Goal: Information Seeking & Learning: Learn about a topic

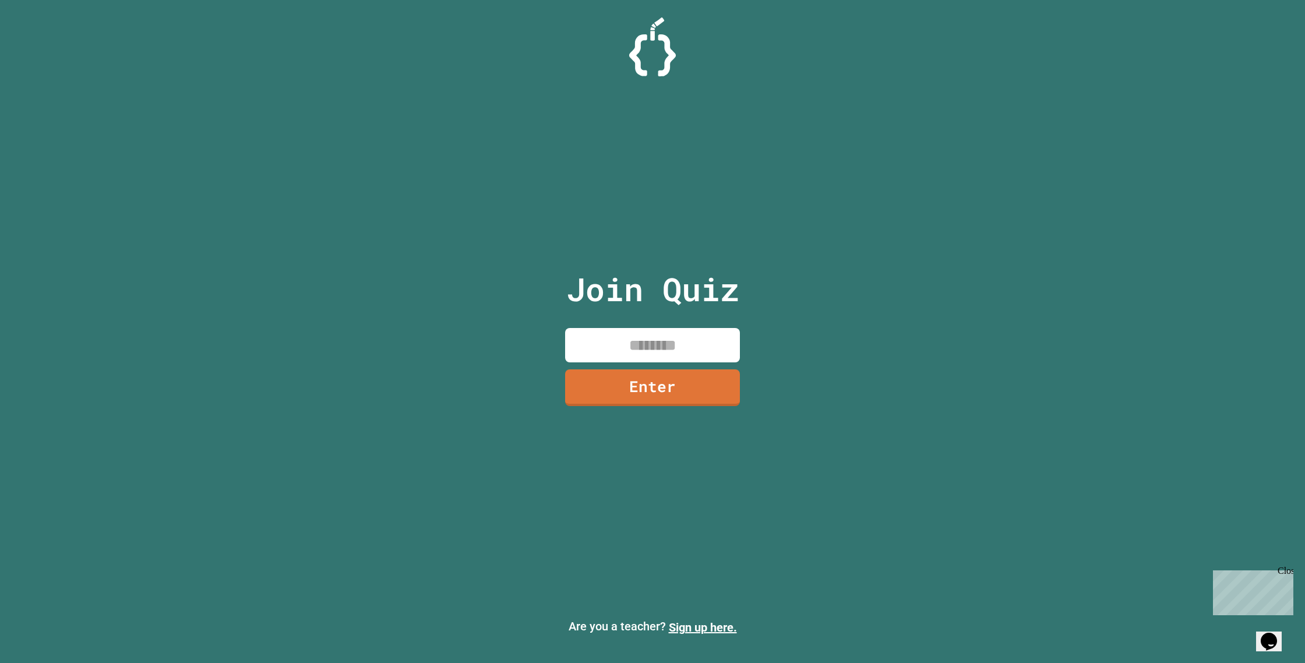
click at [654, 349] on input at bounding box center [652, 345] width 175 height 34
click at [681, 398] on link "Enter" at bounding box center [652, 387] width 175 height 37
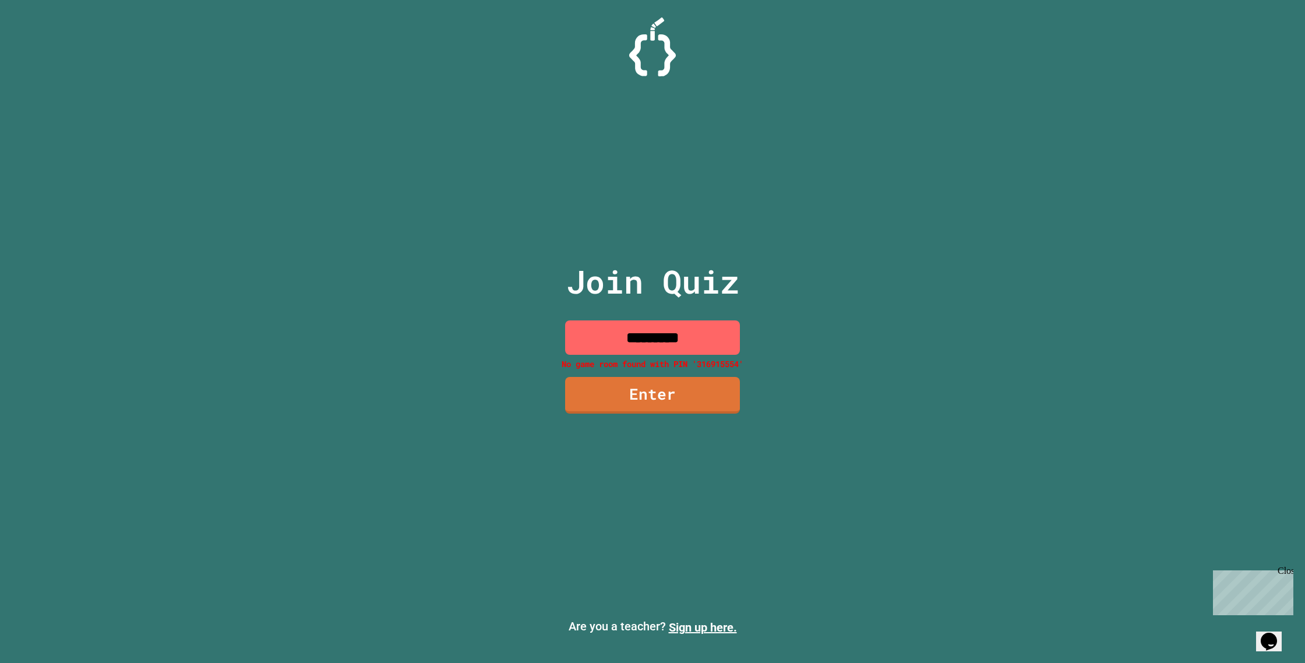
click at [677, 336] on input "*********" at bounding box center [652, 337] width 175 height 34
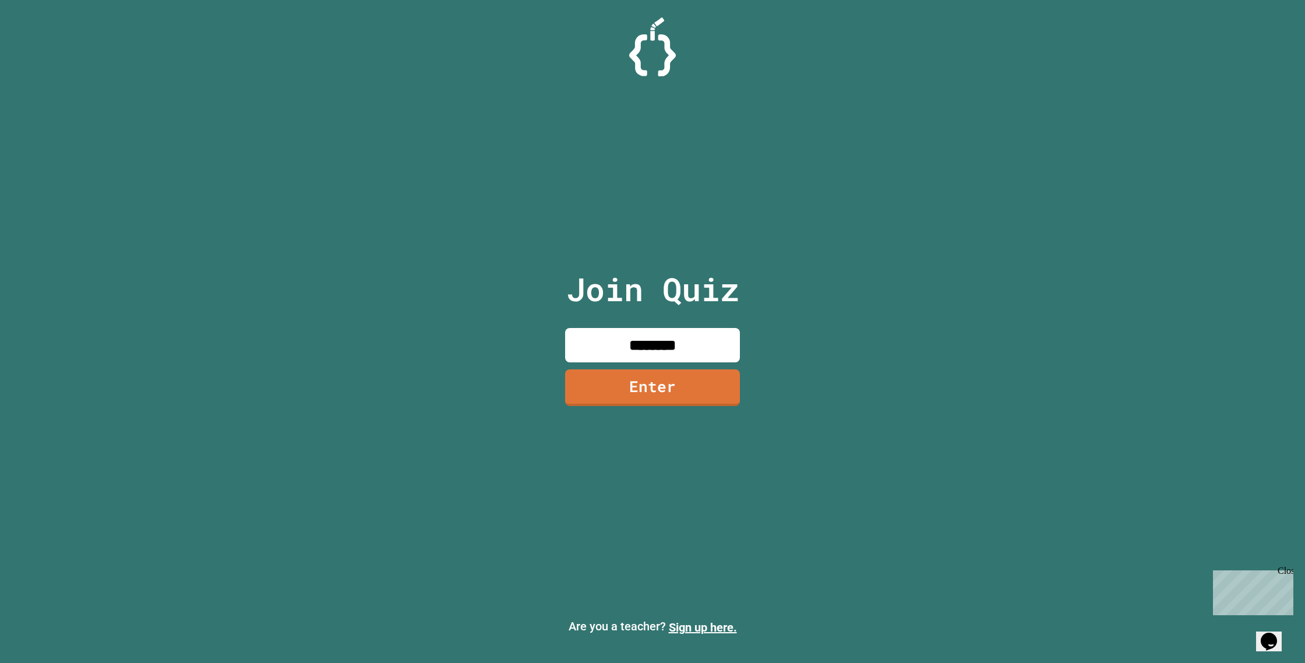
type input "********"
click at [639, 388] on link "Enter" at bounding box center [652, 387] width 175 height 38
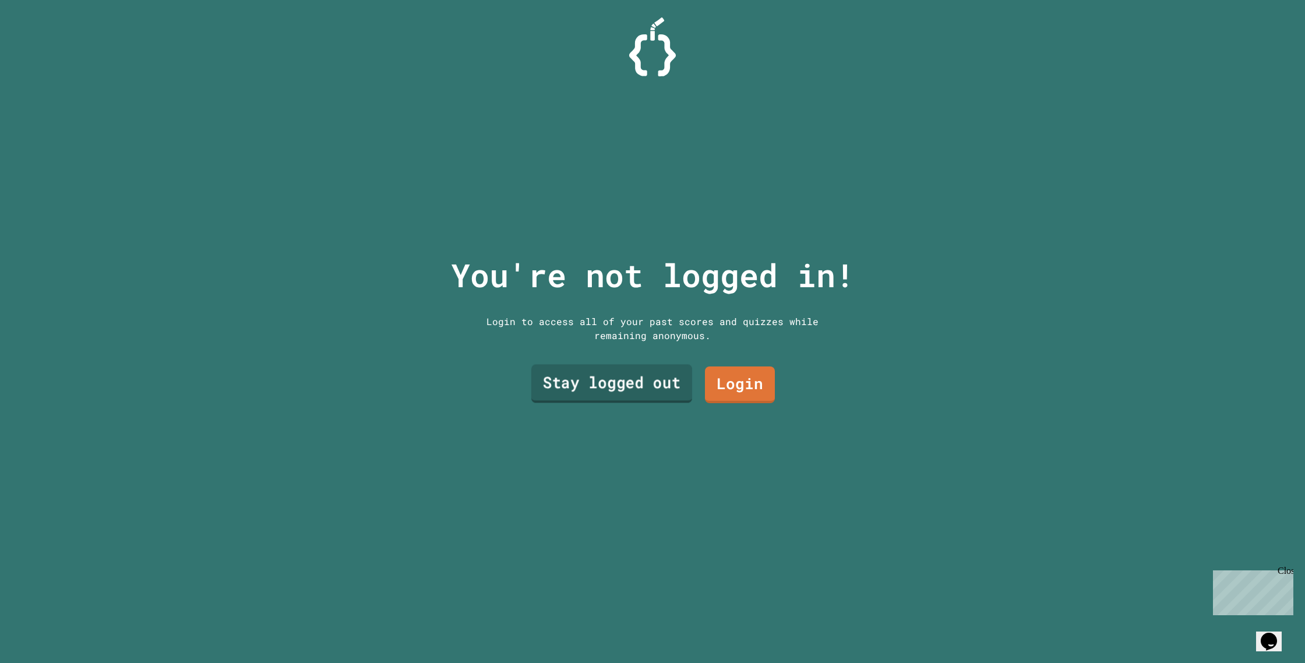
click at [633, 389] on link "Stay logged out" at bounding box center [611, 383] width 161 height 38
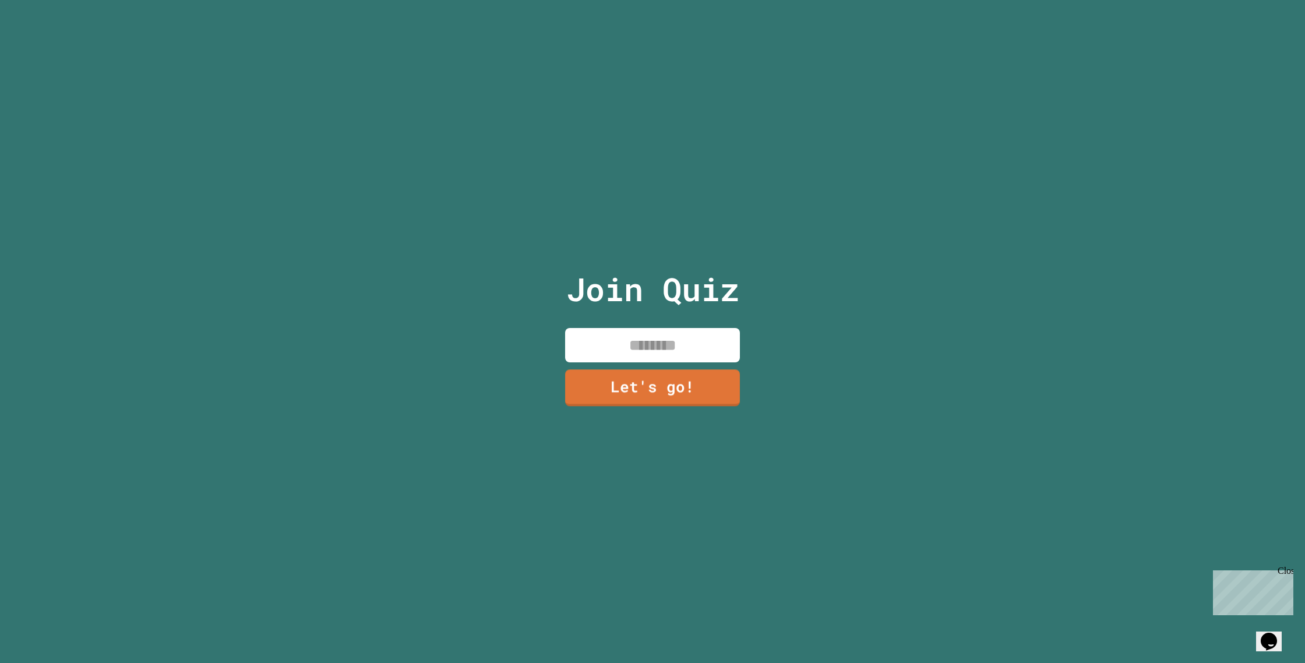
click at [639, 347] on input at bounding box center [652, 345] width 175 height 34
type input "********"
click at [615, 371] on link "Let's go!" at bounding box center [652, 387] width 177 height 37
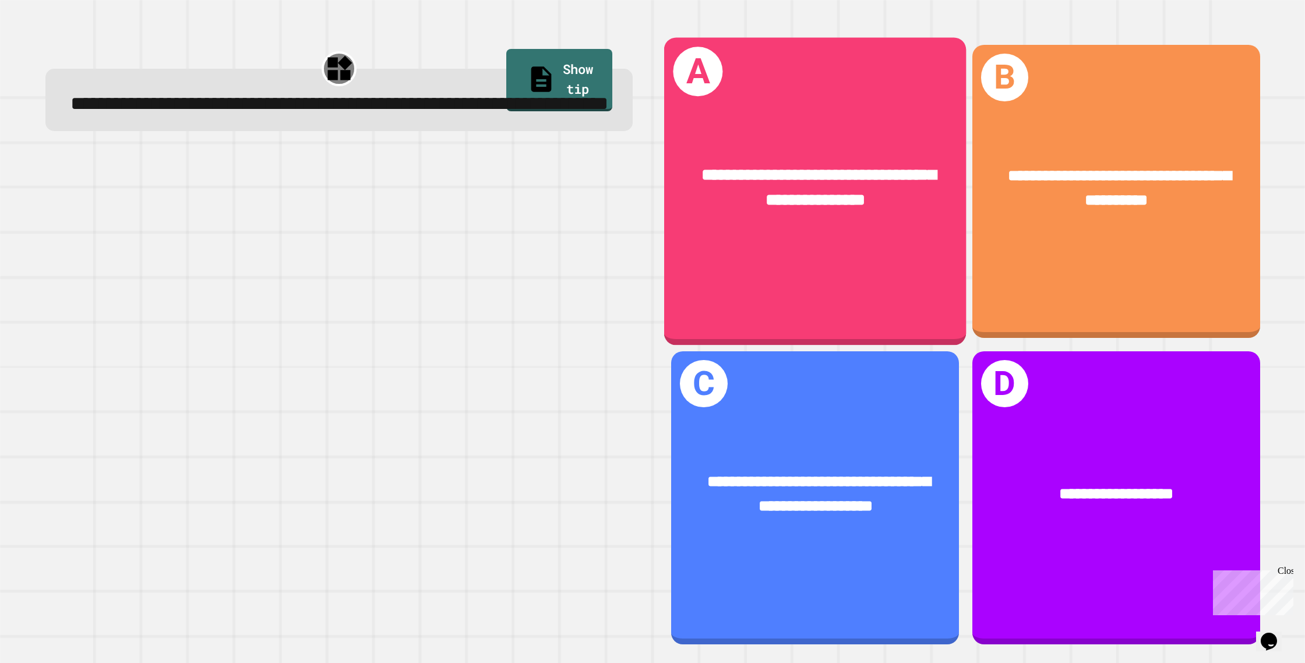
click at [922, 244] on div "**********" at bounding box center [815, 192] width 302 height 308
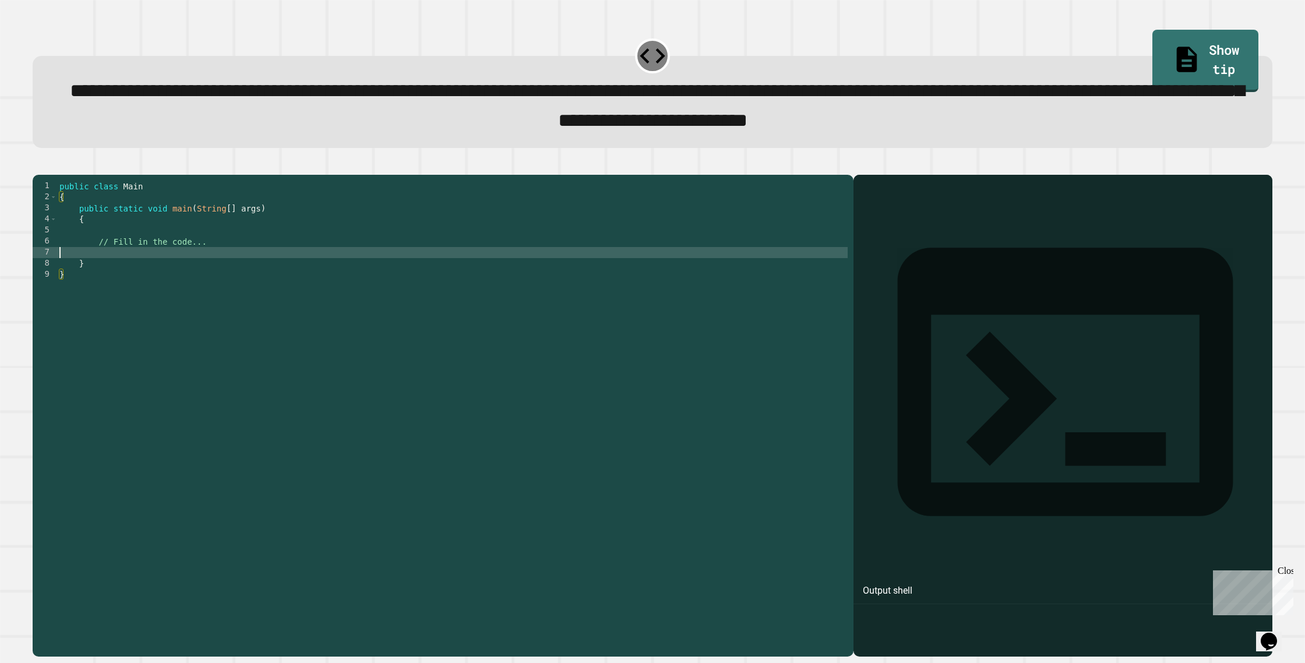
click at [100, 272] on div "public class Main { public static void main ( String [ ] args ) { // Fill in th…" at bounding box center [452, 402] width 791 height 443
click at [101, 263] on div "public class Main { public static void main ( String [ ] args ) { // Fill in th…" at bounding box center [452, 402] width 791 height 443
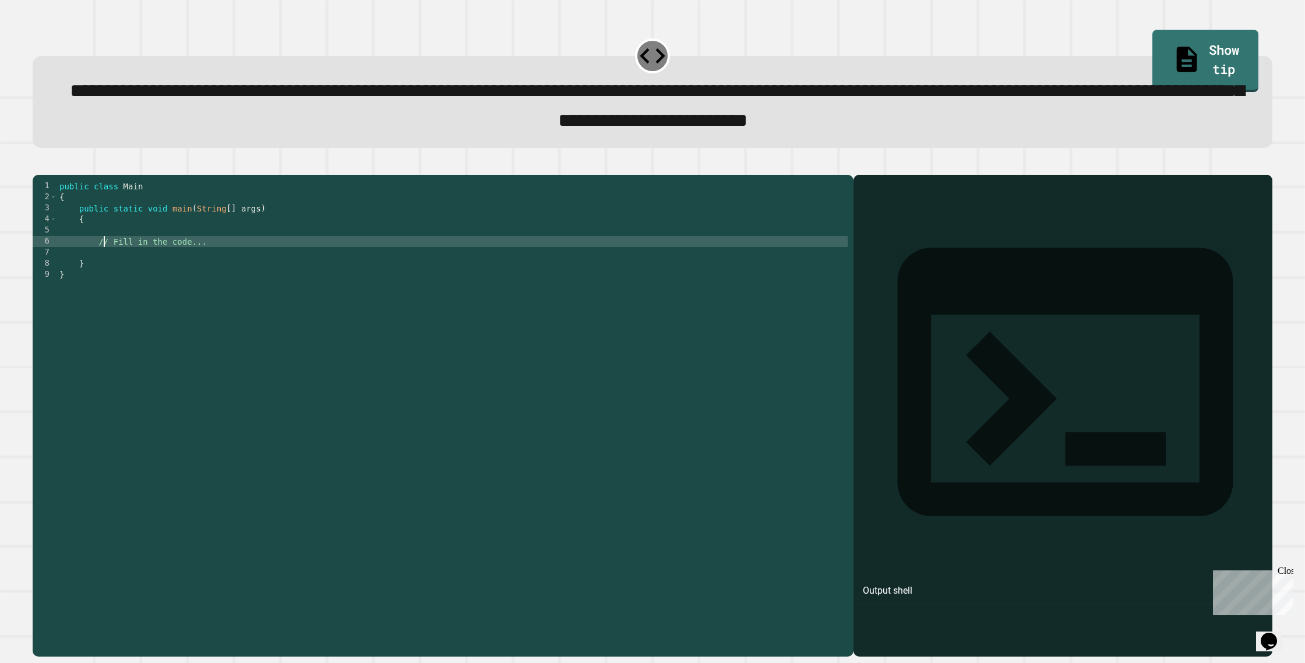
click at [101, 263] on div "public class Main { public static void main ( String [ ] args ) { // Fill in th…" at bounding box center [452, 402] width 791 height 443
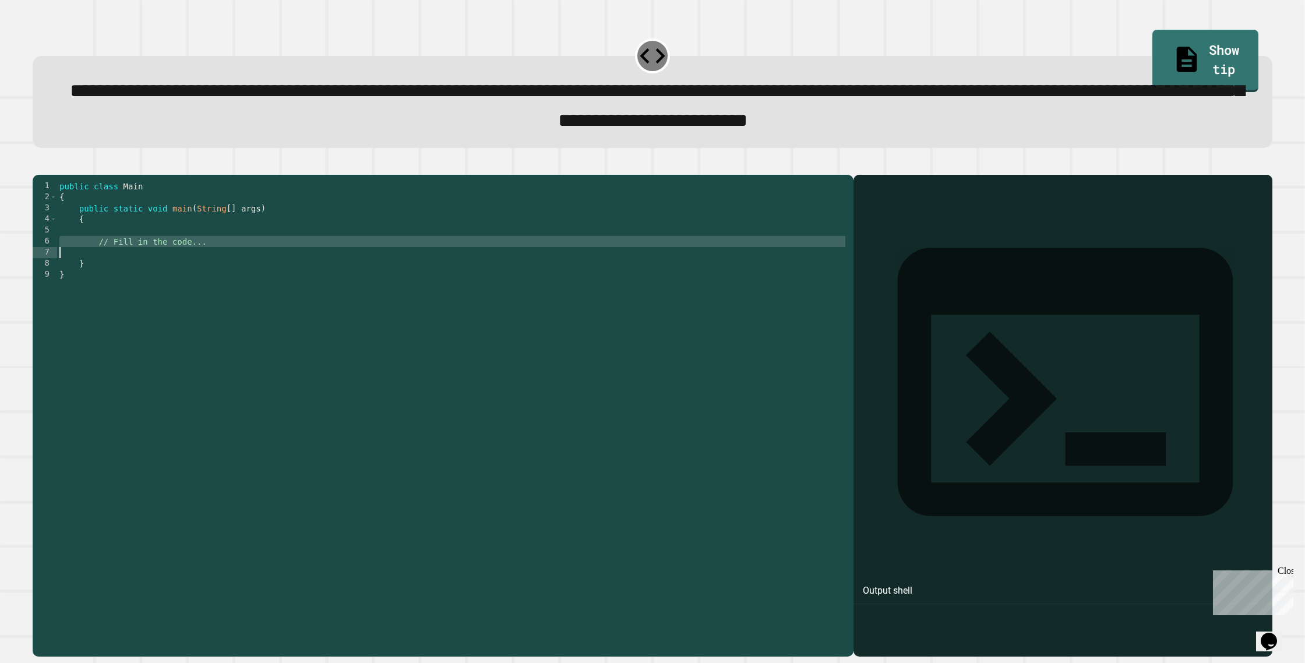
click at [101, 263] on div "public class Main { public static void main ( String [ ] args ) { // Fill in th…" at bounding box center [452, 402] width 791 height 443
type textarea "**********"
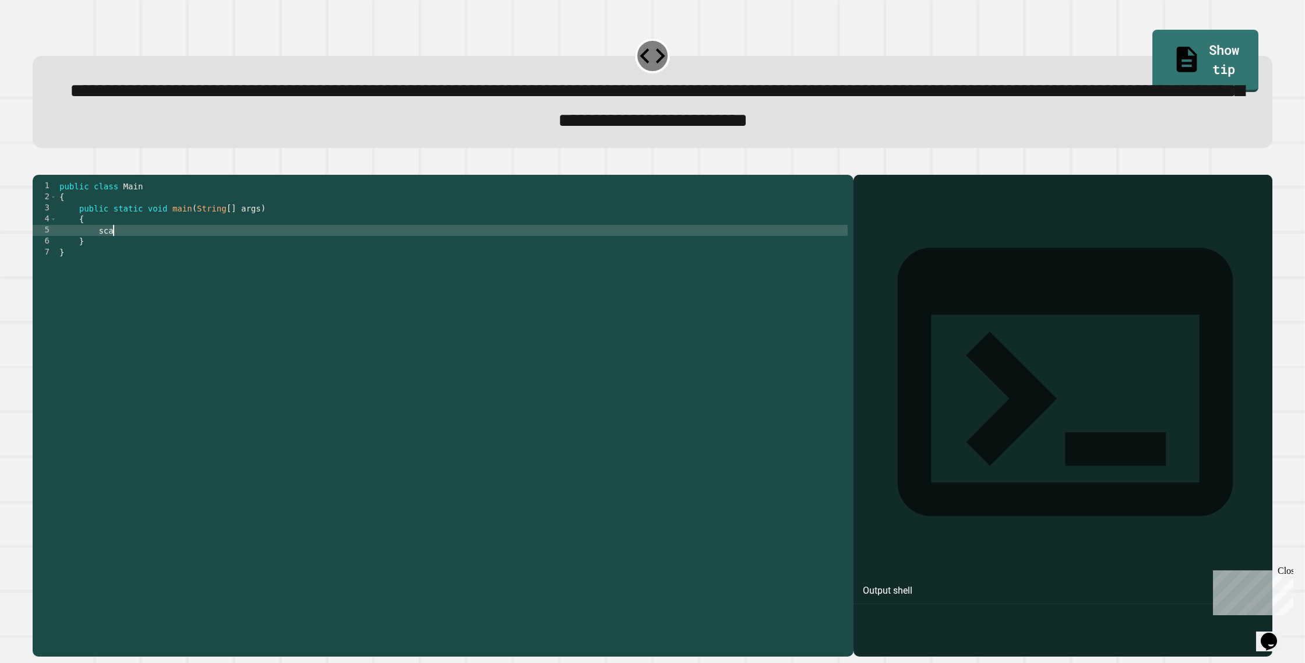
type textarea "*"
type textarea "**********"
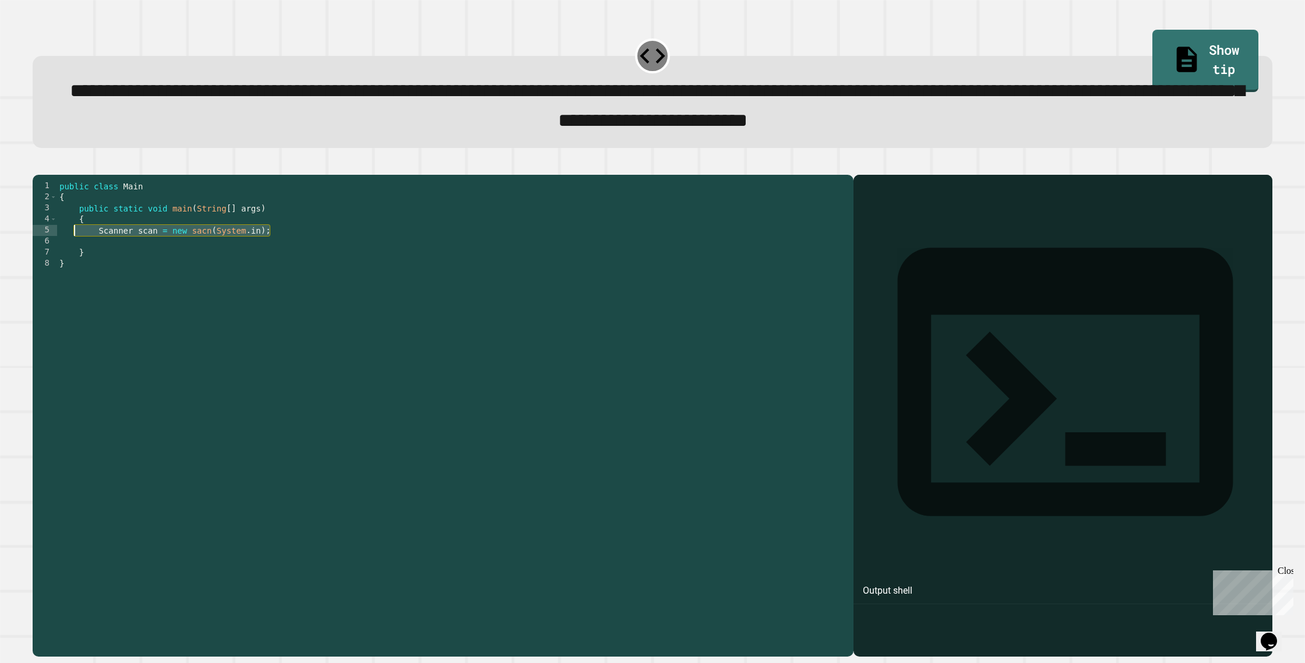
drag, startPoint x: 292, startPoint y: 251, endPoint x: 72, endPoint y: 250, distance: 219.7
click at [72, 250] on div "public class Main { public static void main ( String [ ] args ) { Scanner scan …" at bounding box center [452, 402] width 791 height 443
type textarea "**********"
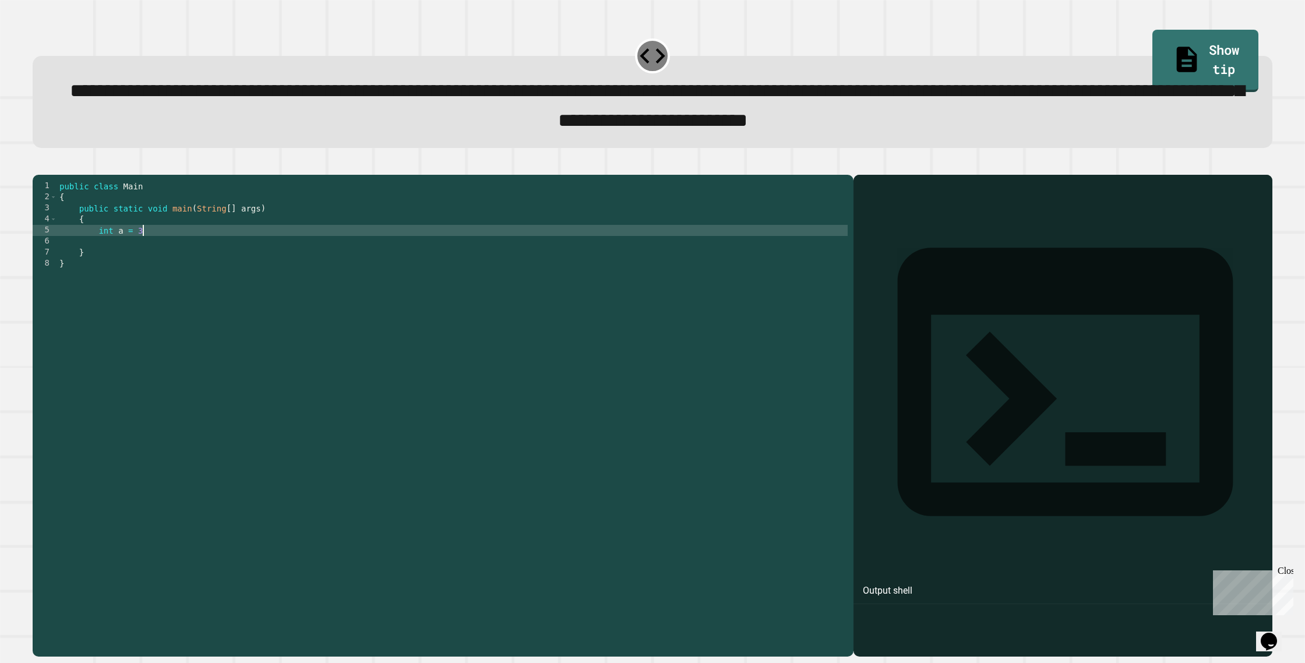
scroll to position [0, 5]
type textarea "**********"
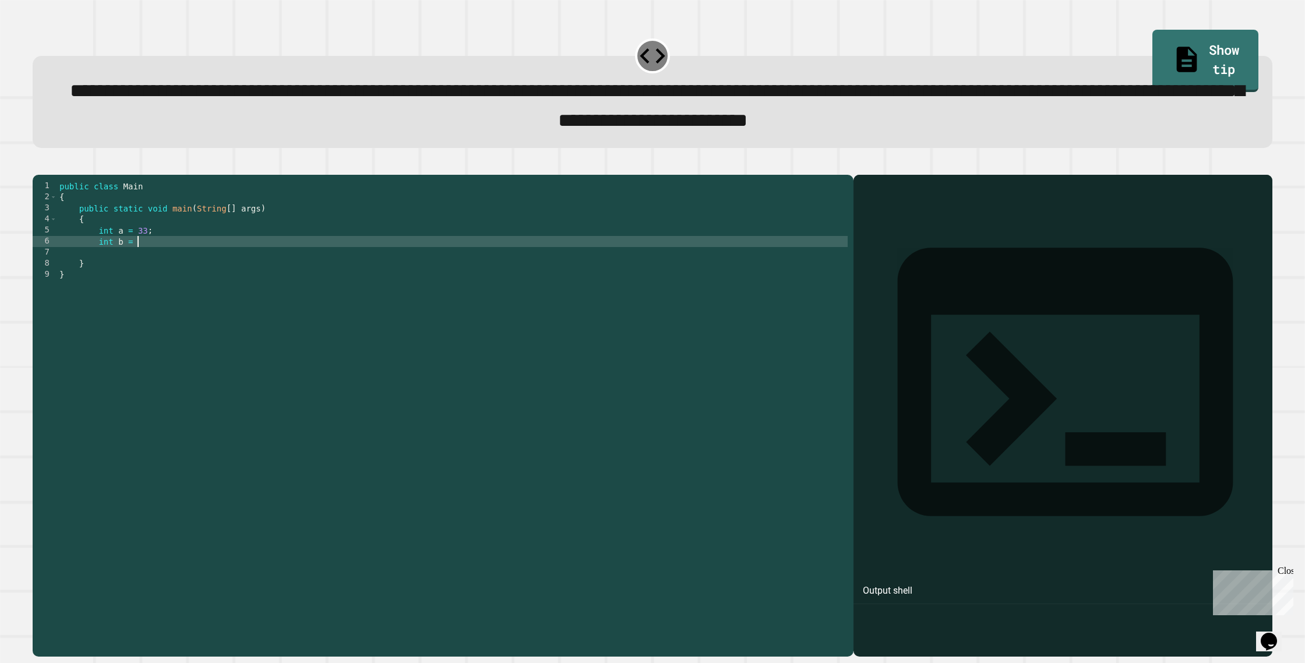
scroll to position [0, 5]
type textarea "**********"
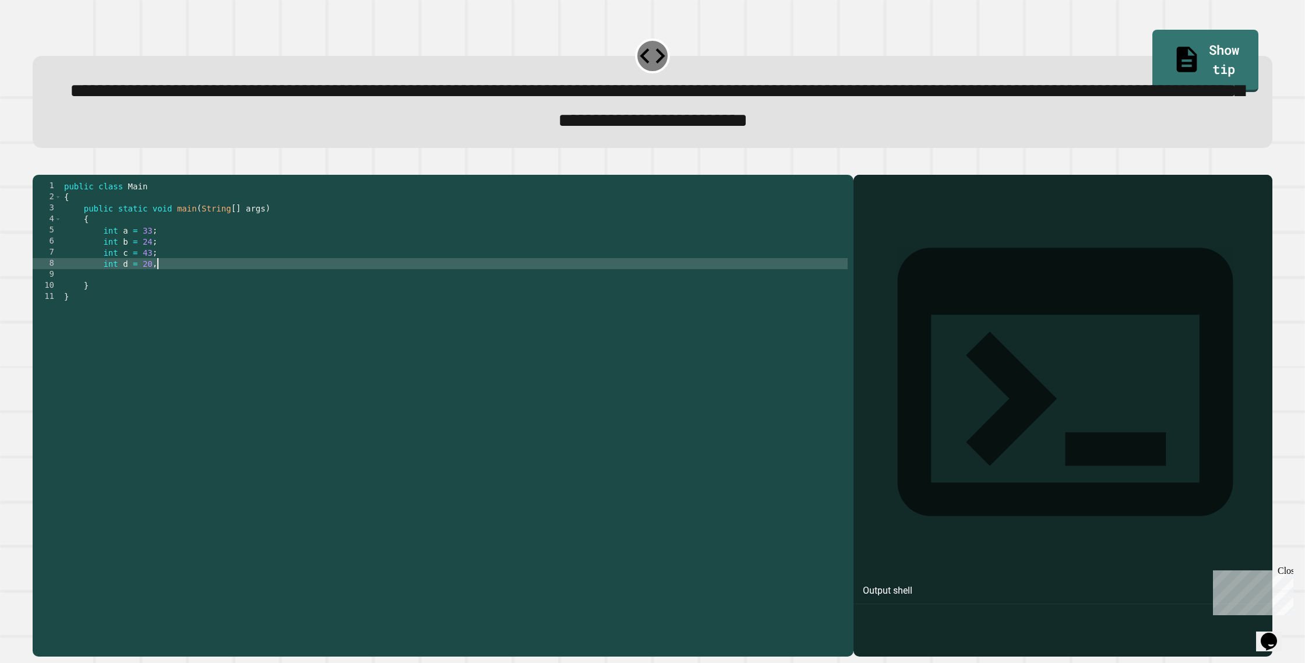
scroll to position [0, 6]
type textarea "**********"
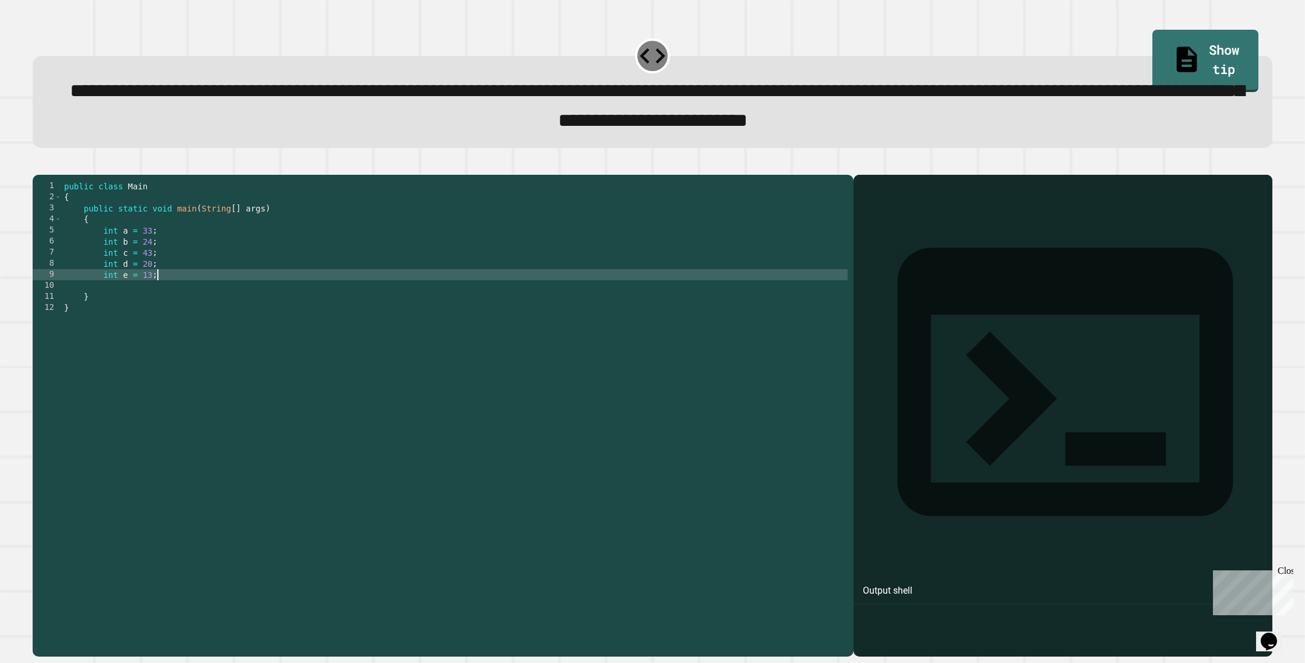
click at [172, 304] on div "public class Main { public static void main ( String [ ] args ) { int a = 33 ; …" at bounding box center [455, 402] width 786 height 443
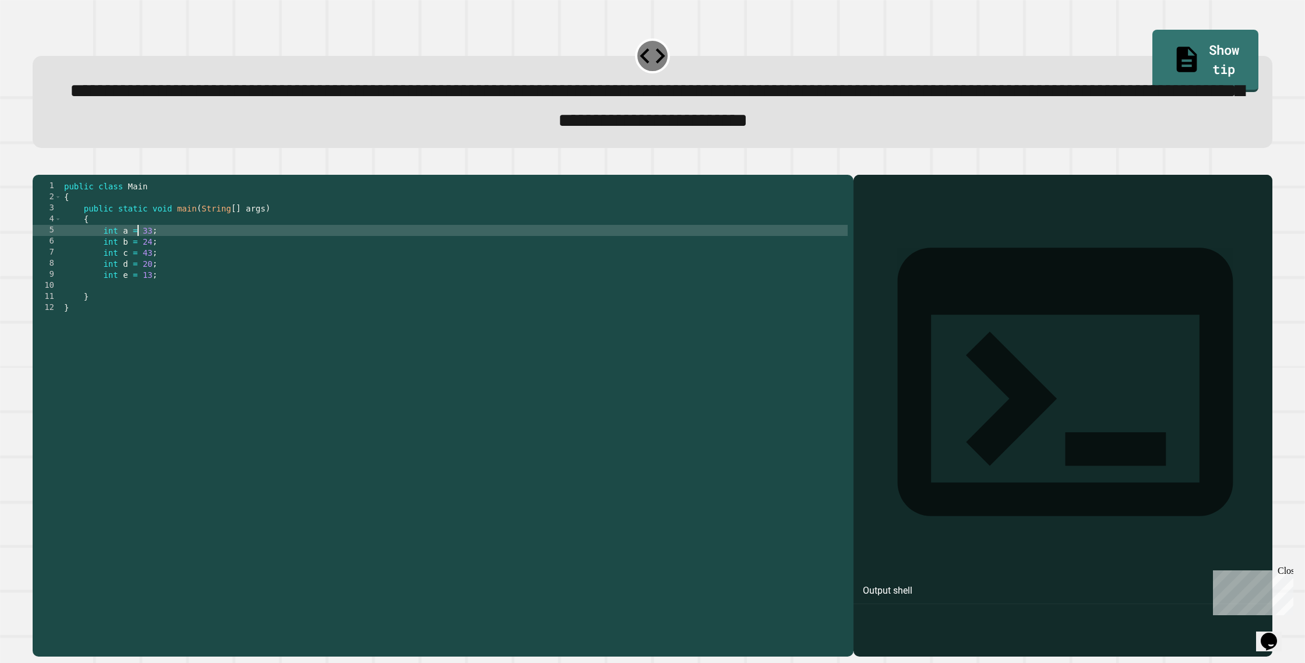
click at [140, 252] on div "public class Main { public static void main ( String [ ] args ) { int a = 33 ; …" at bounding box center [455, 402] width 786 height 443
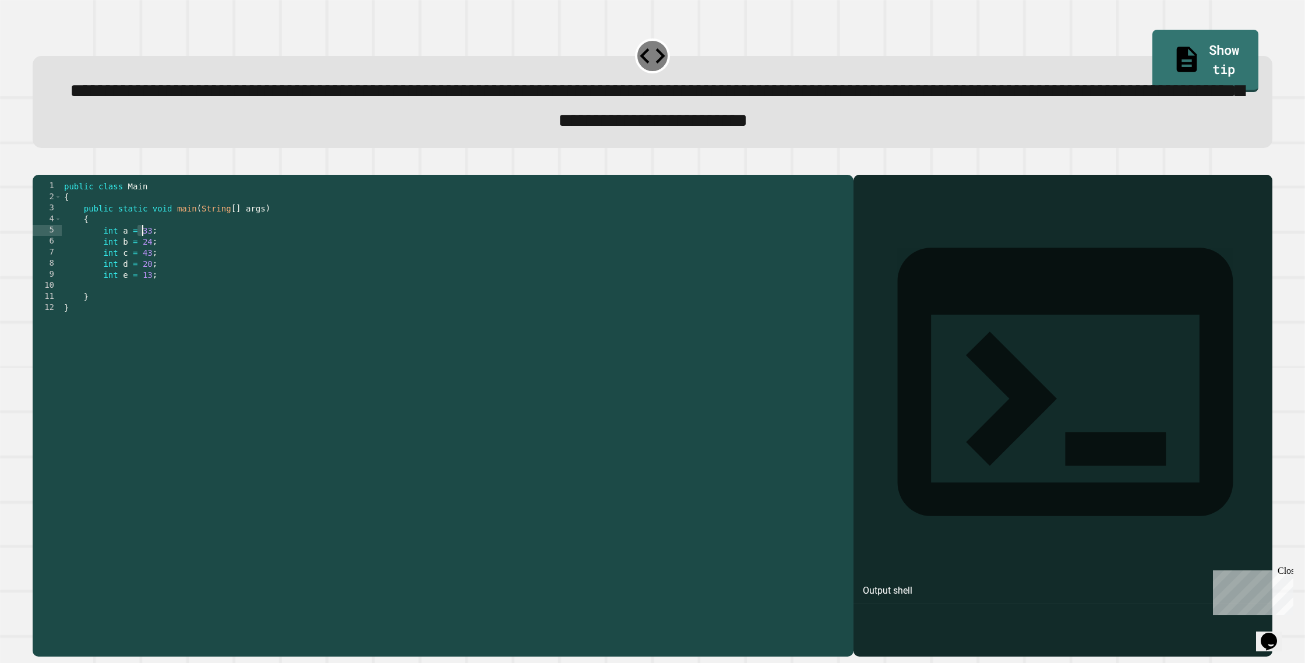
click at [144, 251] on div "public class Main { public static void main ( String [ ] args ) { int a = 33 ; …" at bounding box center [455, 402] width 786 height 443
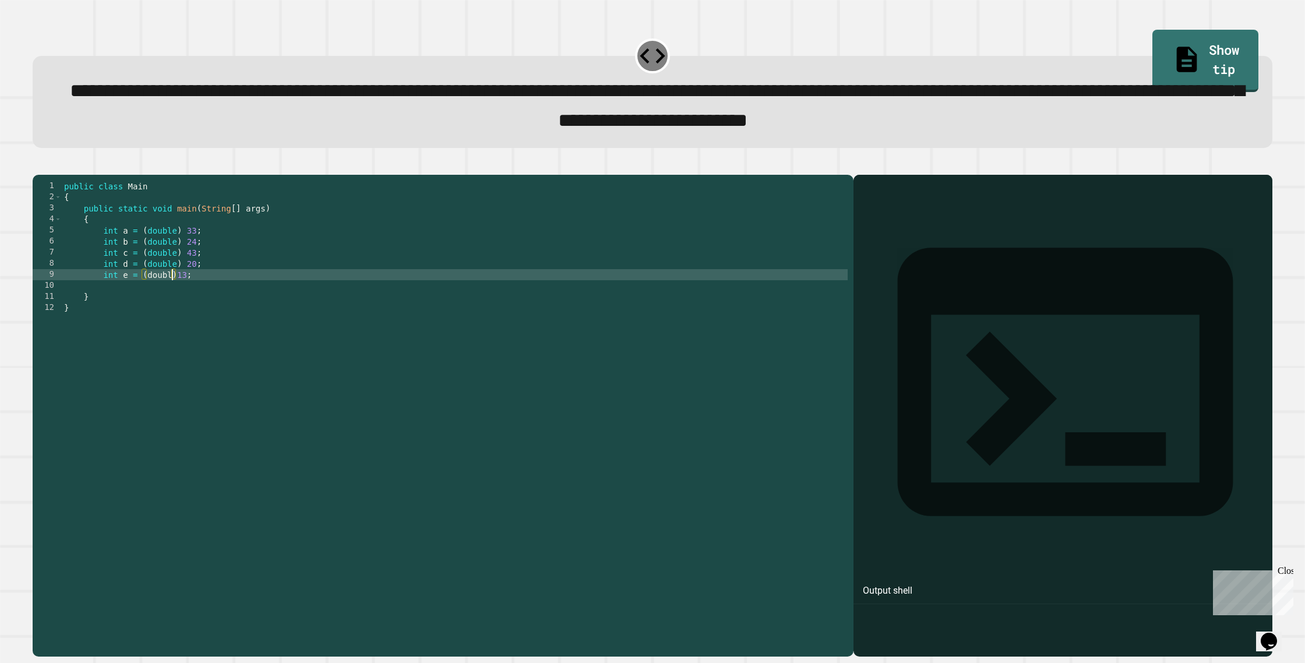
scroll to position [0, 8]
click at [184, 294] on div "public class Main { public static void main ( String [ ] args ) { int a = ( dou…" at bounding box center [455, 402] width 786 height 443
click at [897, 248] on icon at bounding box center [1065, 382] width 336 height 269
click at [804, 212] on div "public class Main { public static void main ( String [ ] args ) { int a = ( dou…" at bounding box center [455, 402] width 786 height 443
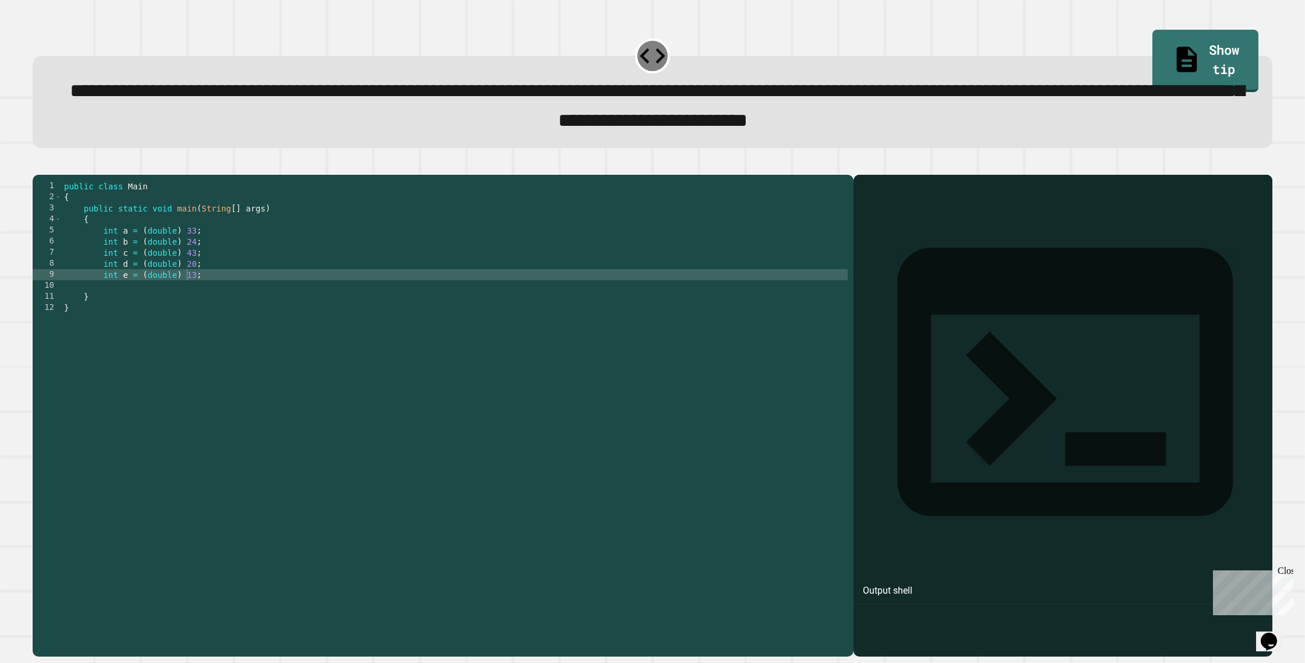
scroll to position [0, 6]
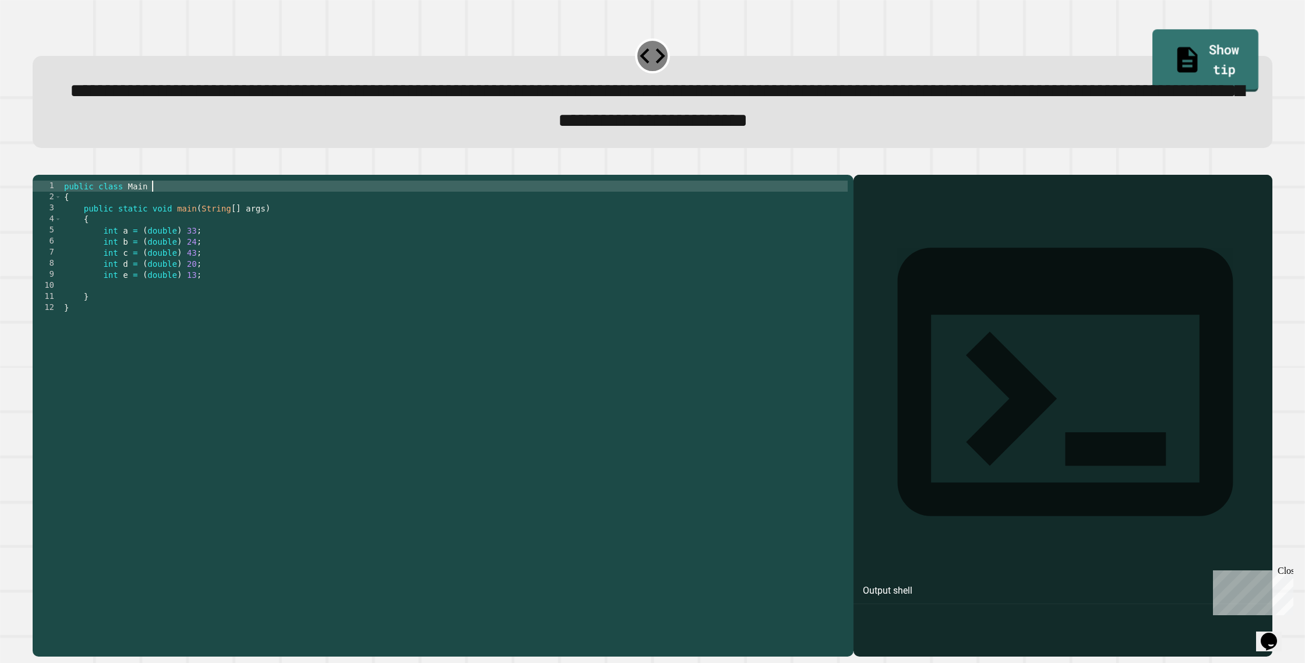
click at [1213, 62] on link "Show tip" at bounding box center [1206, 60] width 106 height 62
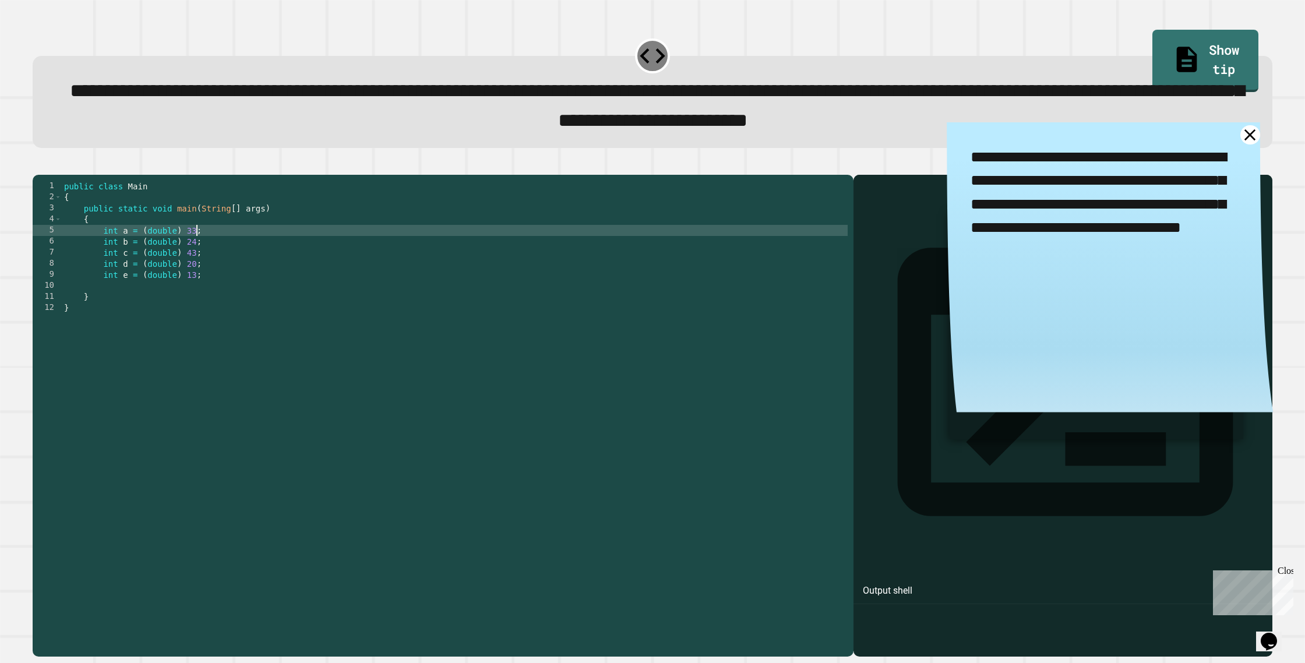
click at [196, 252] on div "public class Main { public static void main ( String [ ] args ) { int a = ( dou…" at bounding box center [455, 402] width 786 height 443
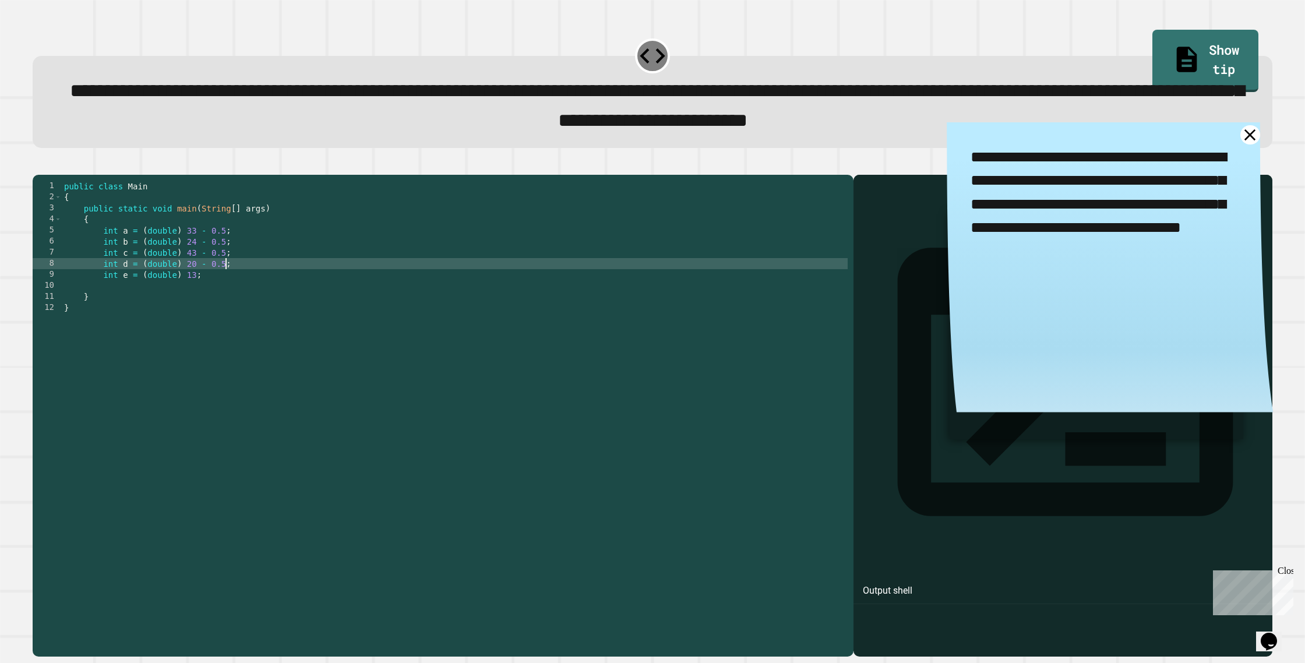
scroll to position [0, 9]
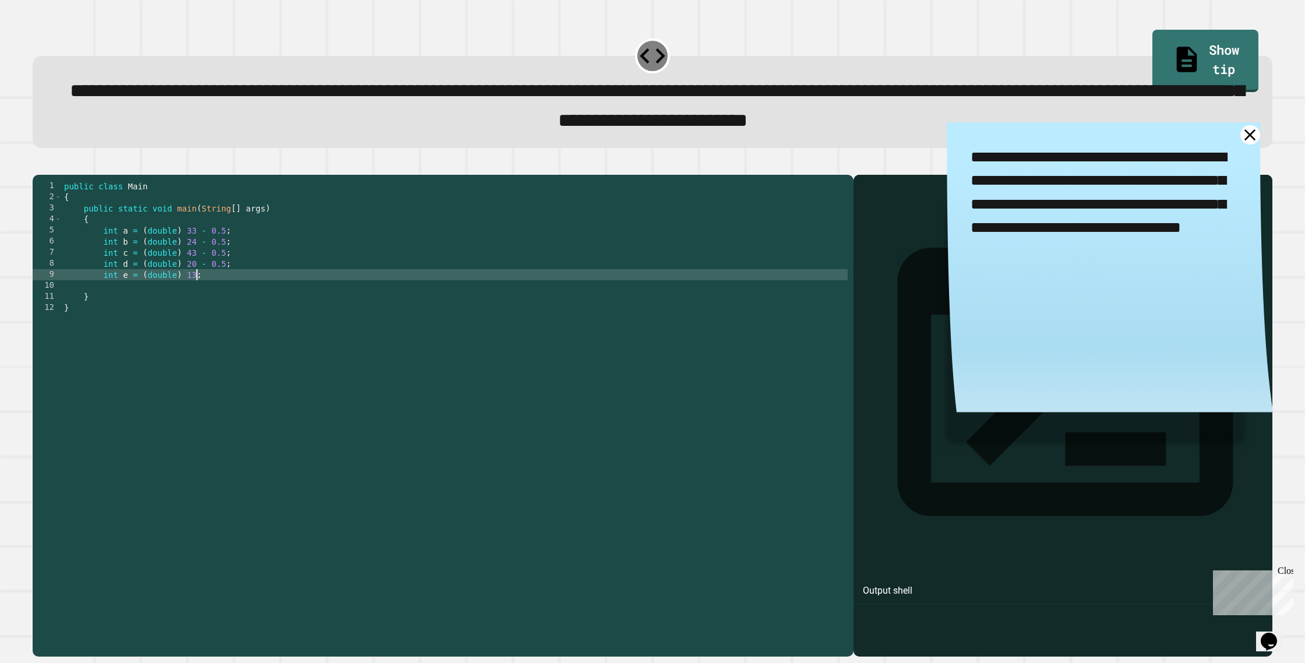
click at [205, 250] on div "public class Main { public static void main ( String [ ] args ) { int a = ( dou…" at bounding box center [455, 402] width 786 height 443
type textarea "**********"
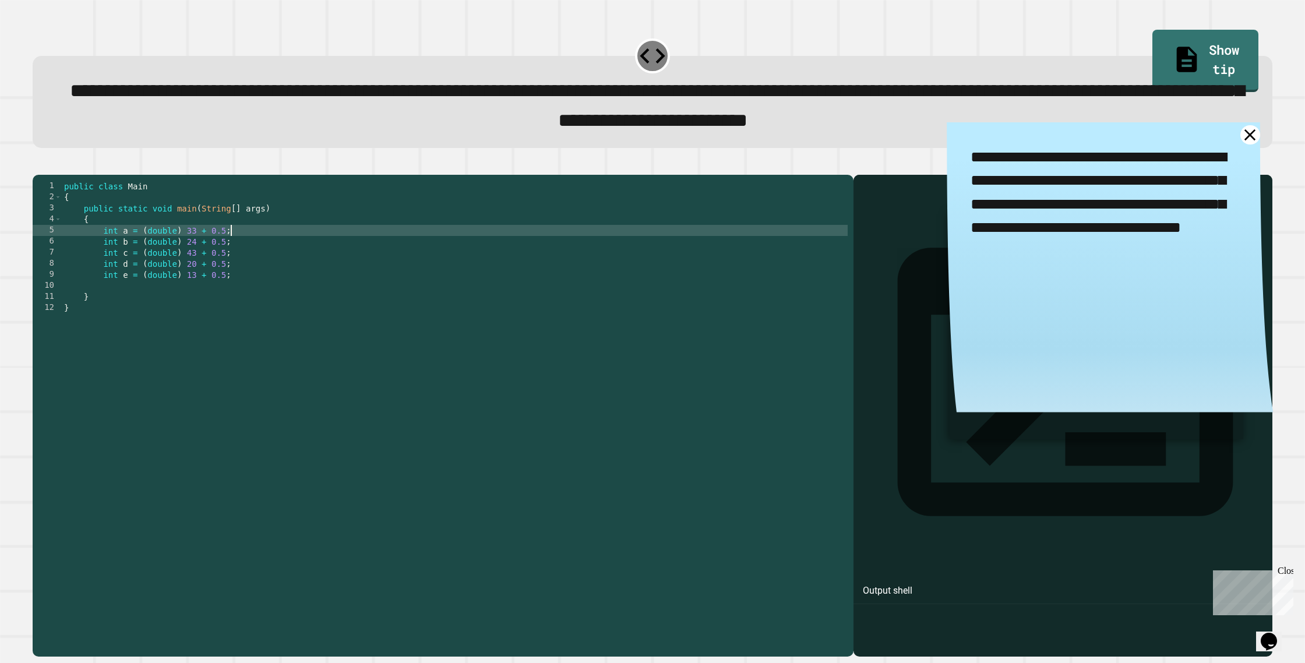
click at [256, 255] on div "public class Main { public static void main ( String [ ] args ) { int a = ( dou…" at bounding box center [455, 402] width 786 height 443
click at [275, 306] on div "public class Main { public static void main ( String [ ] args ) { int a = ( dou…" at bounding box center [455, 402] width 786 height 443
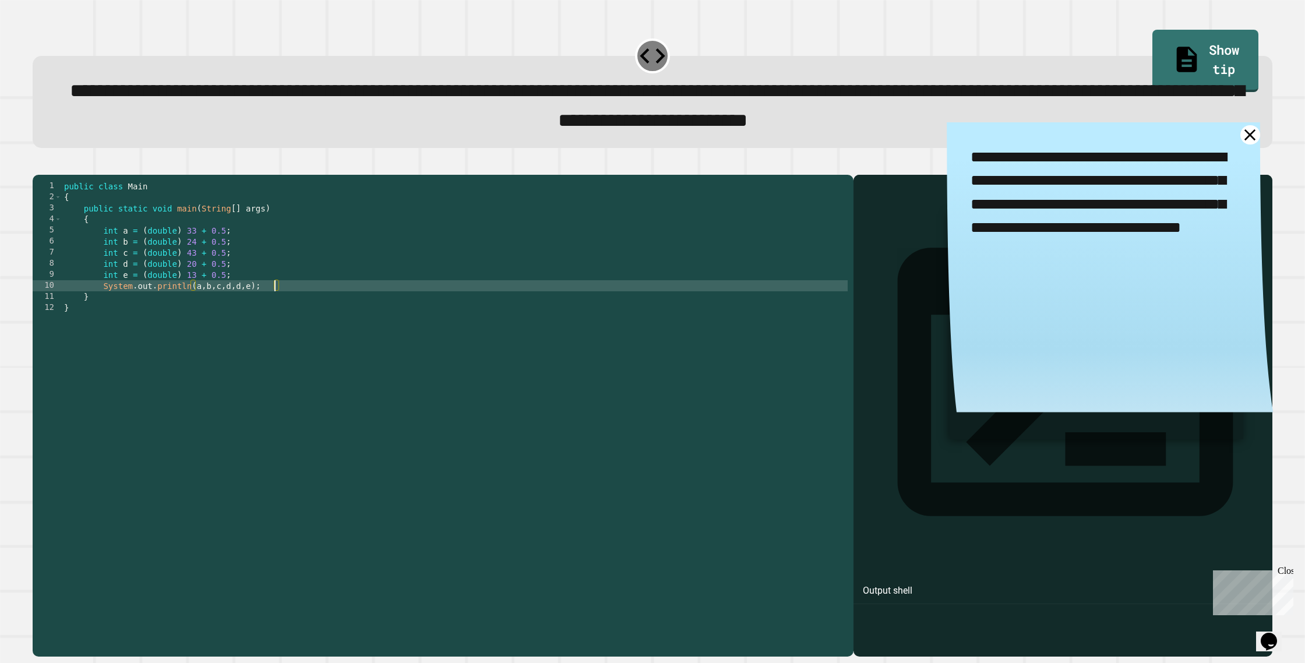
scroll to position [0, 15]
click at [897, 248] on icon at bounding box center [1065, 382] width 336 height 269
click at [1239, 140] on icon at bounding box center [1250, 134] width 23 height 23
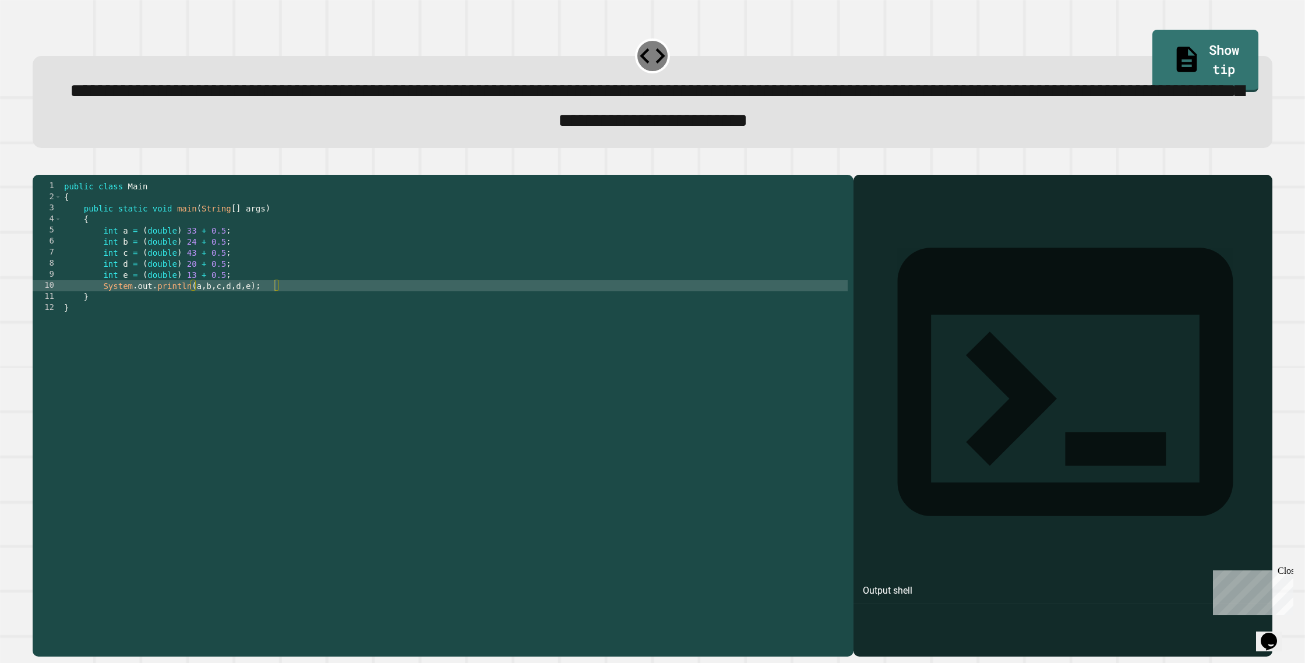
drag, startPoint x: 1038, startPoint y: 240, endPoint x: 999, endPoint y: 243, distance: 38.6
click at [1030, 242] on div at bounding box center [1062, 433] width 407 height 448
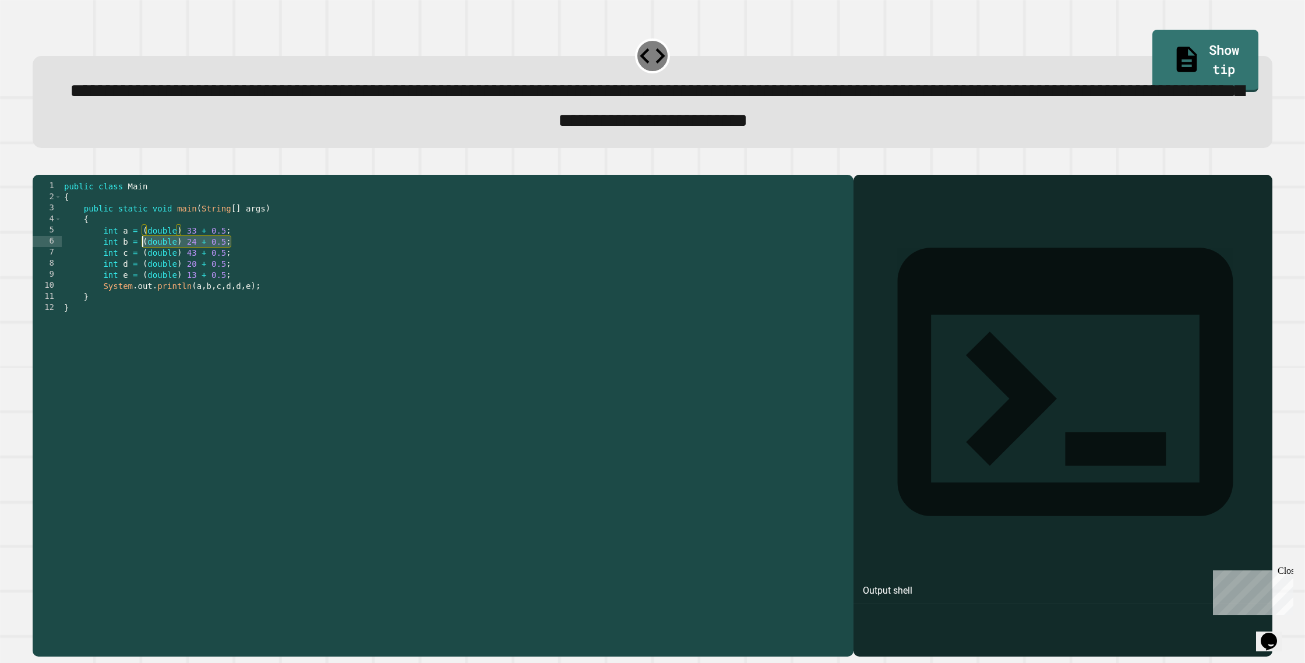
drag, startPoint x: 234, startPoint y: 261, endPoint x: 121, endPoint y: 255, distance: 113.2
click at [138, 258] on div "public class Main { public static void main ( String [ ] args ) { int a = ( dou…" at bounding box center [455, 402] width 786 height 443
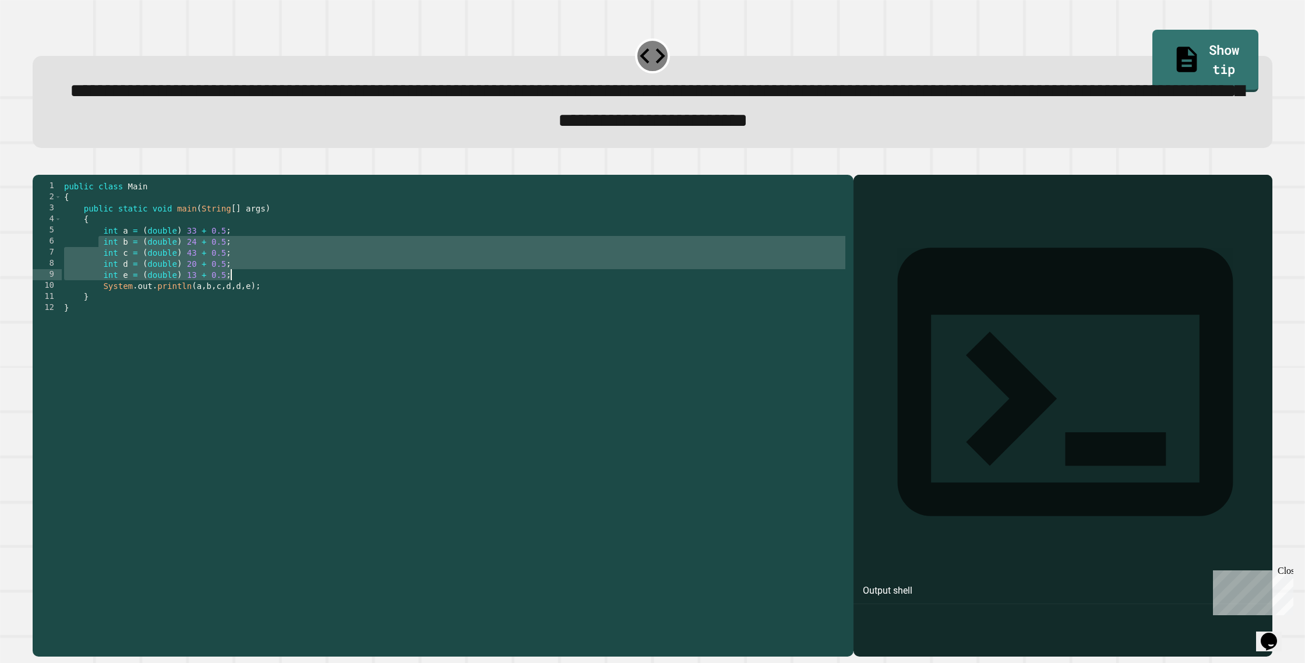
drag, startPoint x: 101, startPoint y: 259, endPoint x: 241, endPoint y: 291, distance: 142.8
click at [243, 293] on div "public class Main { public static void main ( String [ ] args ) { int a = ( dou…" at bounding box center [455, 402] width 786 height 443
type textarea "**********"
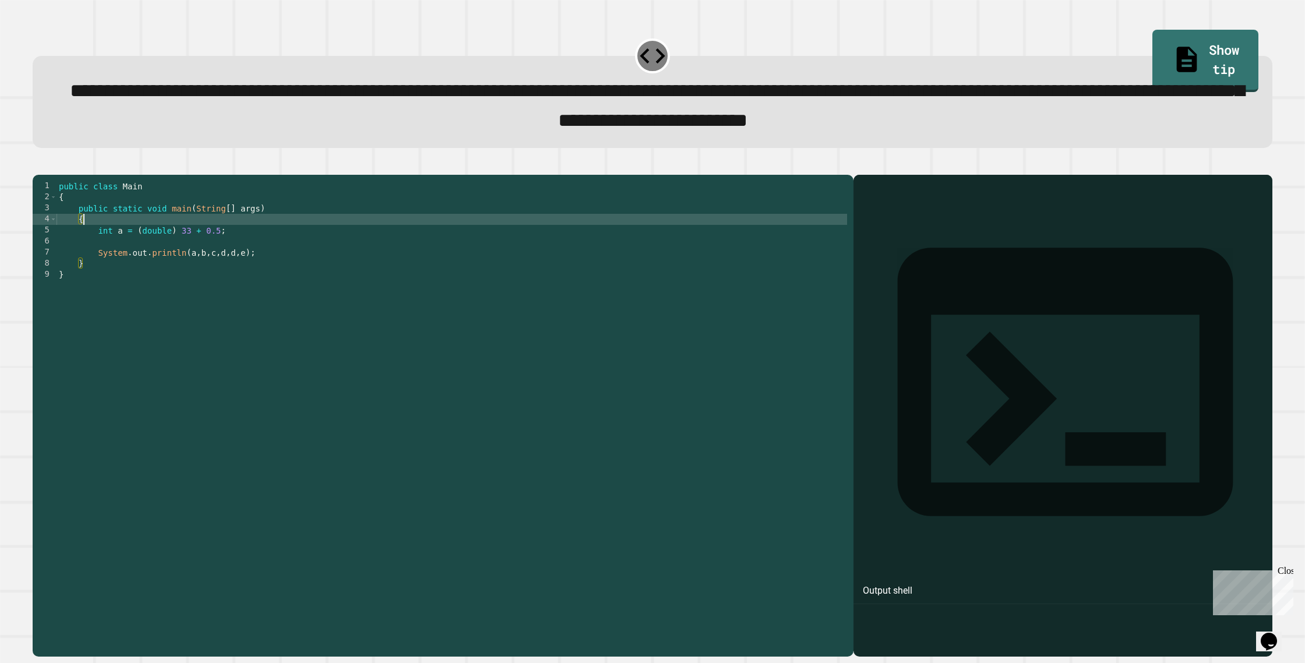
scroll to position [0, 1]
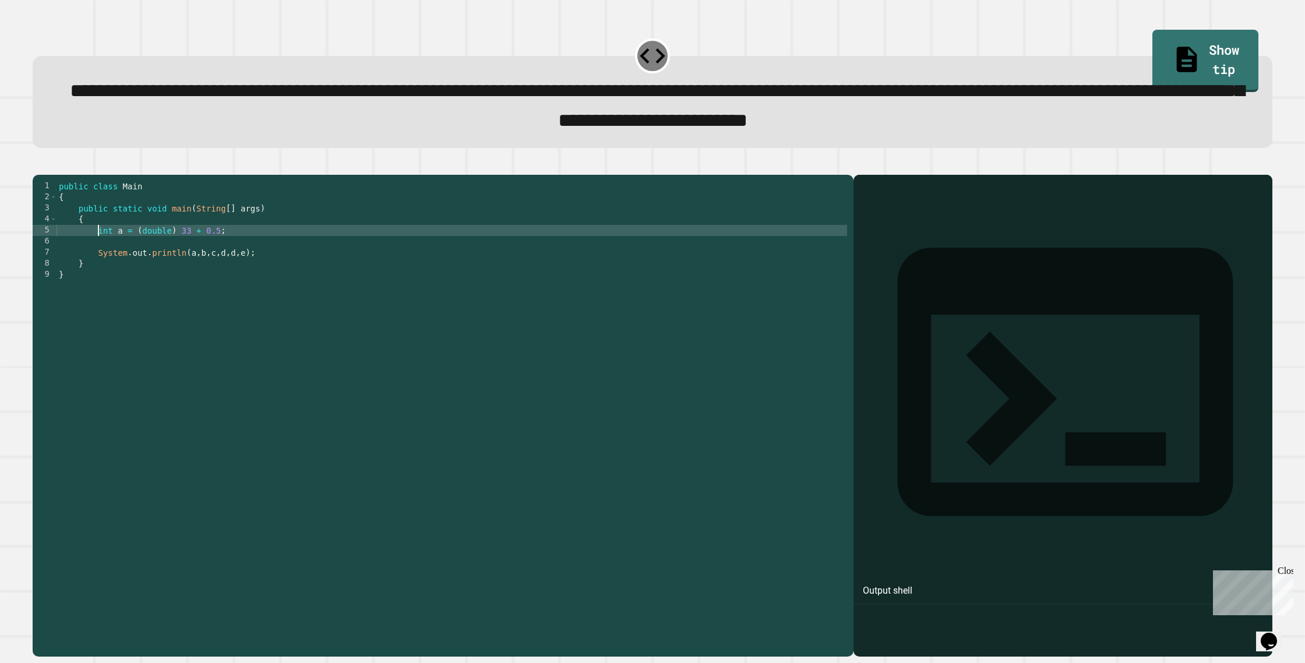
click at [216, 253] on div "public class Main { public static void main ( String [ ] args ) { int a = ( dou…" at bounding box center [452, 402] width 791 height 443
click at [219, 253] on div "public class Main { public static void main ( String [ ] args ) { int a = ( dou…" at bounding box center [452, 402] width 791 height 443
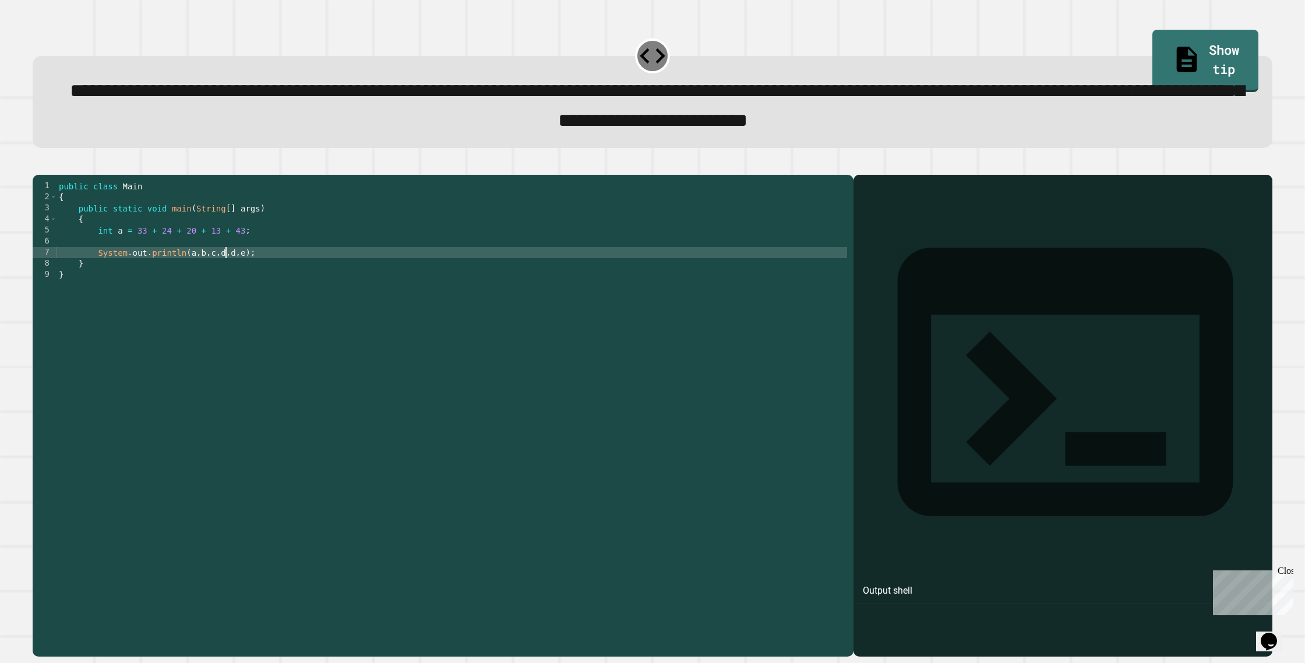
click at [224, 271] on div "public class Main { public static void main ( String [ ] args ) { int a = 33 + …" at bounding box center [452, 402] width 791 height 443
click at [219, 266] on div "public class Main { public static void main ( String [ ] args ) { int a = 33 + …" at bounding box center [452, 402] width 791 height 443
drag, startPoint x: 273, startPoint y: 277, endPoint x: 192, endPoint y: 270, distance: 80.7
click at [192, 270] on div "public class Main { public static void main ( String [ ] args ) { int a = 33 + …" at bounding box center [452, 402] width 791 height 443
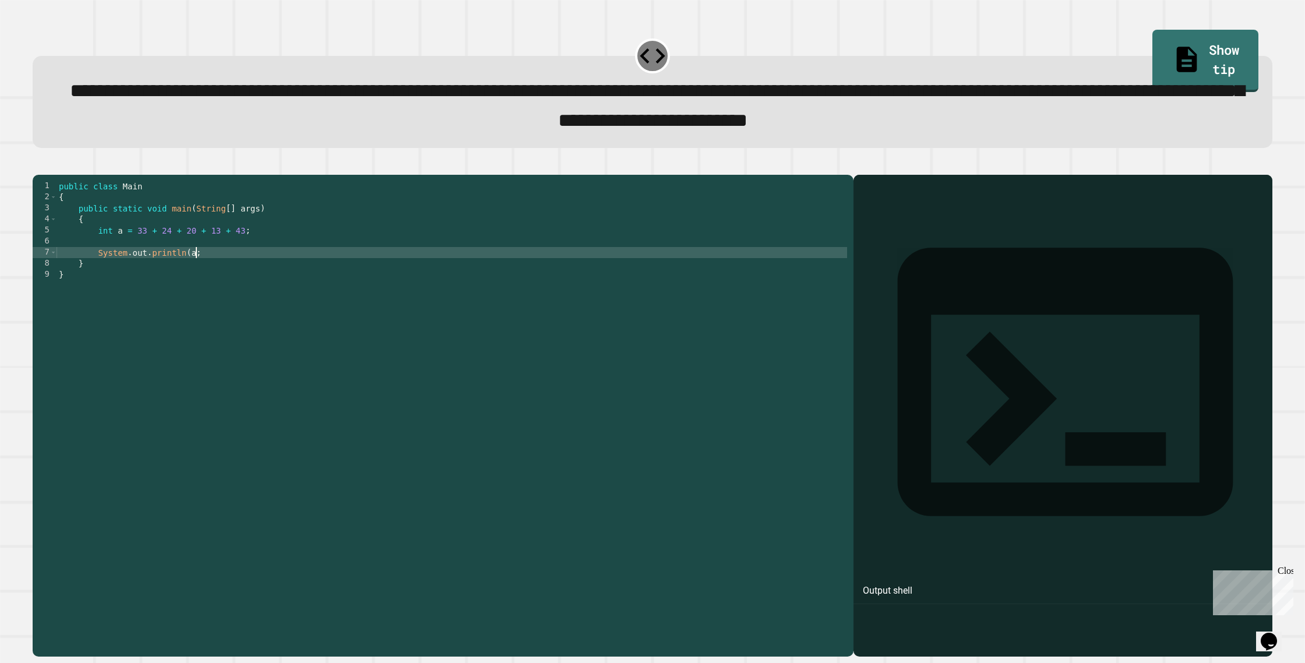
type textarea "**********"
click at [227, 273] on div "public class Main { public static void main ( String [ ] args ) { int a = 33 + …" at bounding box center [452, 402] width 791 height 443
type textarea "**********"
drag, startPoint x: 38, startPoint y: 185, endPoint x: 54, endPoint y: 181, distance: 16.3
click at [50, 175] on div at bounding box center [653, 168] width 1240 height 14
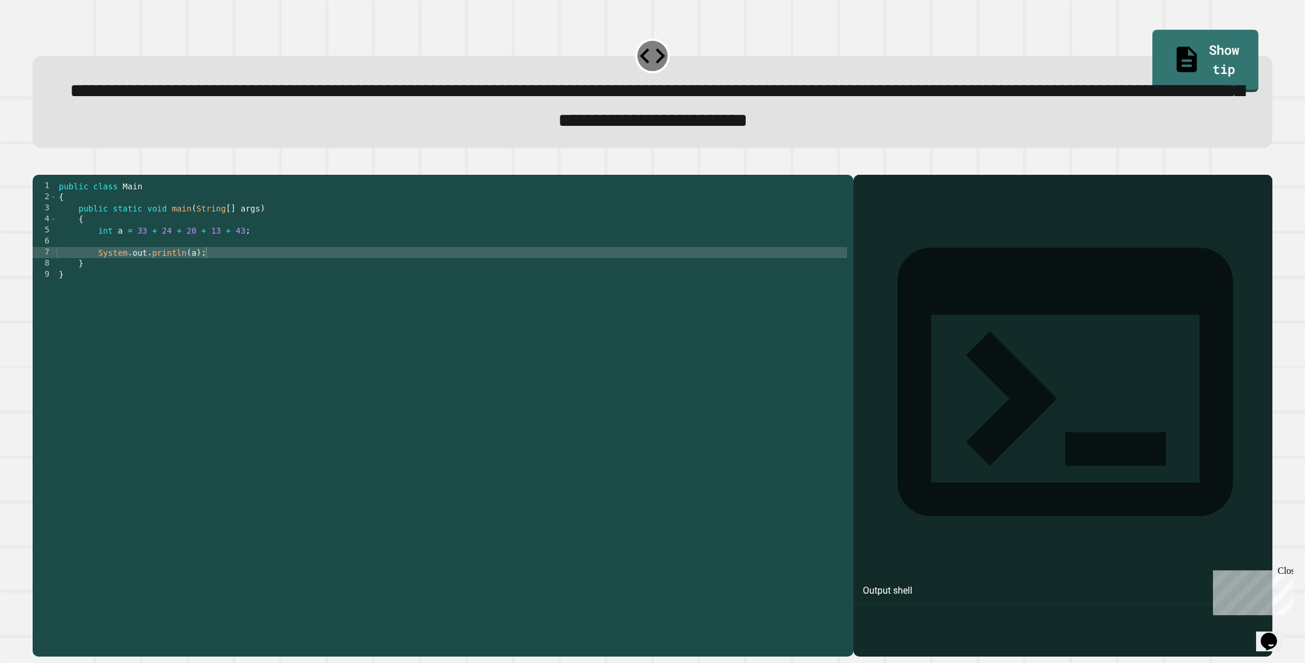
click at [38, 165] on icon "button" at bounding box center [38, 165] width 0 height 0
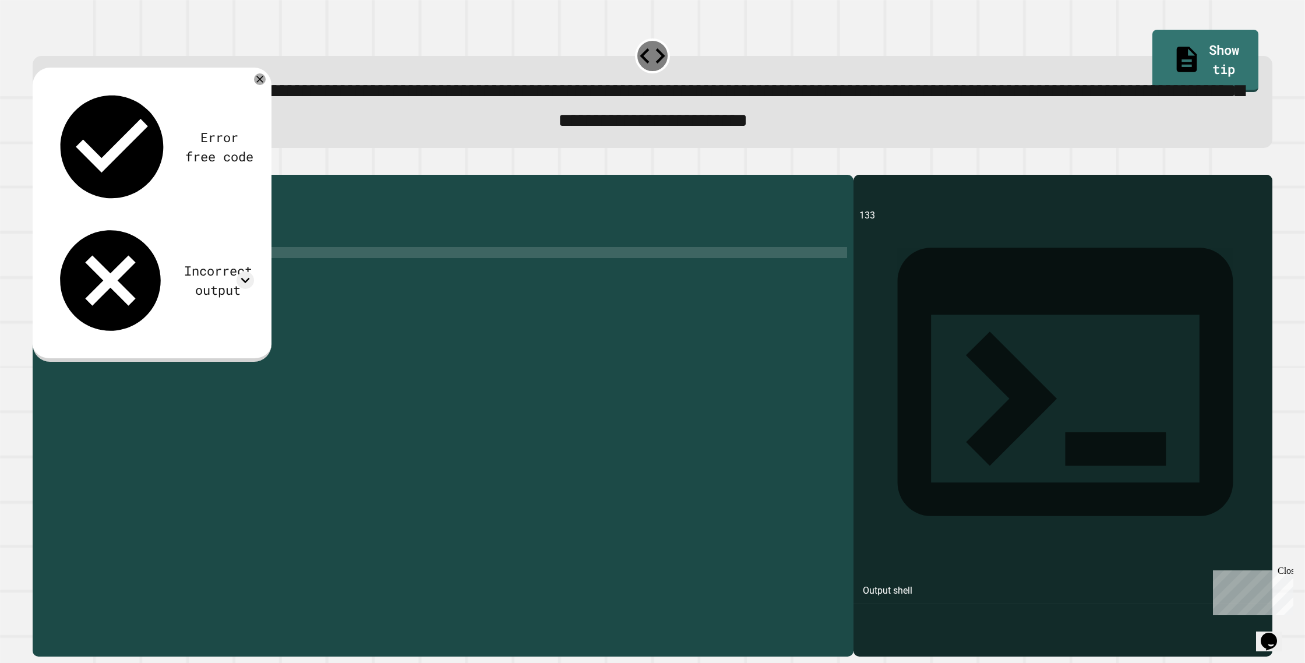
click at [367, 90] on span "**********" at bounding box center [657, 105] width 1174 height 49
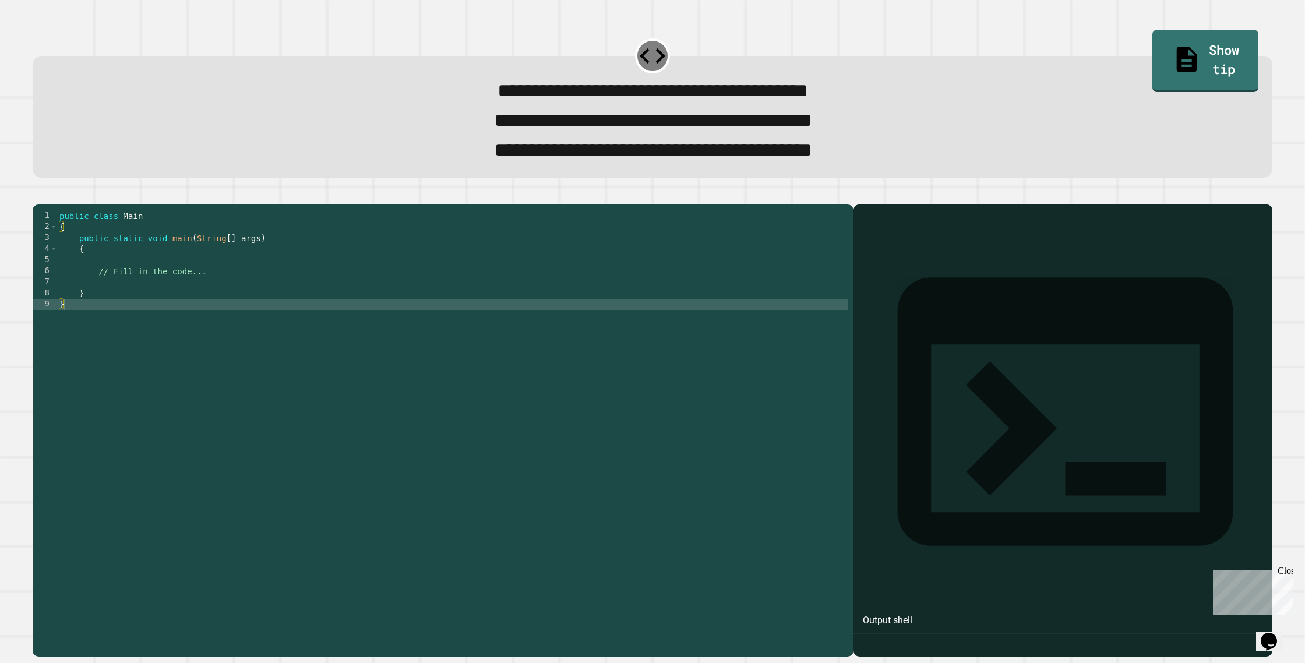
click at [129, 300] on div "public class Main { public static void main ( String [ ] args ) { // Fill in th…" at bounding box center [452, 415] width 791 height 410
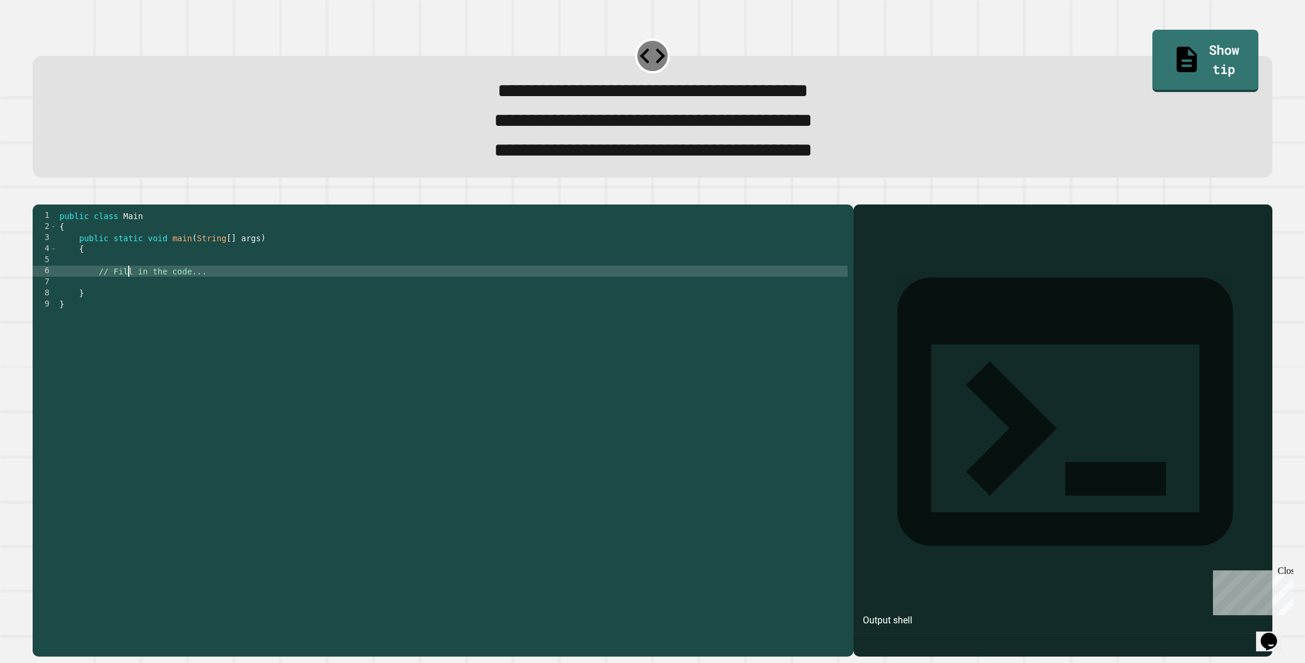
click at [129, 300] on div "public class Main { public static void main ( String [ ] args ) { // Fill in th…" at bounding box center [452, 415] width 791 height 410
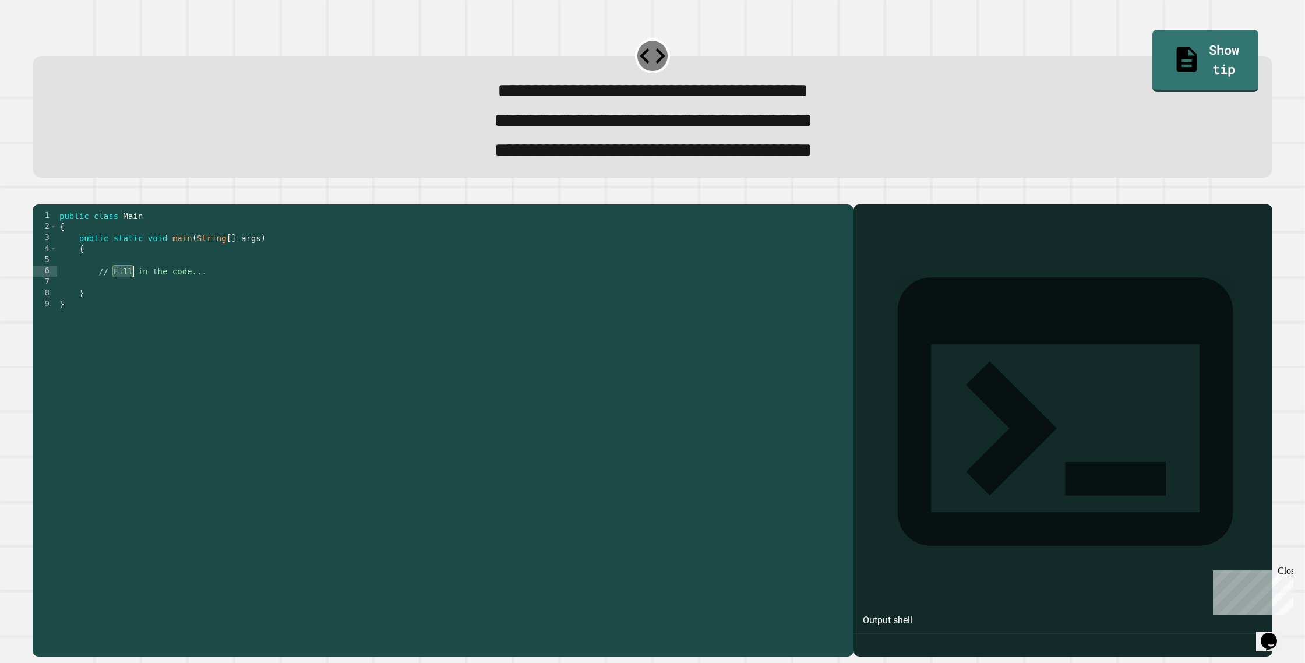
click at [128, 300] on div "public class Main { public static void main ( String [ ] args ) { // Fill in th…" at bounding box center [452, 415] width 791 height 410
click at [126, 299] on div "public class Main { public static void main ( String [ ] args ) { // Fill in th…" at bounding box center [452, 415] width 791 height 410
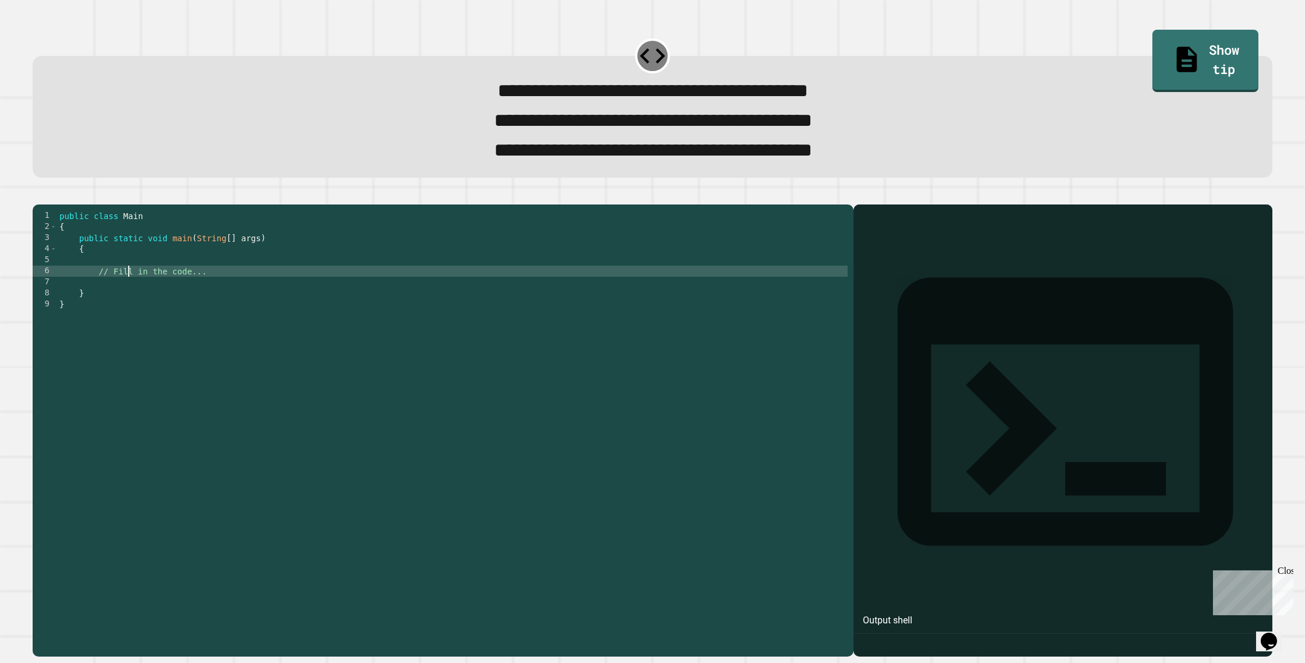
click at [125, 298] on div "public class Main { public static void main ( String [ ] args ) { // Fill in th…" at bounding box center [452, 415] width 791 height 410
click at [124, 297] on div "public class Main { public static void main ( String [ ] args ) { // Fill in th…" at bounding box center [452, 415] width 791 height 410
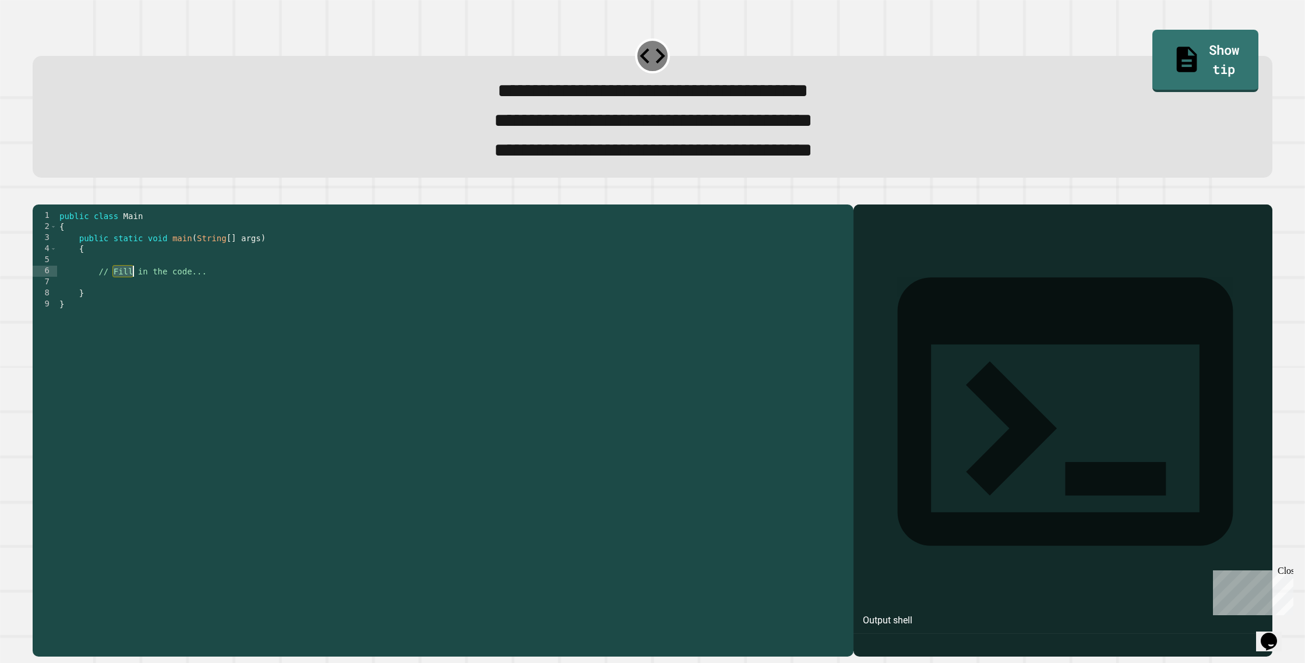
click at [124, 297] on div "public class Main { public static void main ( String [ ] args ) { // Fill in th…" at bounding box center [452, 415] width 791 height 410
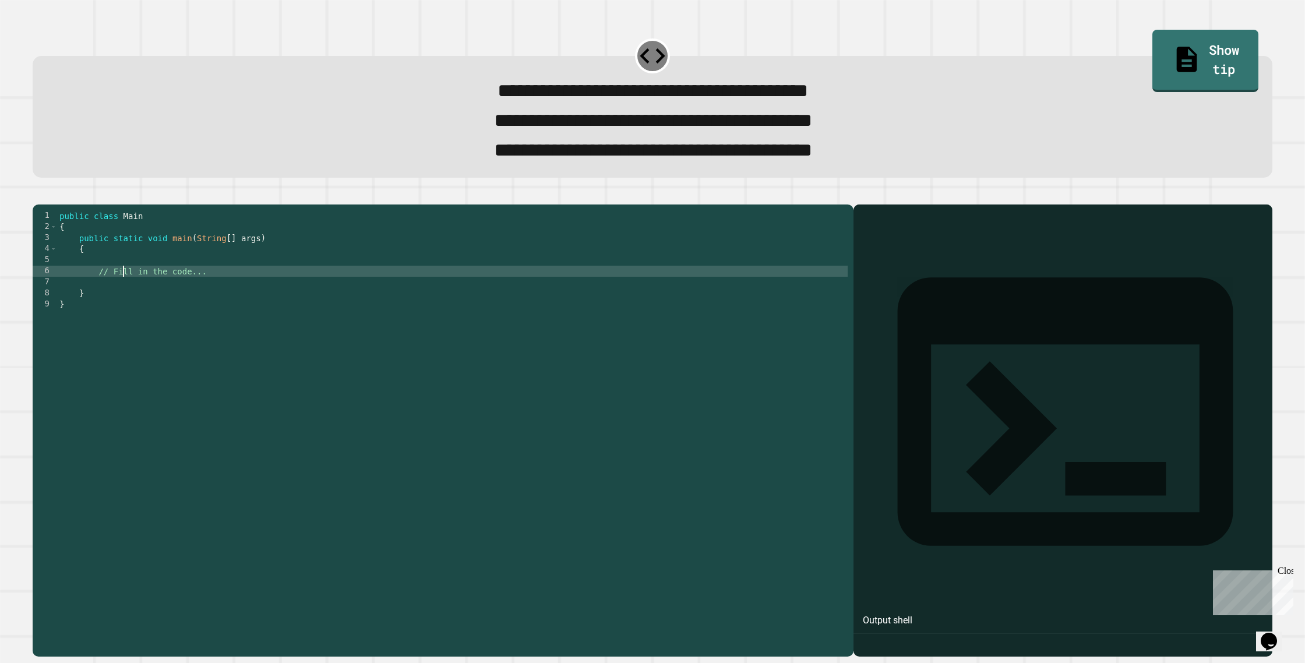
click at [124, 297] on div "public class Main { public static void main ( String [ ] args ) { // Fill in th…" at bounding box center [452, 415] width 791 height 410
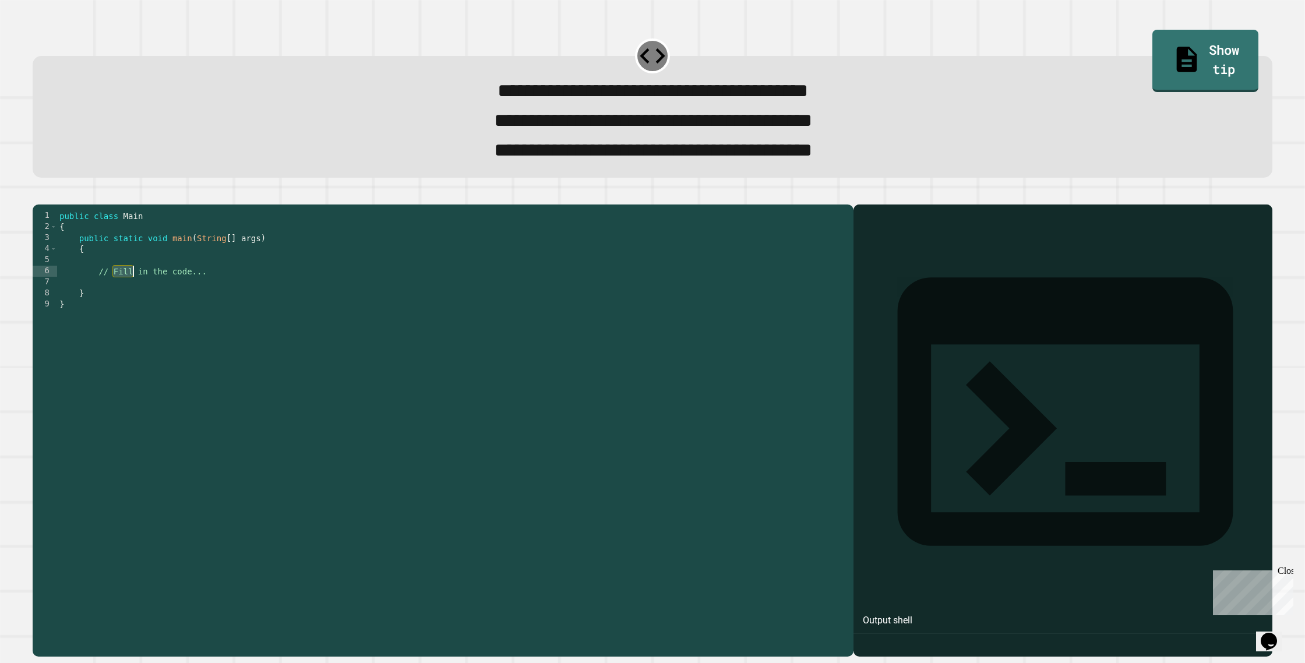
click at [124, 297] on div "public class Main { public static void main ( String [ ] args ) { // Fill in th…" at bounding box center [452, 415] width 791 height 410
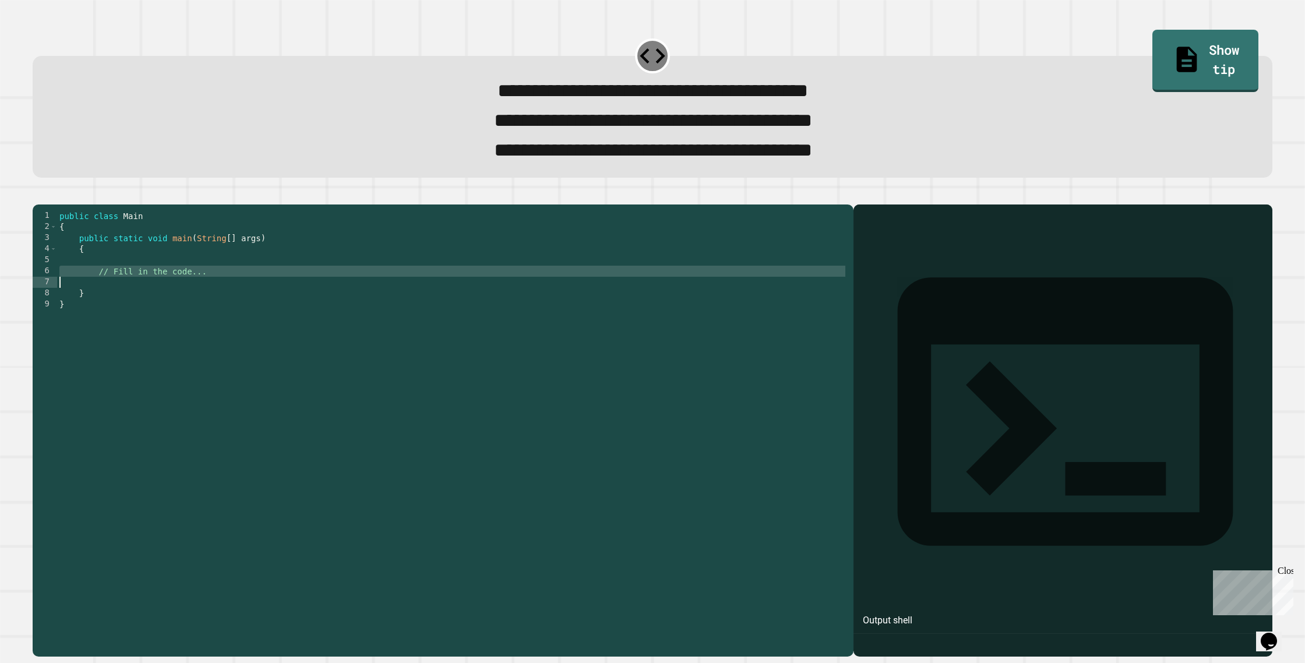
type textarea "**********"
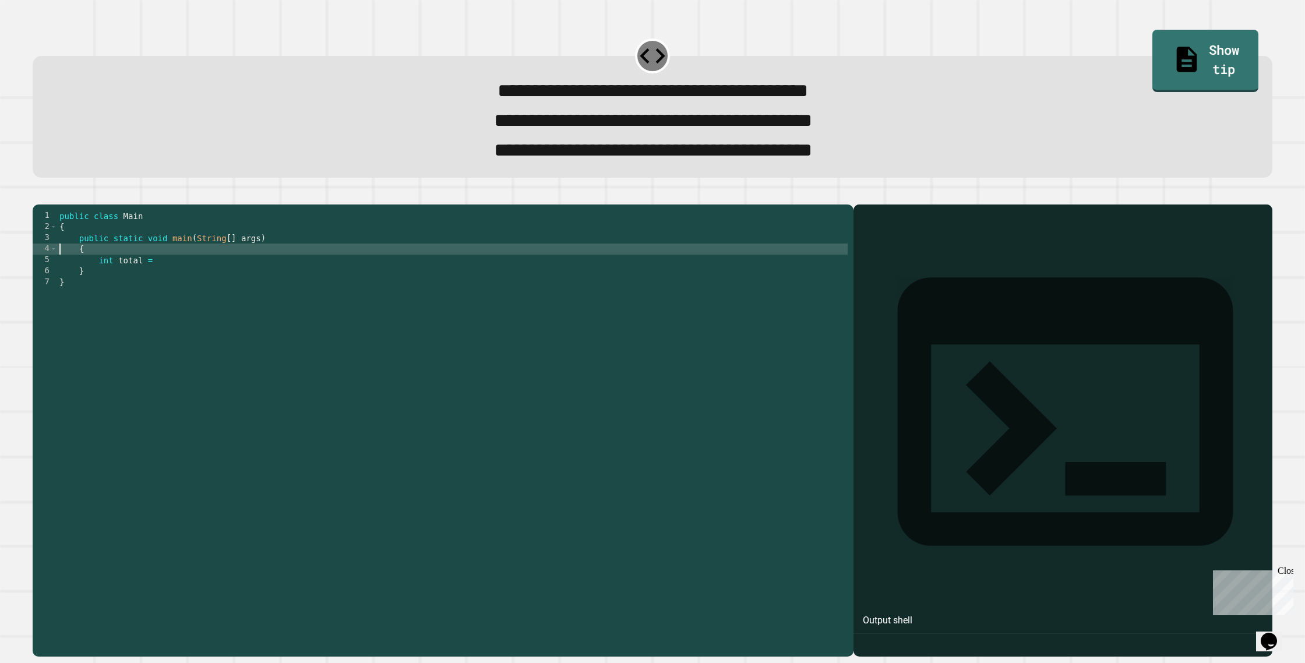
click at [161, 281] on div "public class Main { public static void main ( String [ ] args ) { int total = }…" at bounding box center [452, 415] width 791 height 410
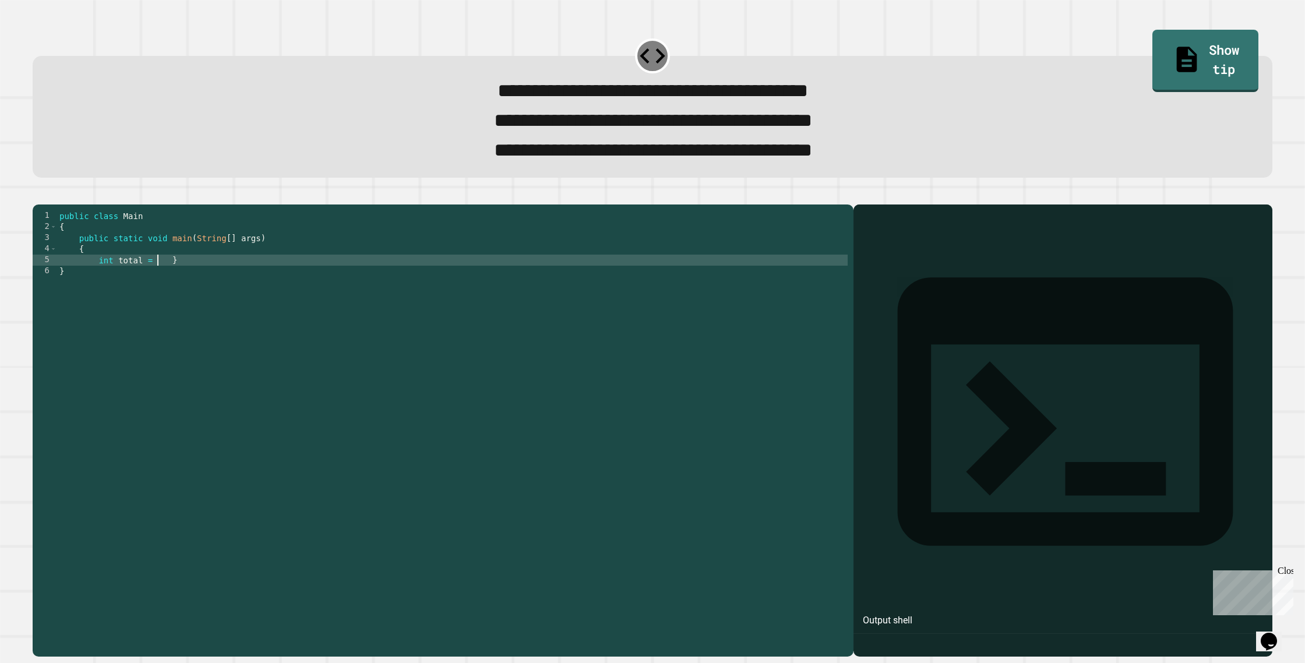
scroll to position [0, 2]
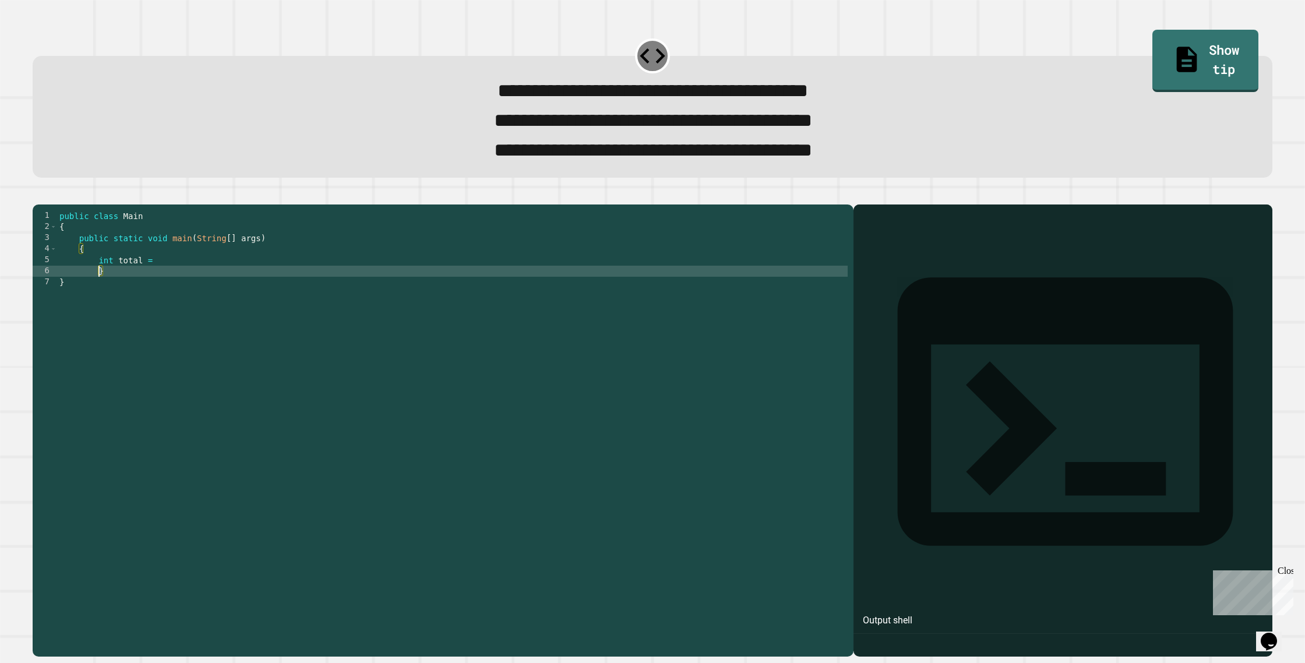
click at [158, 281] on div "public class Main { public static void main ( String [ ] args ) { int total = }…" at bounding box center [452, 415] width 791 height 410
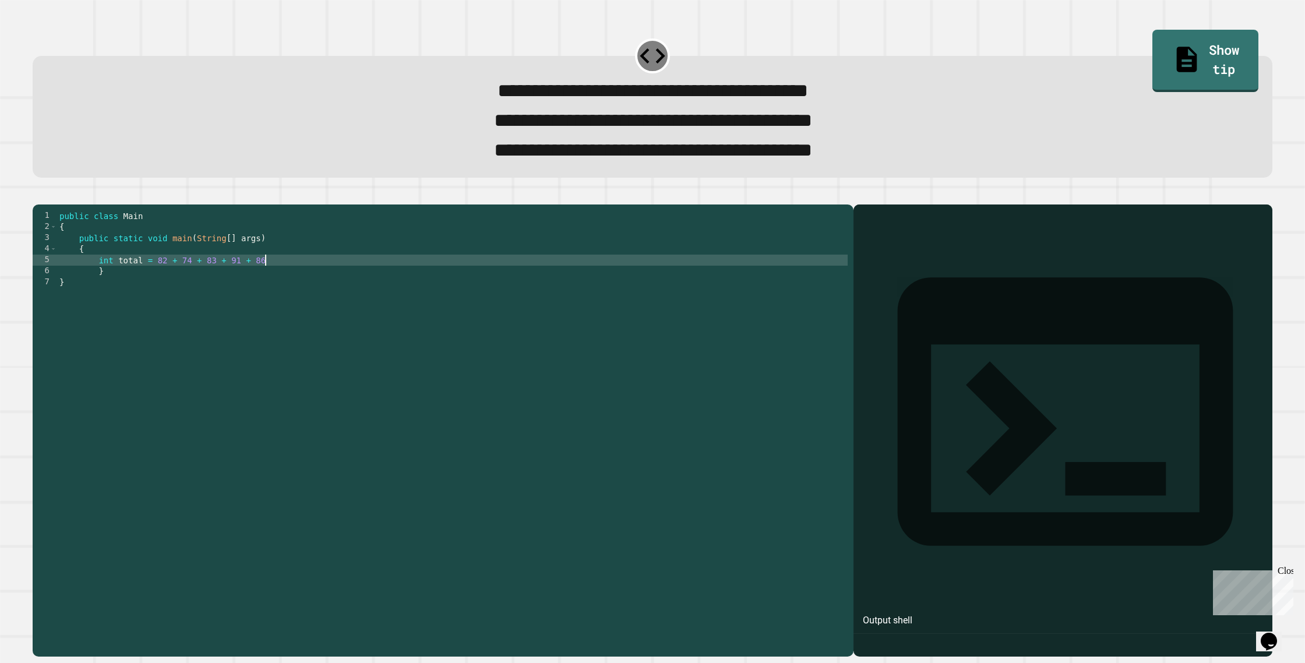
scroll to position [0, 14]
click at [156, 288] on div "public class Main { public static void main ( String [ ] args ) { int total = 8…" at bounding box center [452, 415] width 791 height 410
click at [277, 286] on div "public class Main { public static void main ( String [ ] args ) { int total = (…" at bounding box center [452, 415] width 791 height 410
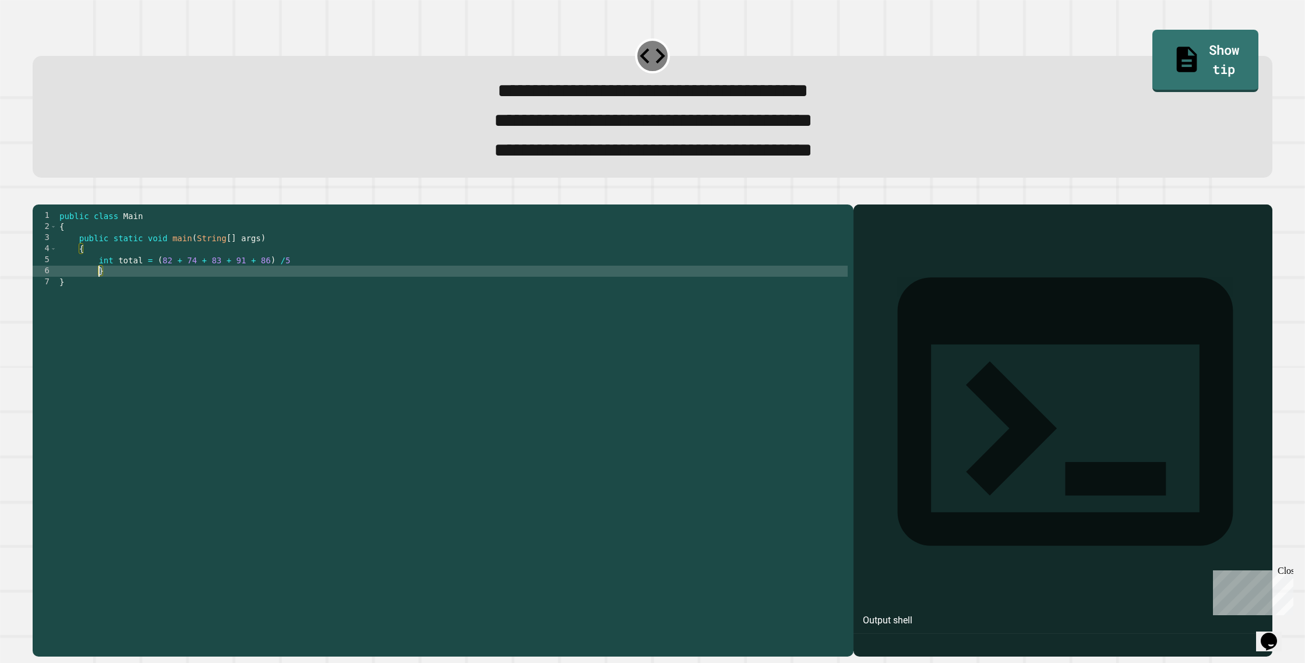
scroll to position [0, 2]
click at [196, 280] on div "public class Main { public static void main ( String [ ] args ) { int total = (…" at bounding box center [452, 415] width 791 height 410
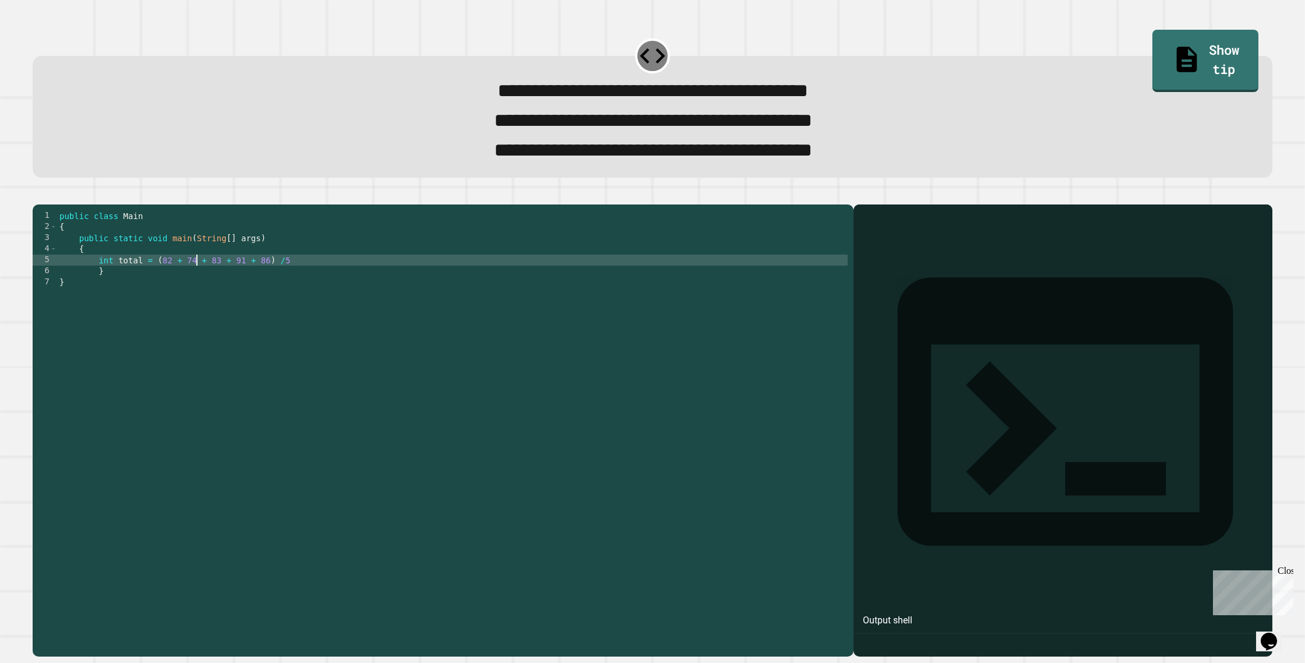
click at [220, 284] on div "public class Main { public static void main ( String [ ] args ) { int total = (…" at bounding box center [452, 415] width 791 height 410
click at [239, 283] on div "public class Main { public static void main ( String [ ] args ) { int total = (…" at bounding box center [452, 415] width 791 height 410
click at [263, 283] on div "public class Main { public static void main ( String [ ] args ) { int total = (…" at bounding box center [452, 415] width 791 height 410
click at [286, 285] on div "public class Main { public static void main ( String [ ] args ) { int total = (…" at bounding box center [452, 415] width 791 height 410
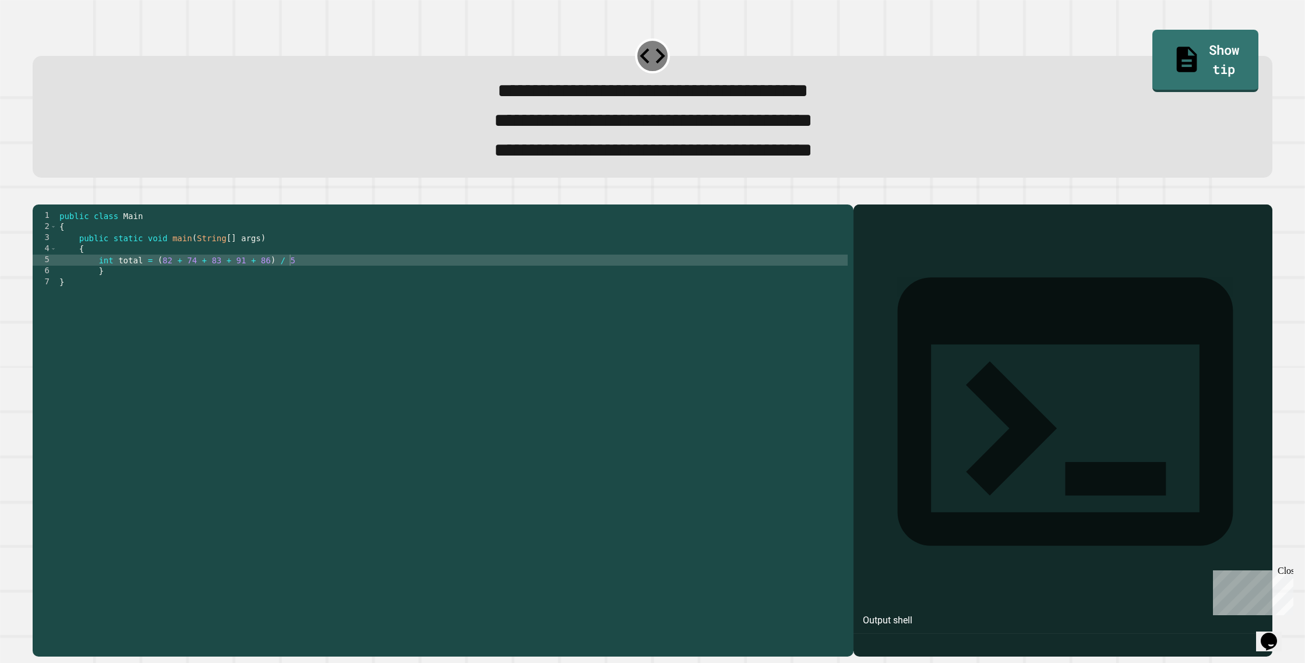
click at [38, 195] on button "button" at bounding box center [38, 195] width 0 height 0
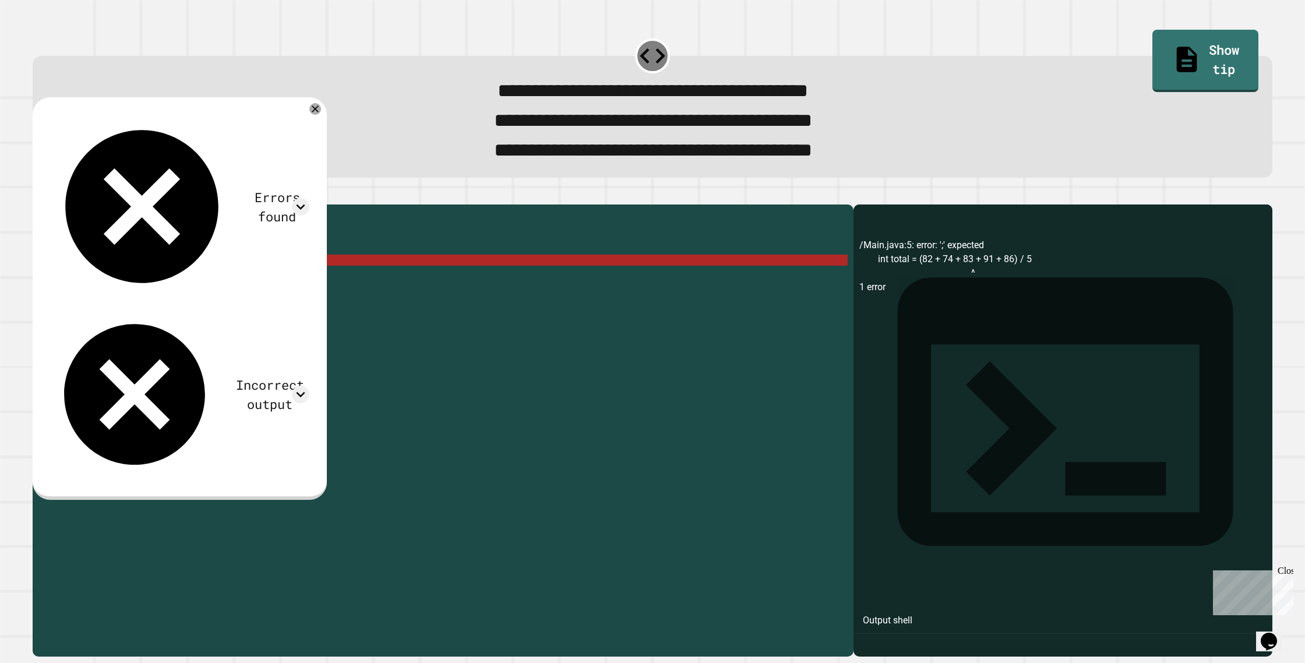
click at [311, 281] on div "public class Main { public static void main ( String [ ] args ) { int total = (…" at bounding box center [452, 415] width 791 height 410
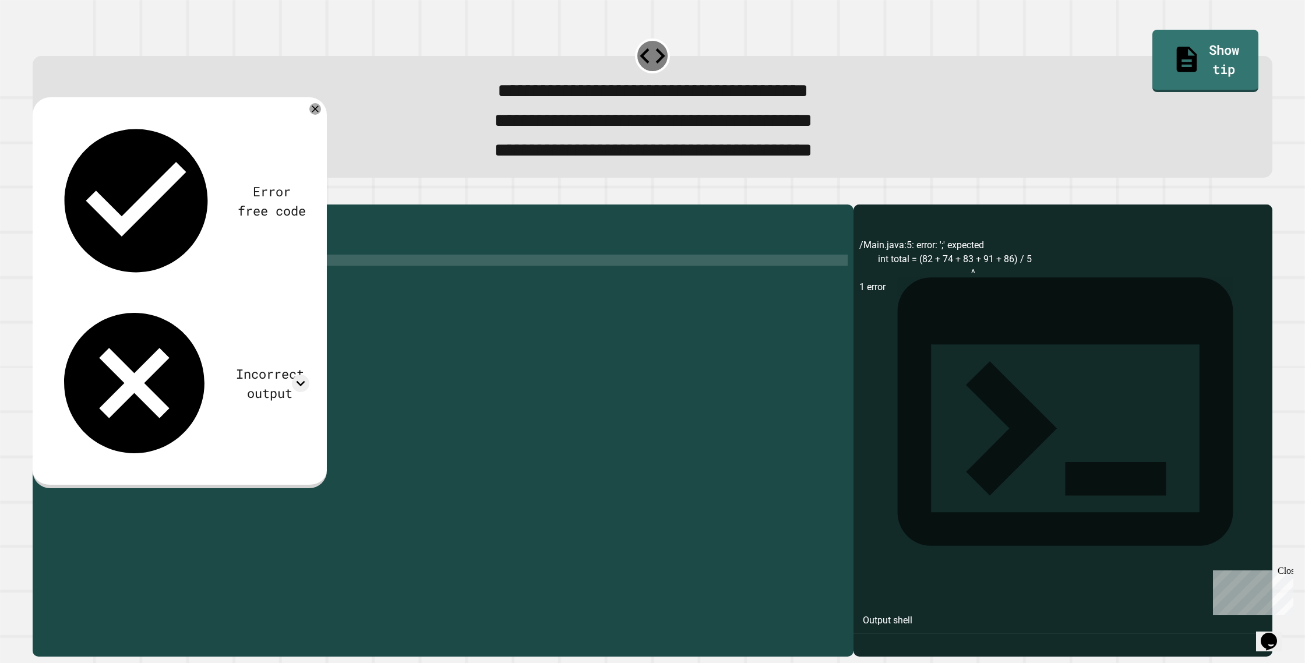
scroll to position [0, 16]
type textarea "**********"
click at [38, 195] on button "button" at bounding box center [38, 195] width 0 height 0
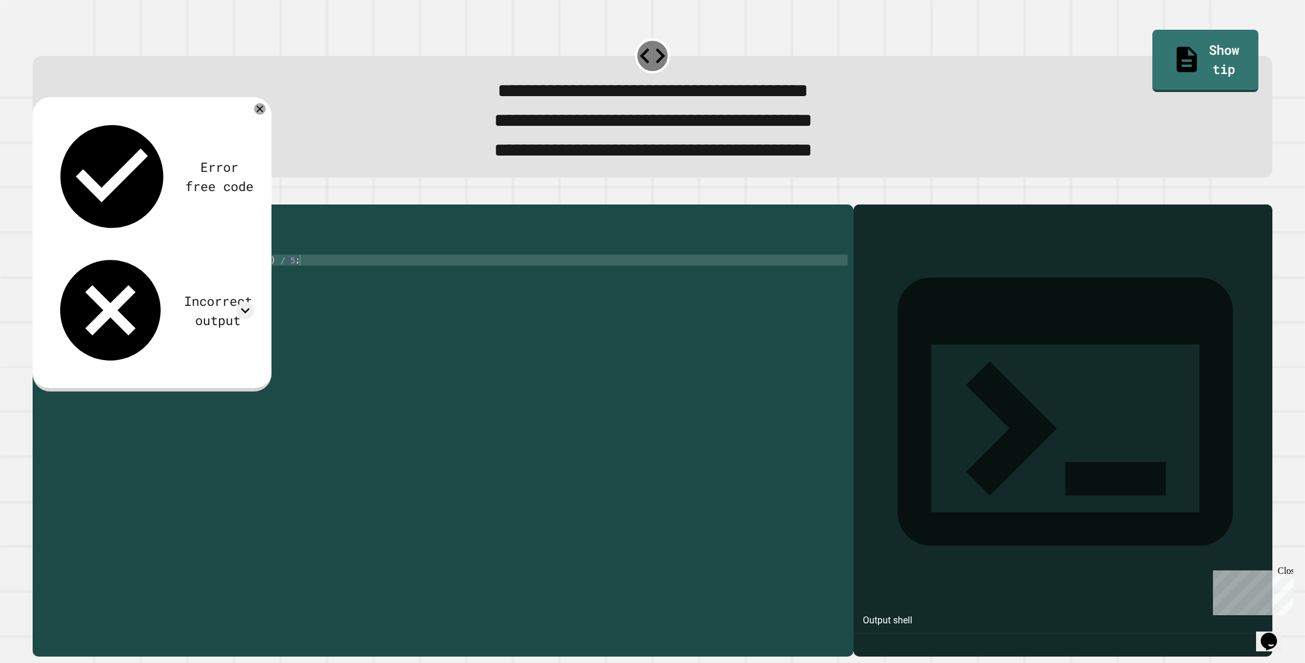
click at [315, 285] on div "public class Main { public static void main ( String [ ] args ) { int total = (…" at bounding box center [452, 415] width 791 height 410
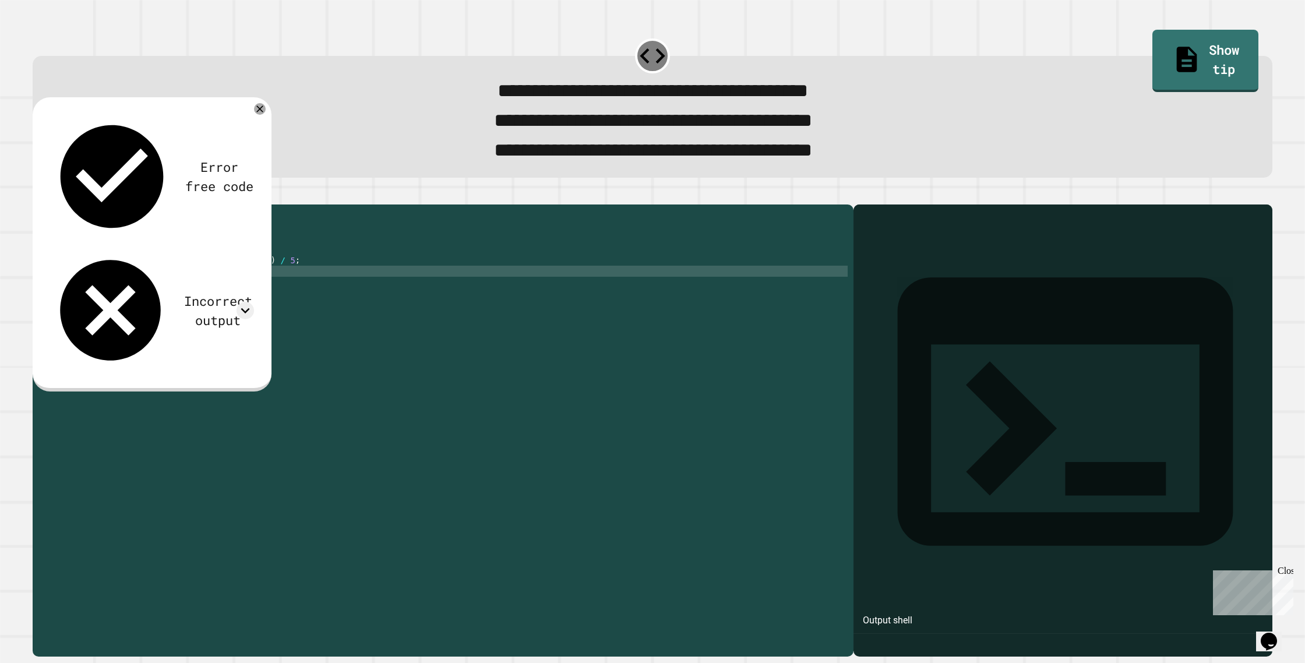
type textarea "*"
type textarea "**********"
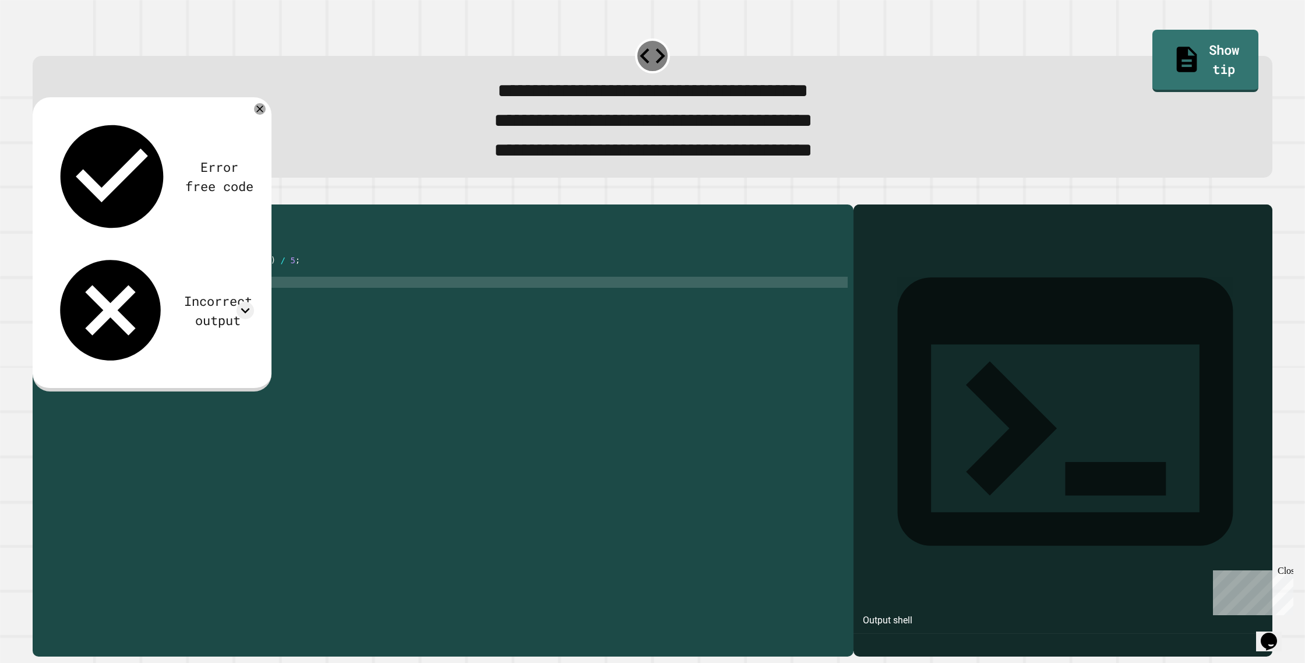
scroll to position [0, 3]
type textarea "*"
click at [306, 283] on div "public class Main { public static void main ( String [ ] args ) { int total = (…" at bounding box center [452, 415] width 791 height 410
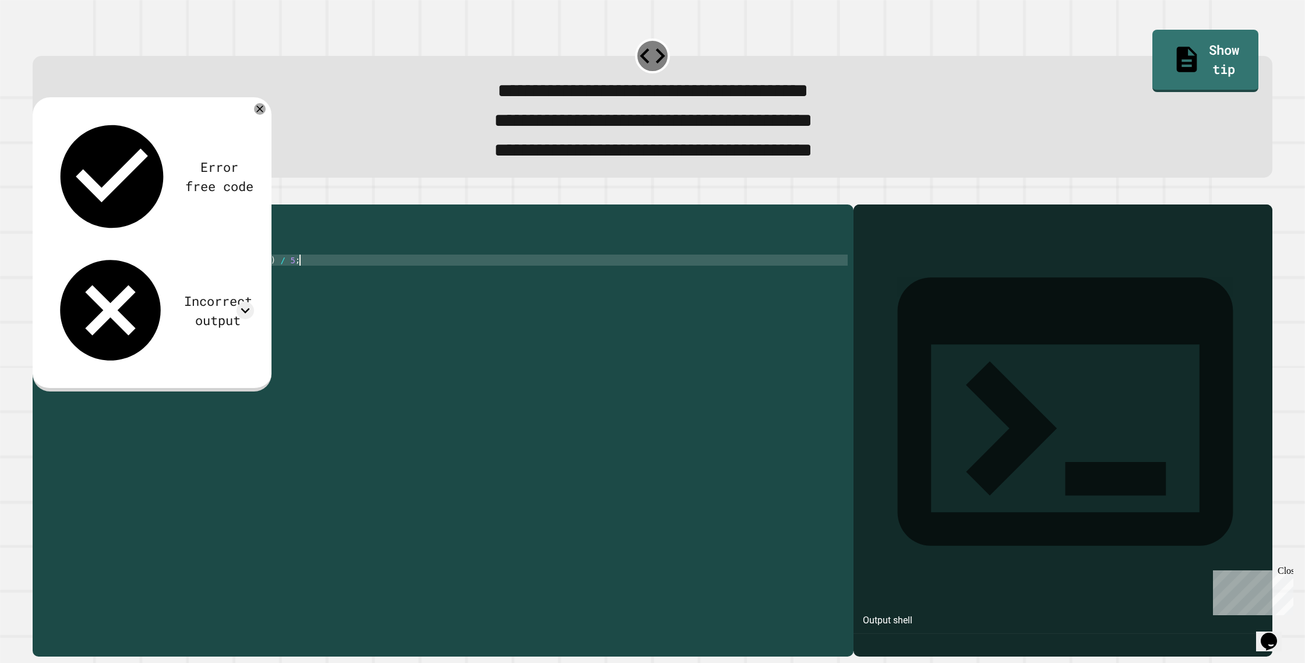
type textarea "**********"
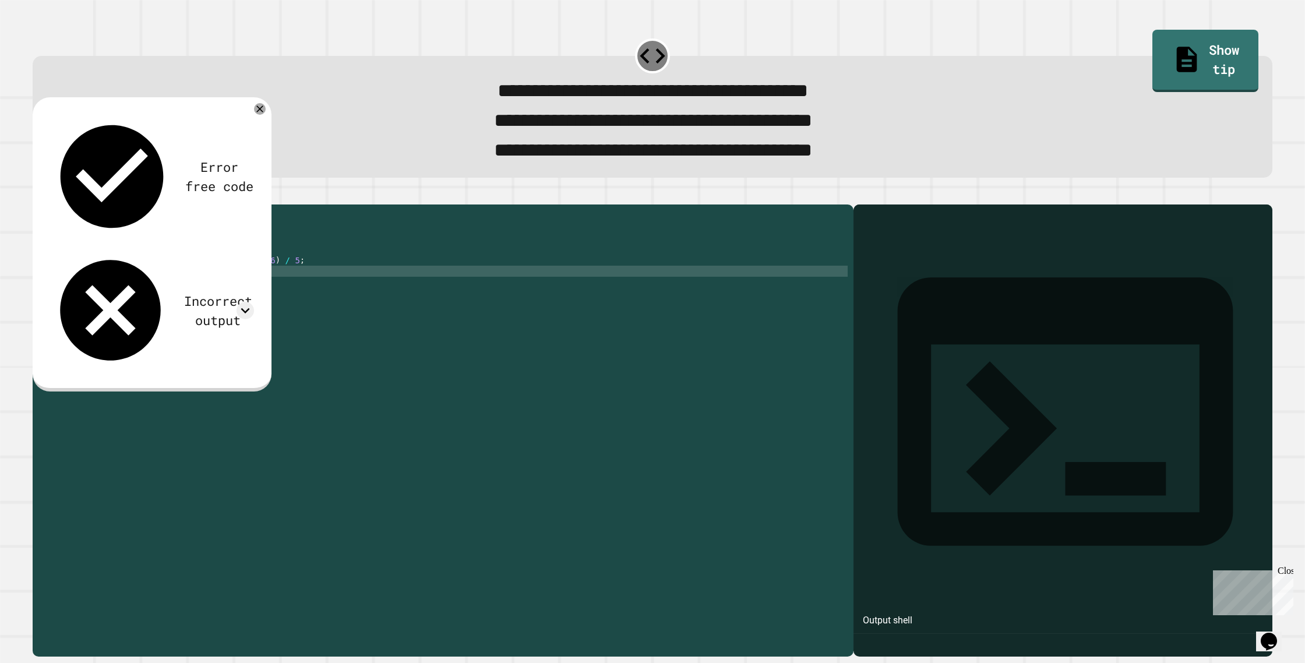
scroll to position [0, 10]
click at [138, 297] on div "public class Main { public static void main ( String [ ] args ) { int total = (…" at bounding box center [455, 415] width 786 height 410
click at [139, 295] on div "public class Main { public static void main ( String [ ] args ) { int total = (…" at bounding box center [455, 415] width 786 height 410
click at [38, 195] on icon "button" at bounding box center [38, 195] width 0 height 0
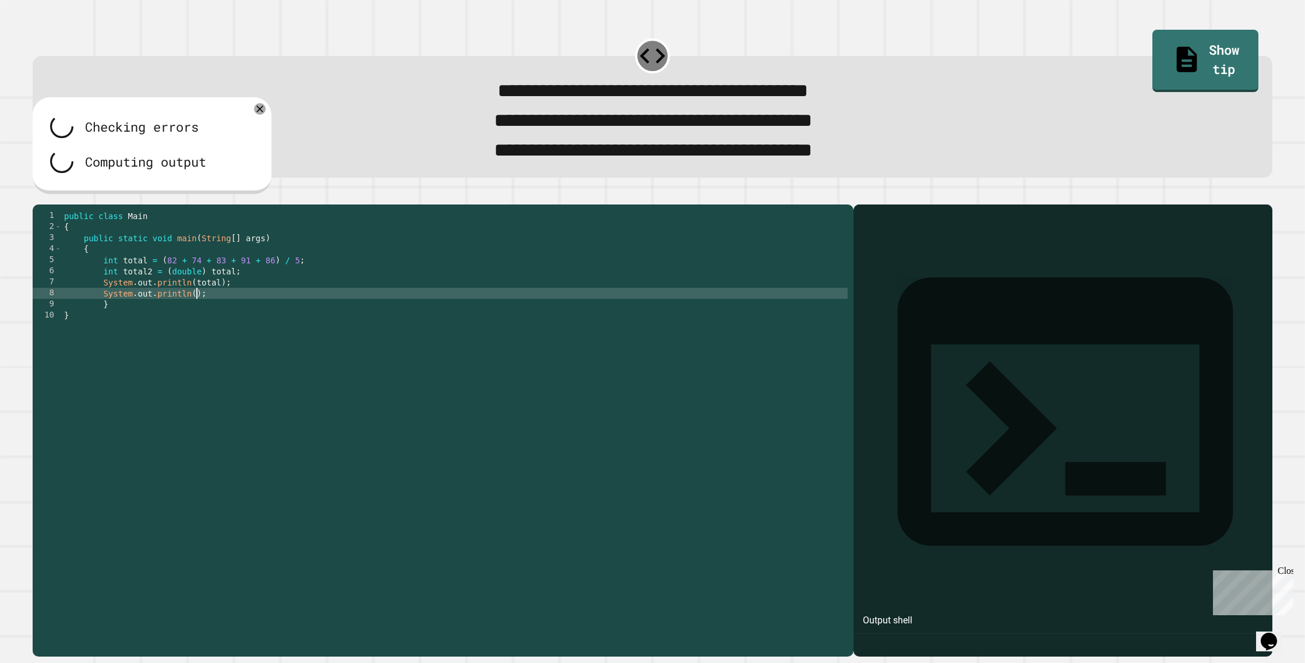
click at [195, 313] on div "public class Main { public static void main ( String [ ] args ) { int total = (…" at bounding box center [455, 415] width 786 height 410
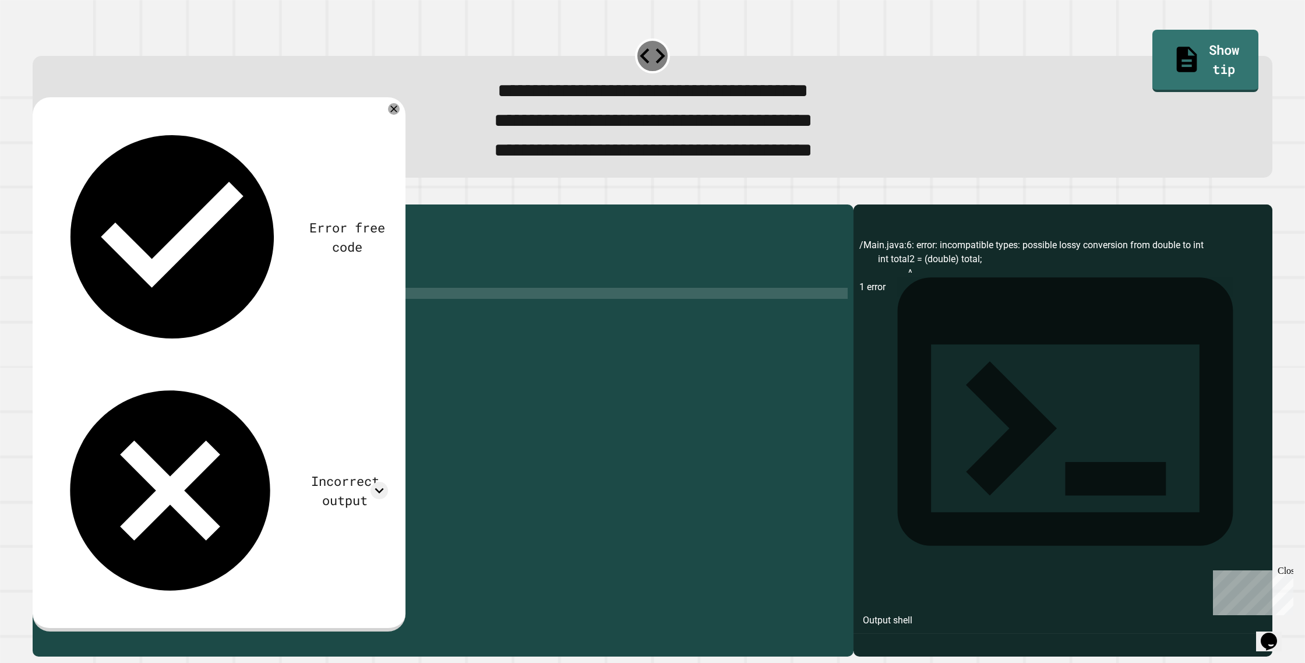
scroll to position [0, 11]
click at [38, 195] on icon "button" at bounding box center [38, 195] width 0 height 0
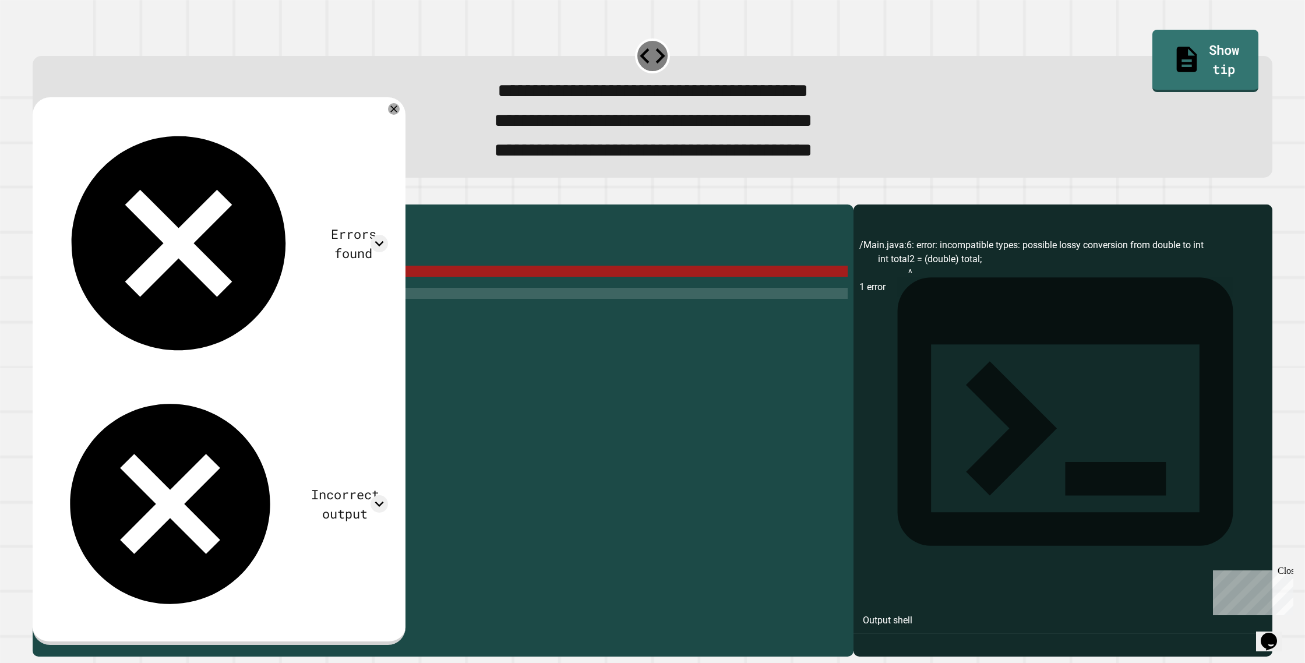
click at [153, 295] on div "public class Main { public static void main ( String [ ] args ) { int total = (…" at bounding box center [455, 415] width 786 height 410
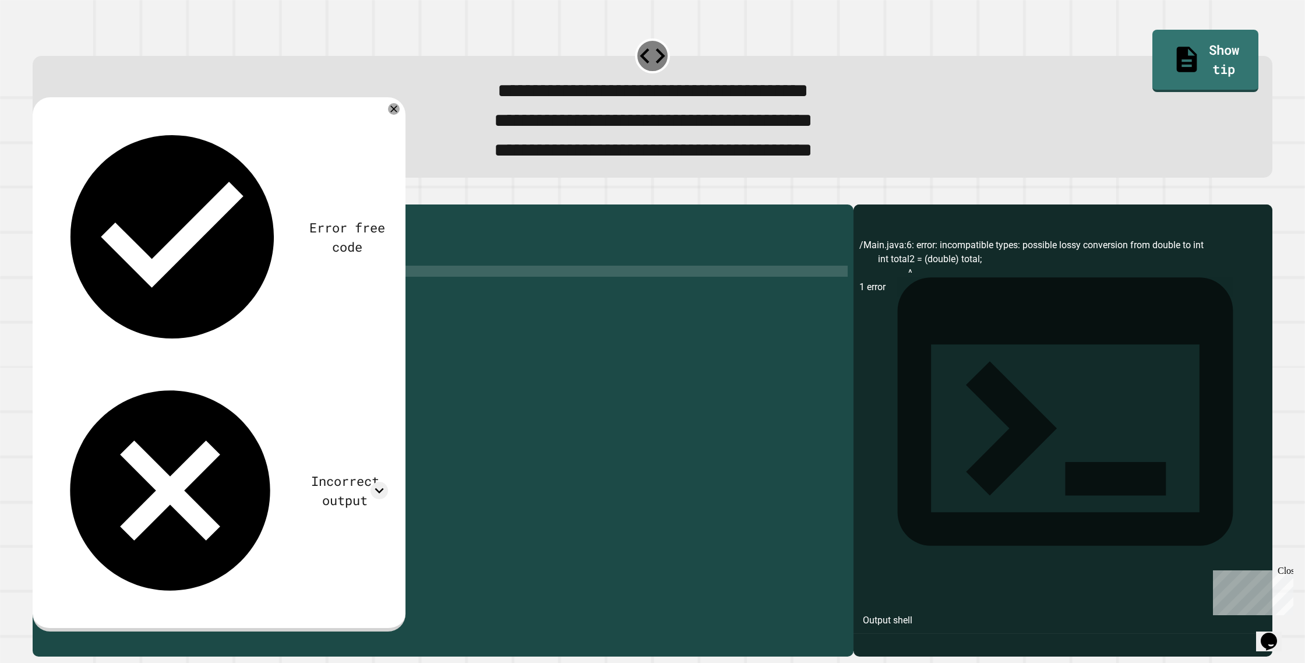
click at [228, 319] on div "public class Main { public static void main ( String [ ] args ) { int total = (…" at bounding box center [455, 415] width 786 height 410
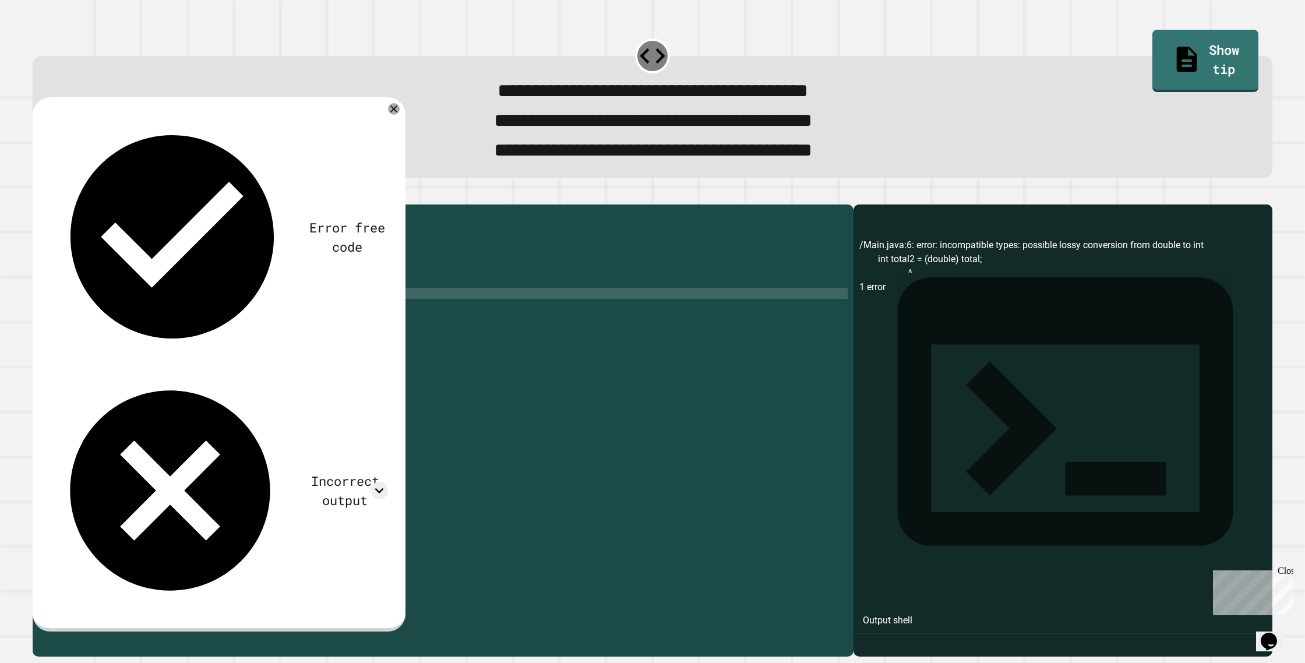
scroll to position [0, 10]
click at [38, 195] on icon "button" at bounding box center [38, 195] width 0 height 0
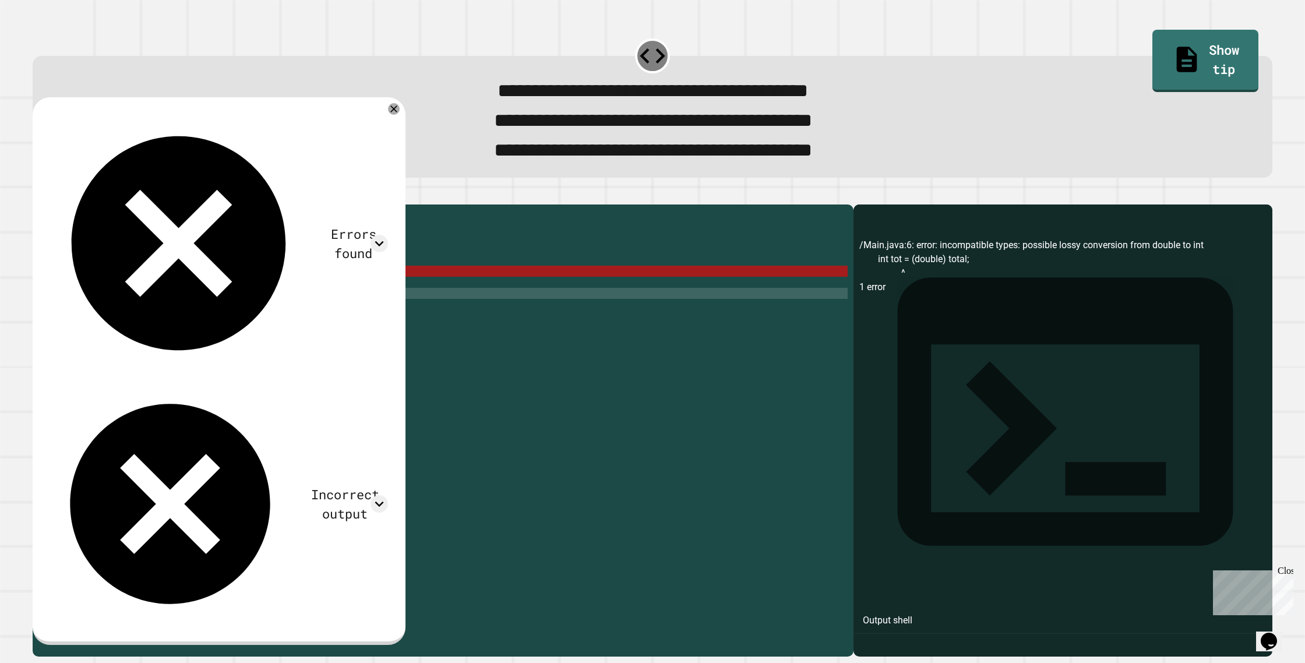
click at [114, 294] on div "public class Main { public static void main ( String [ ] args ) { int total = (…" at bounding box center [455, 415] width 786 height 410
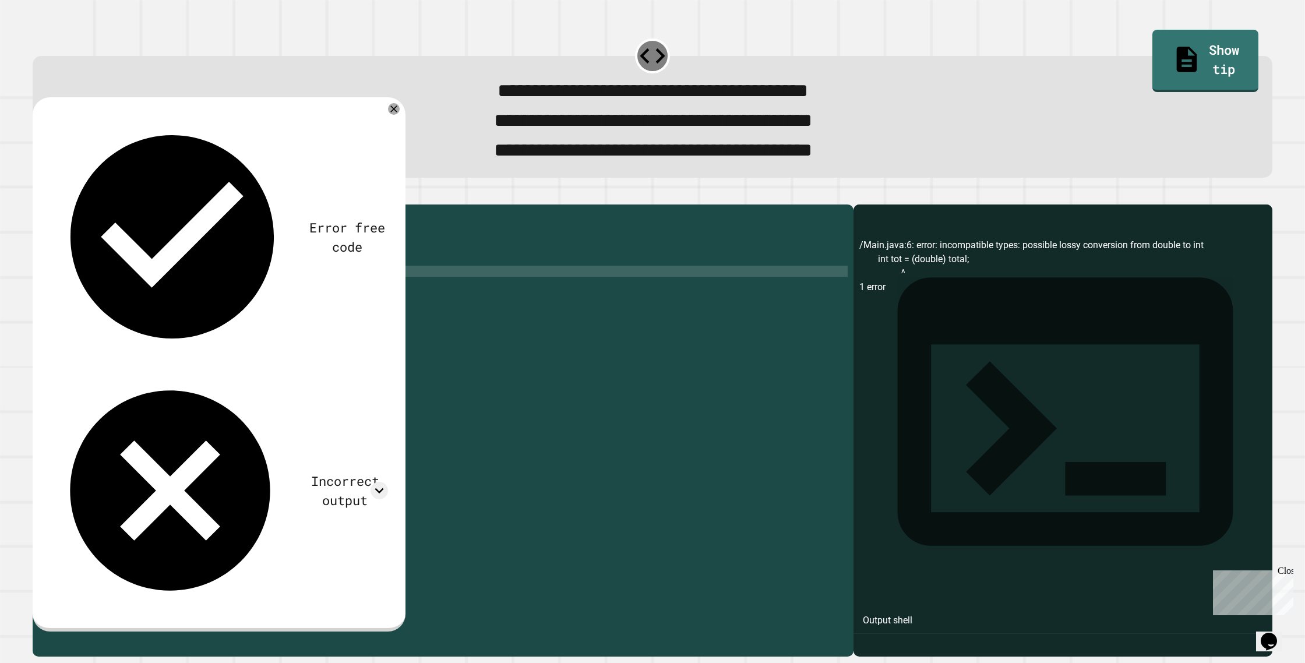
scroll to position [0, 5]
drag, startPoint x: 38, startPoint y: 213, endPoint x: 44, endPoint y: 212, distance: 6.5
click at [38, 205] on div at bounding box center [653, 198] width 1240 height 14
click at [38, 195] on icon "button" at bounding box center [38, 195] width 0 height 0
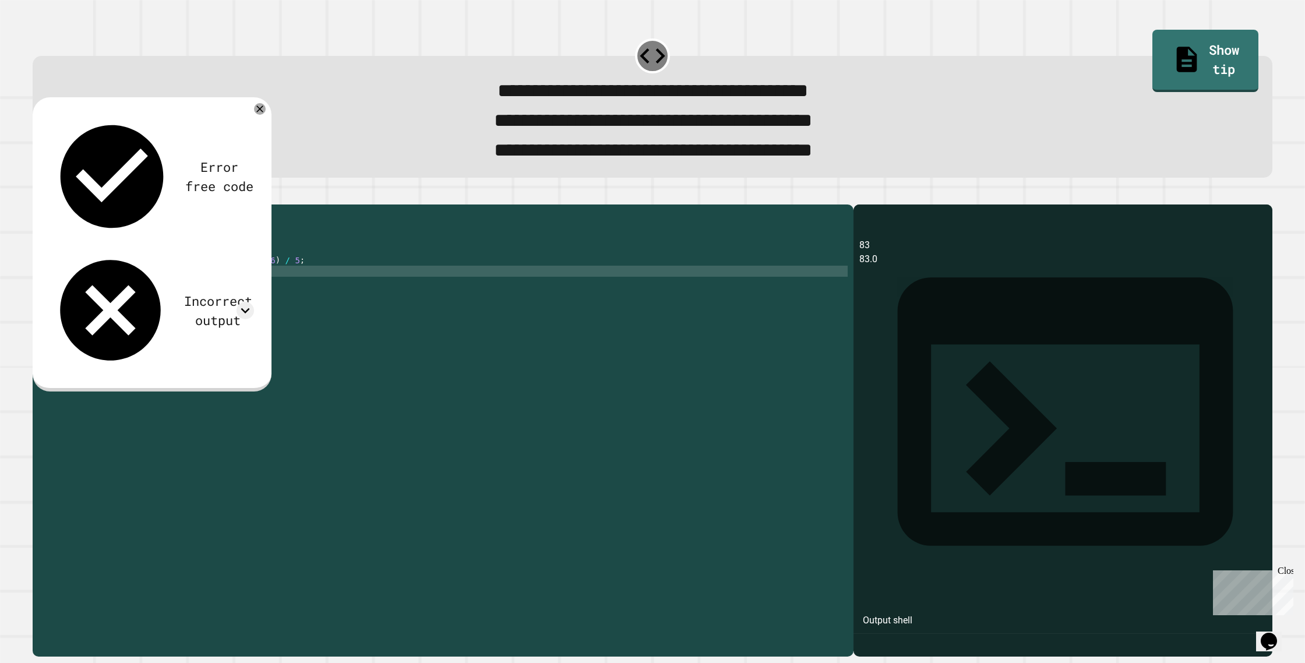
click at [237, 295] on div "public class Main { public static void main ( String [ ] args ) { int total = (…" at bounding box center [455, 415] width 786 height 410
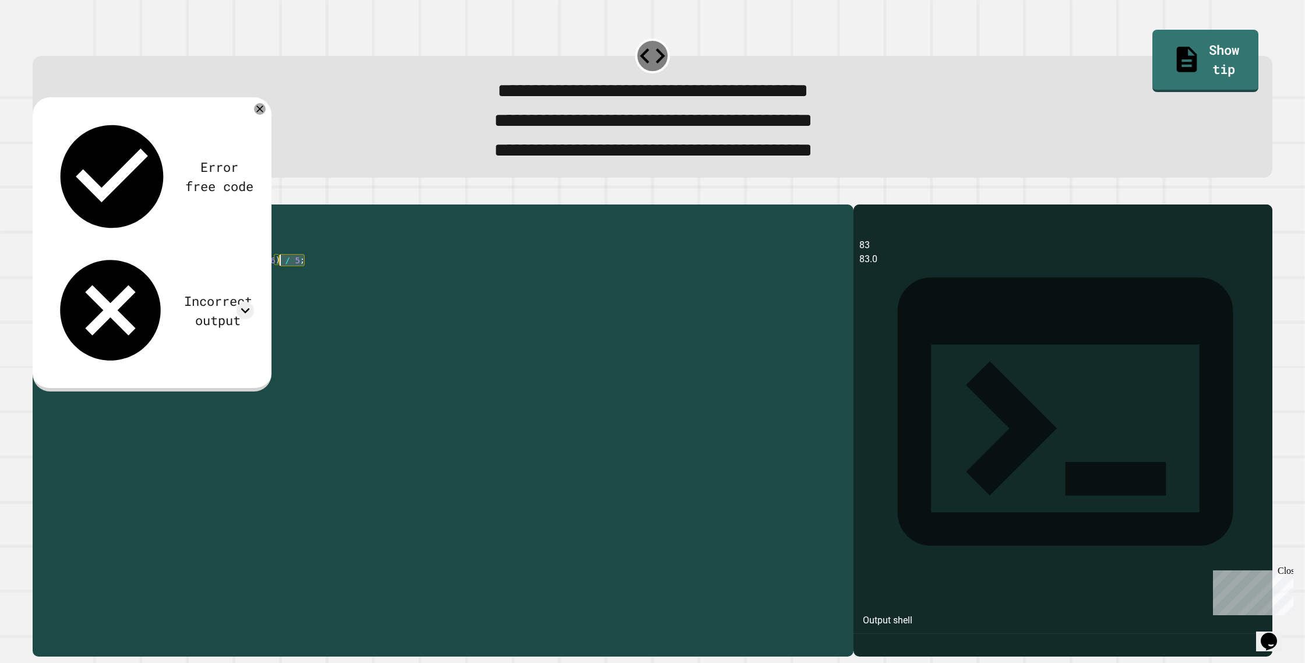
drag, startPoint x: 308, startPoint y: 284, endPoint x: 281, endPoint y: 287, distance: 26.4
click at [281, 287] on div "public class Main { public static void main ( String [ ] args ) { int total = (…" at bounding box center [455, 415] width 786 height 410
click at [283, 286] on div "public class Main { public static void main ( String [ ] args ) { int total = (…" at bounding box center [455, 415] width 786 height 410
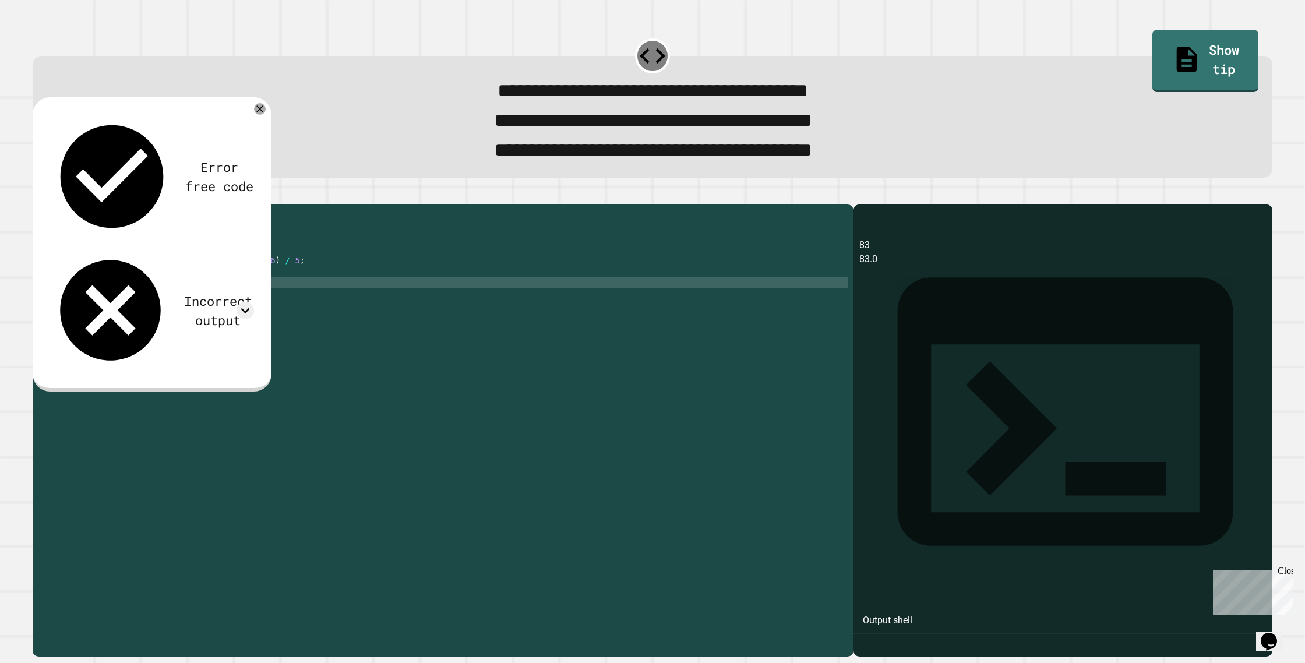
click at [224, 305] on div "public class Main { public static void main ( String [ ] args ) { int total = (…" at bounding box center [455, 415] width 786 height 410
click at [223, 307] on div "public class Main { public static void main ( String [ ] args ) { int total = (…" at bounding box center [455, 415] width 786 height 410
click at [214, 317] on div "public class Main { public static void main ( String [ ] args ) { int total = (…" at bounding box center [455, 415] width 786 height 410
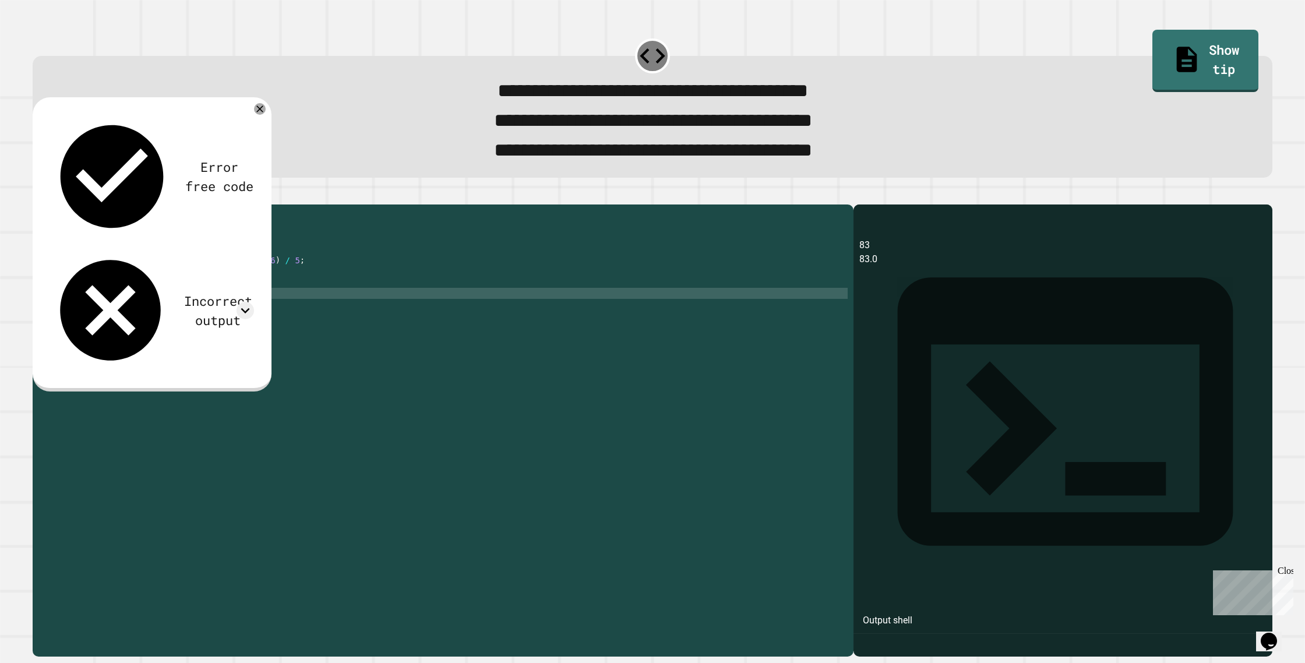
scroll to position [0, 10]
drag, startPoint x: 300, startPoint y: 286, endPoint x: 280, endPoint y: 288, distance: 19.4
click at [280, 288] on div "public class Main { public static void main ( String [ ] args ) { int total = (…" at bounding box center [455, 415] width 786 height 410
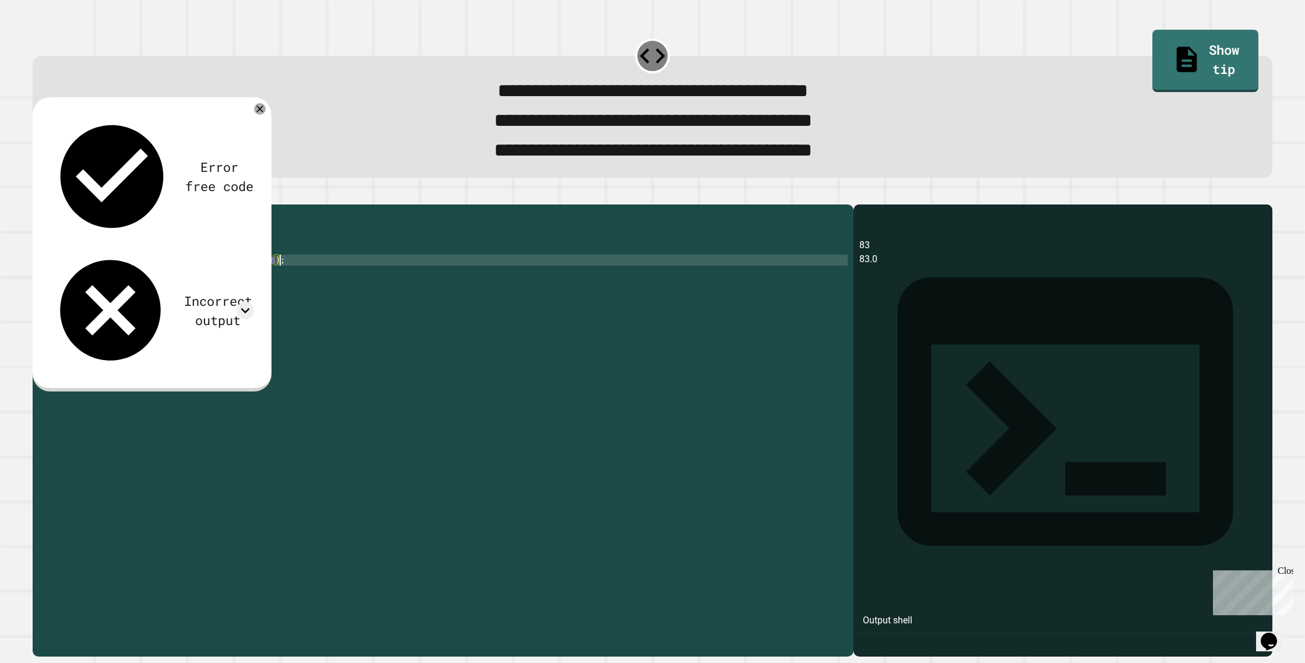
click at [210, 319] on div "public class Main { public static void main ( String [ ] args ) { int total = (…" at bounding box center [455, 415] width 786 height 410
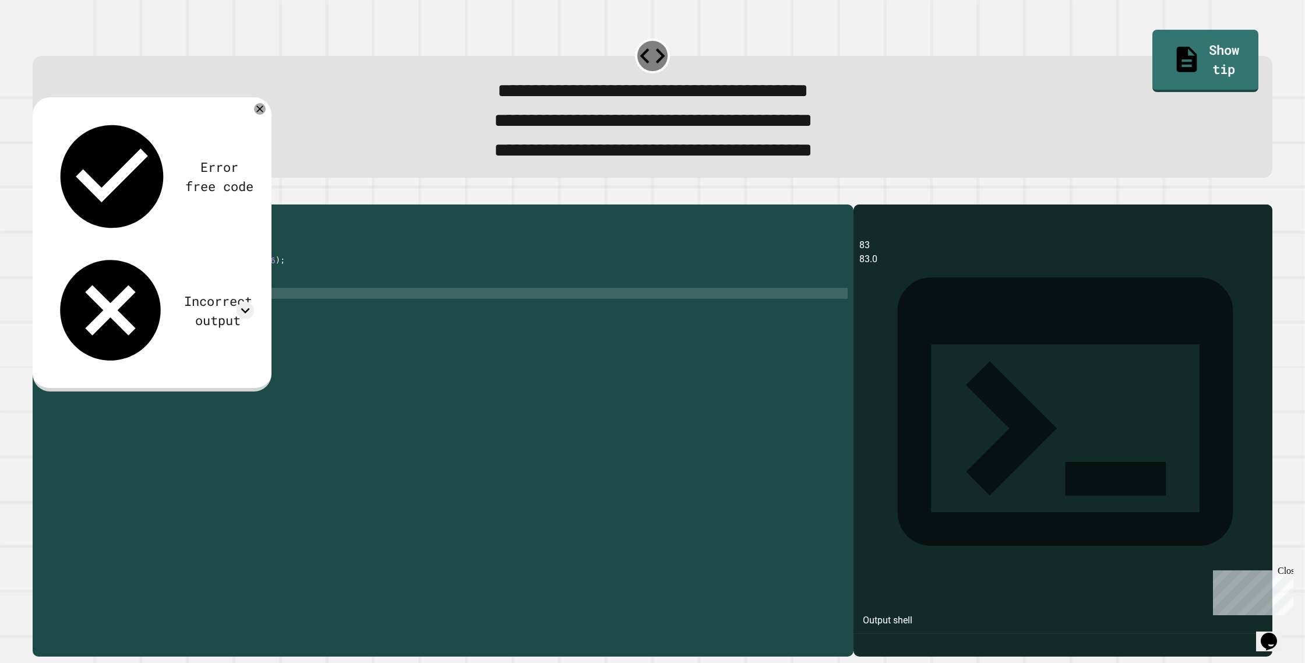
scroll to position [0, 12]
type textarea "**********"
click at [37, 205] on div at bounding box center [653, 198] width 1240 height 14
click at [38, 195] on icon "button" at bounding box center [38, 195] width 0 height 0
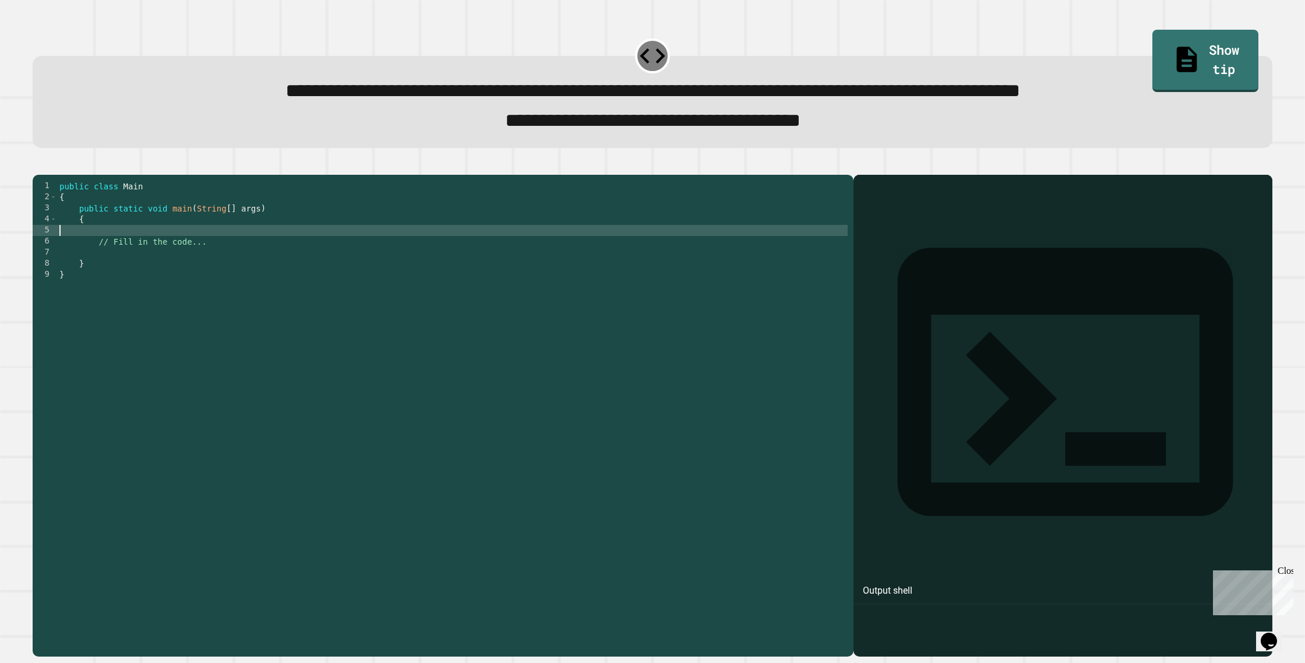
click at [186, 250] on div "public class Main { public static void main ( String [ ] args ) { // Fill in th…" at bounding box center [452, 402] width 791 height 443
click at [228, 262] on div "public class Main { public static void main ( String [ ] args ) { // Fill in th…" at bounding box center [452, 402] width 791 height 443
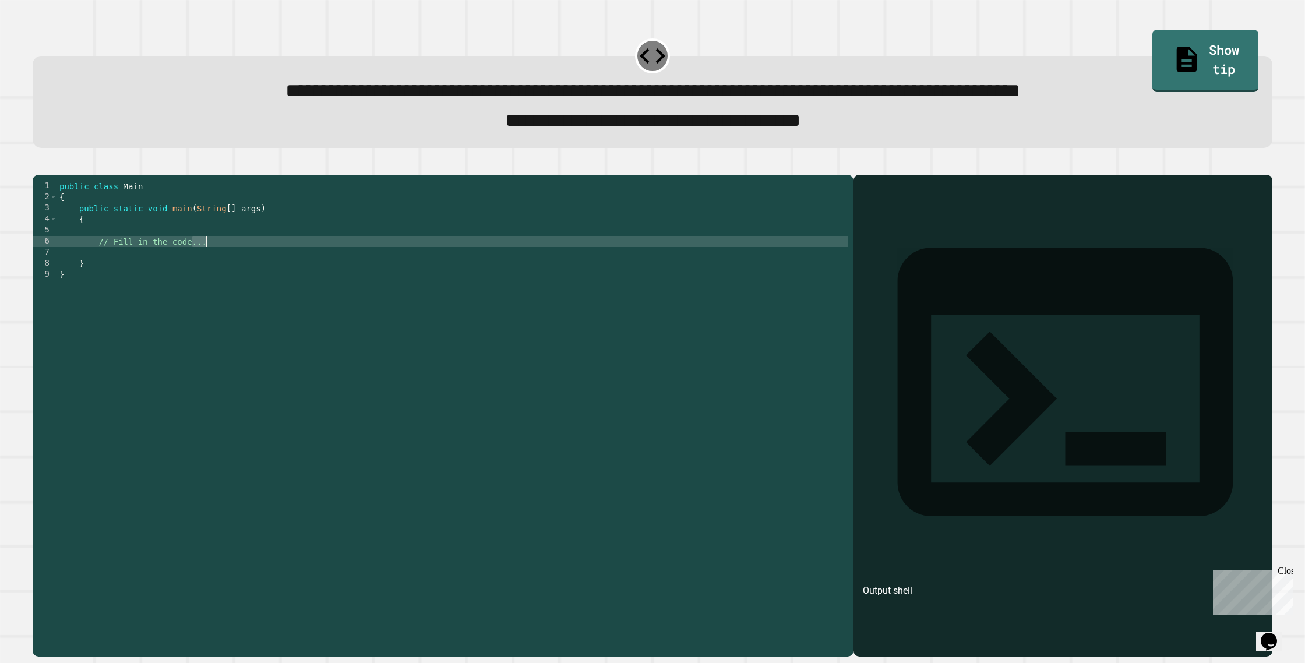
click at [228, 262] on div "public class Main { public static void main ( String [ ] args ) { // Fill in th…" at bounding box center [452, 402] width 791 height 443
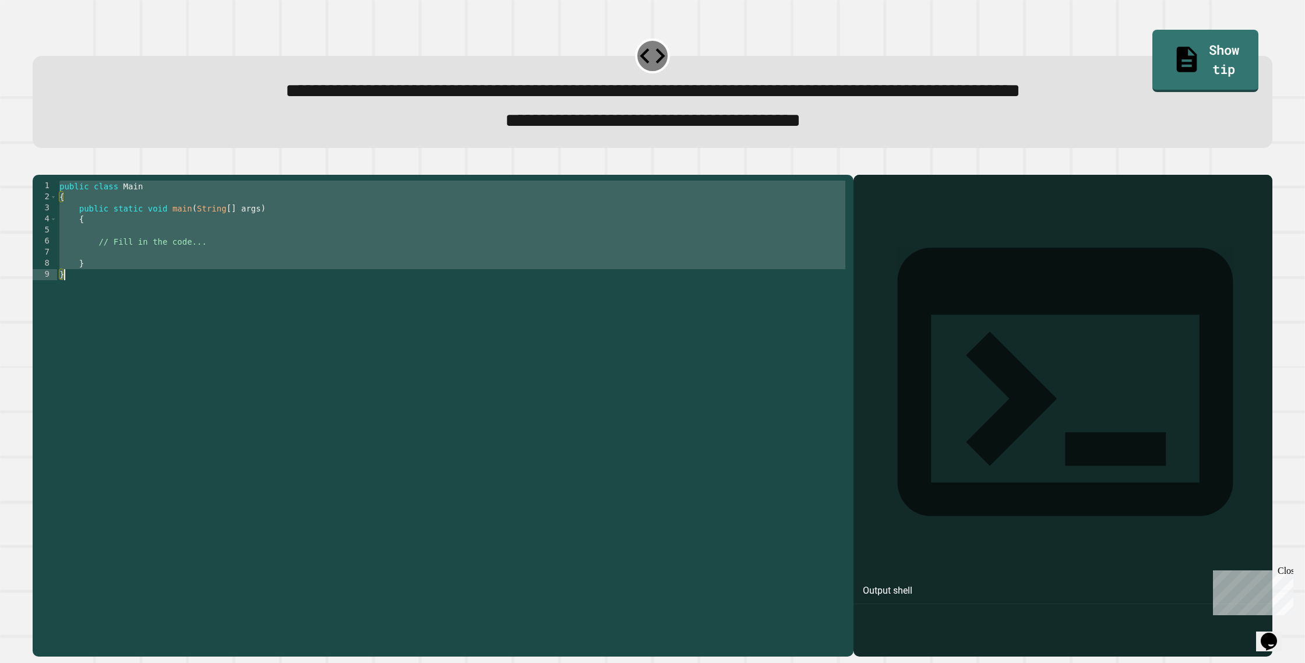
click at [228, 262] on div "public class Main { public static void main ( String [ ] args ) { // Fill in th…" at bounding box center [452, 402] width 791 height 443
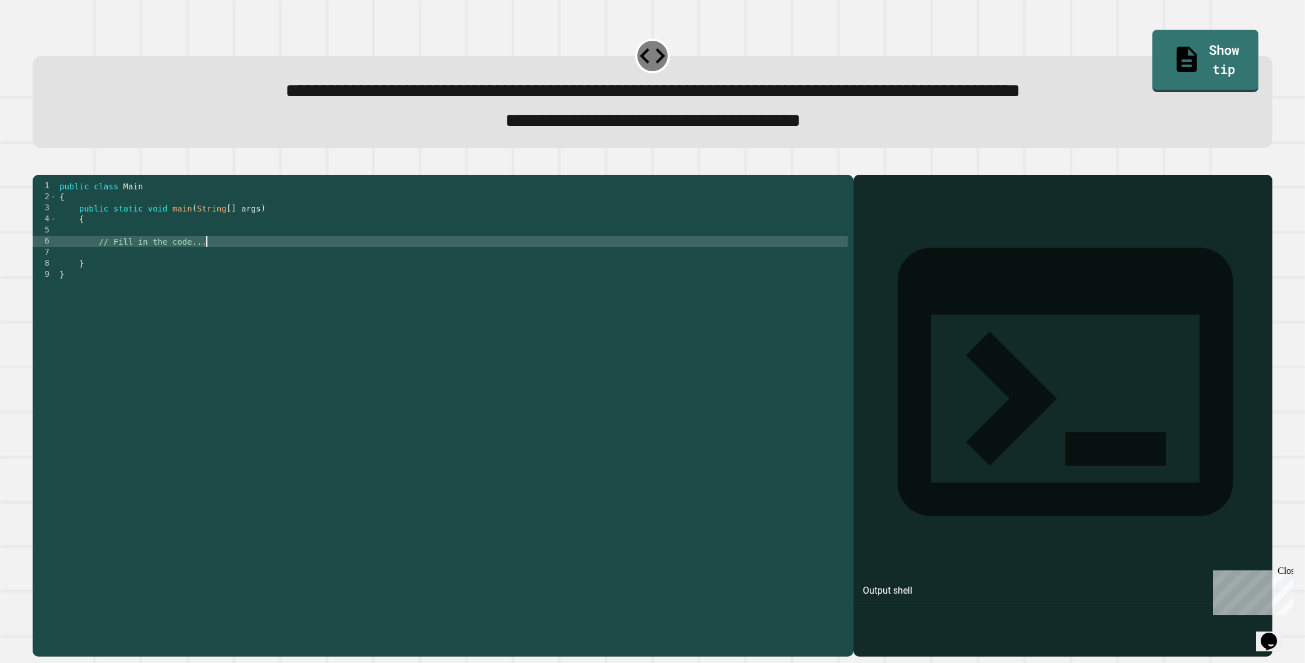
click at [228, 262] on div "public class Main { public static void main ( String [ ] args ) { // Fill in th…" at bounding box center [452, 402] width 791 height 443
click at [219, 262] on div "public class Main { public static void main ( String [ ] args ) { // Fill in th…" at bounding box center [452, 402] width 791 height 443
click at [220, 262] on div "public class Main { public static void main ( String [ ] args ) { // Fill in th…" at bounding box center [452, 402] width 791 height 443
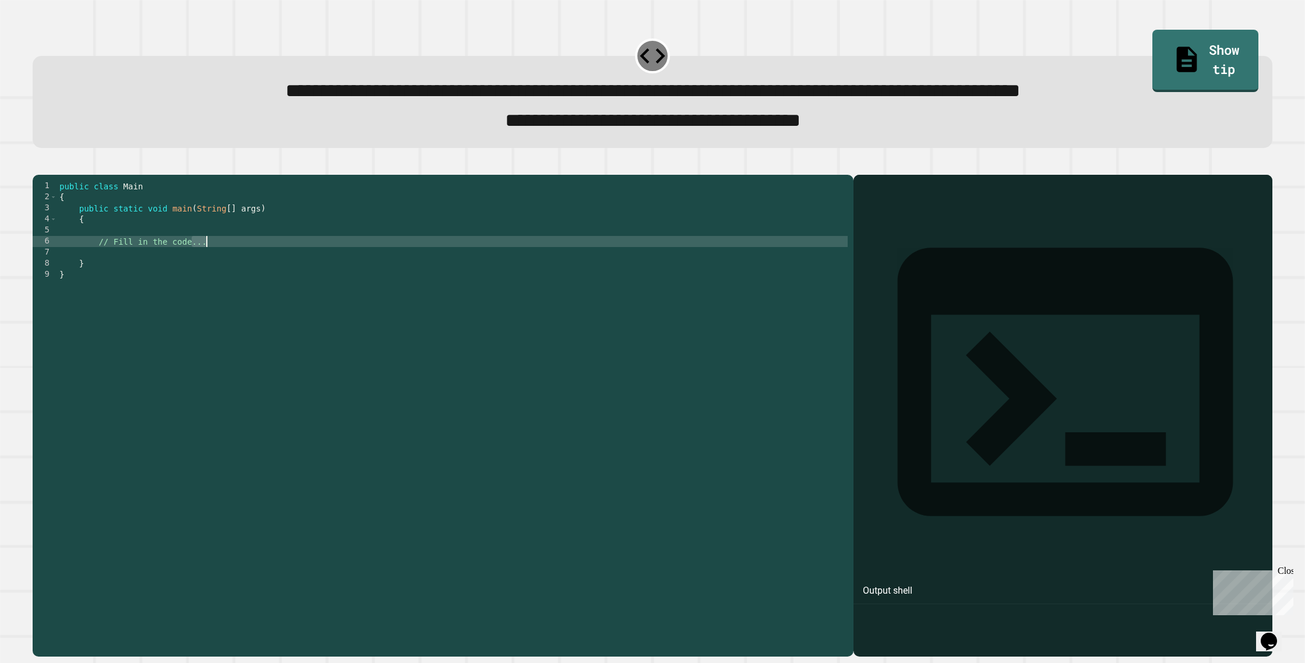
click at [220, 261] on div "public class Main { public static void main ( String [ ] args ) { // Fill in th…" at bounding box center [452, 402] width 791 height 443
type textarea "**********"
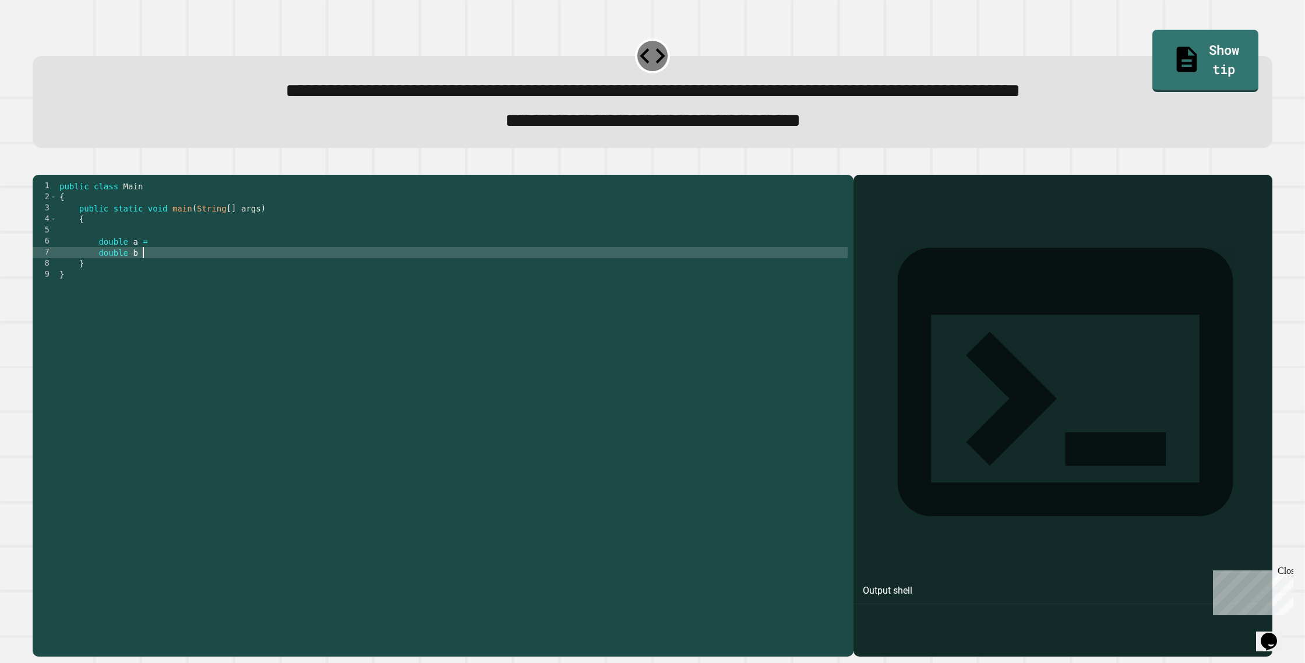
type textarea "**********"
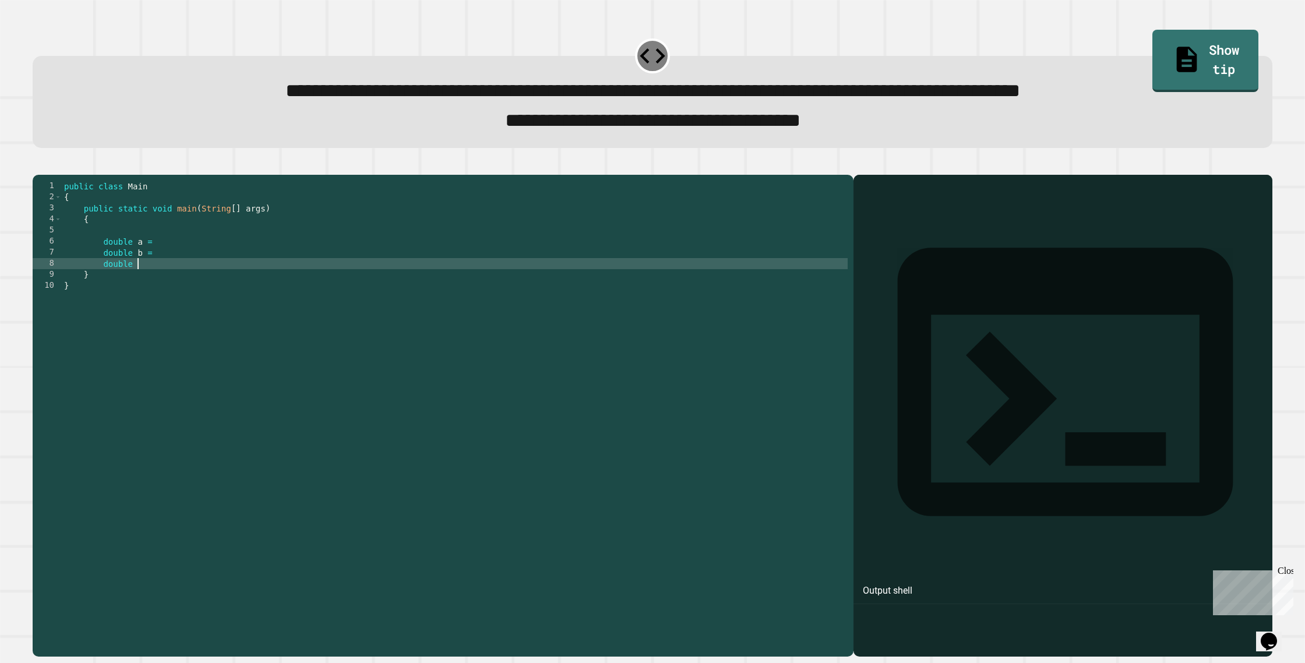
scroll to position [0, 5]
type textarea "**********"
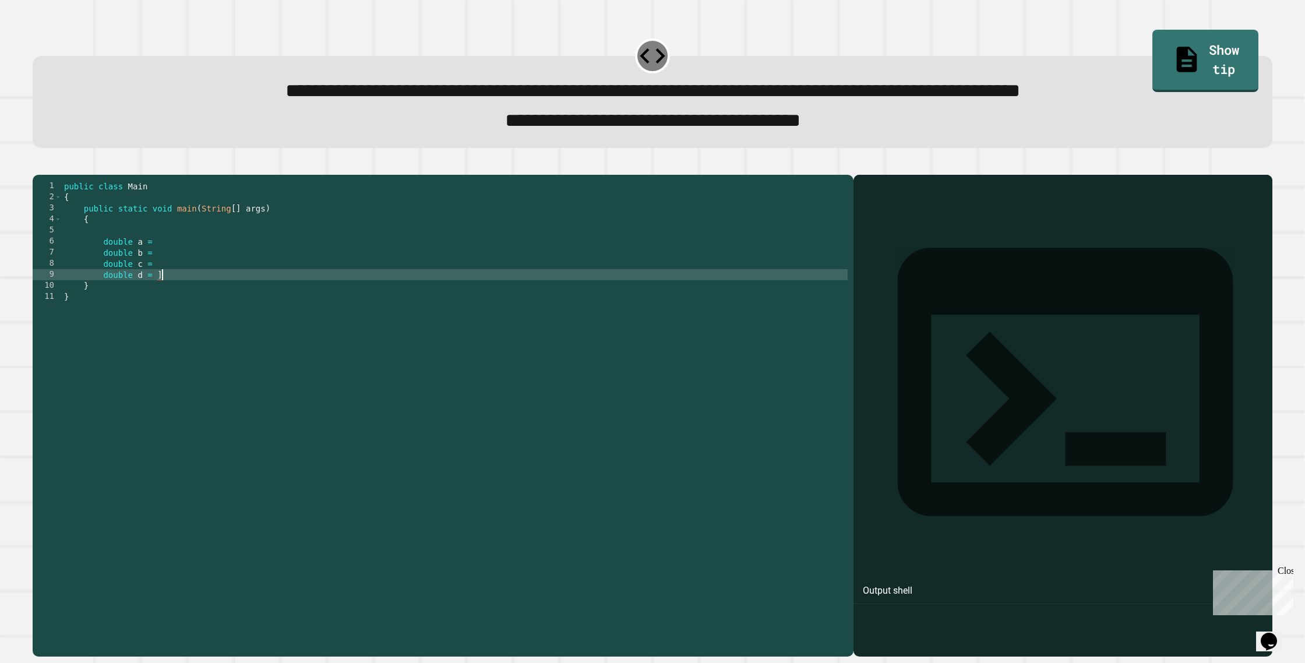
type textarea "**********"
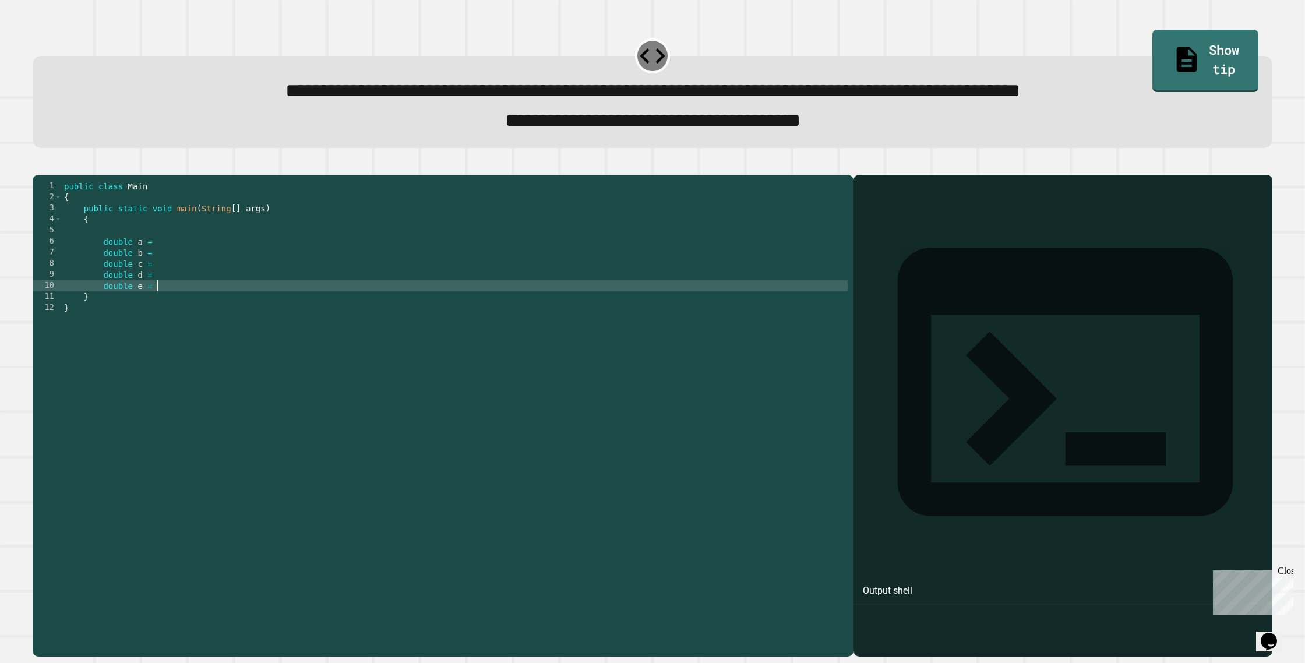
type textarea "**********"
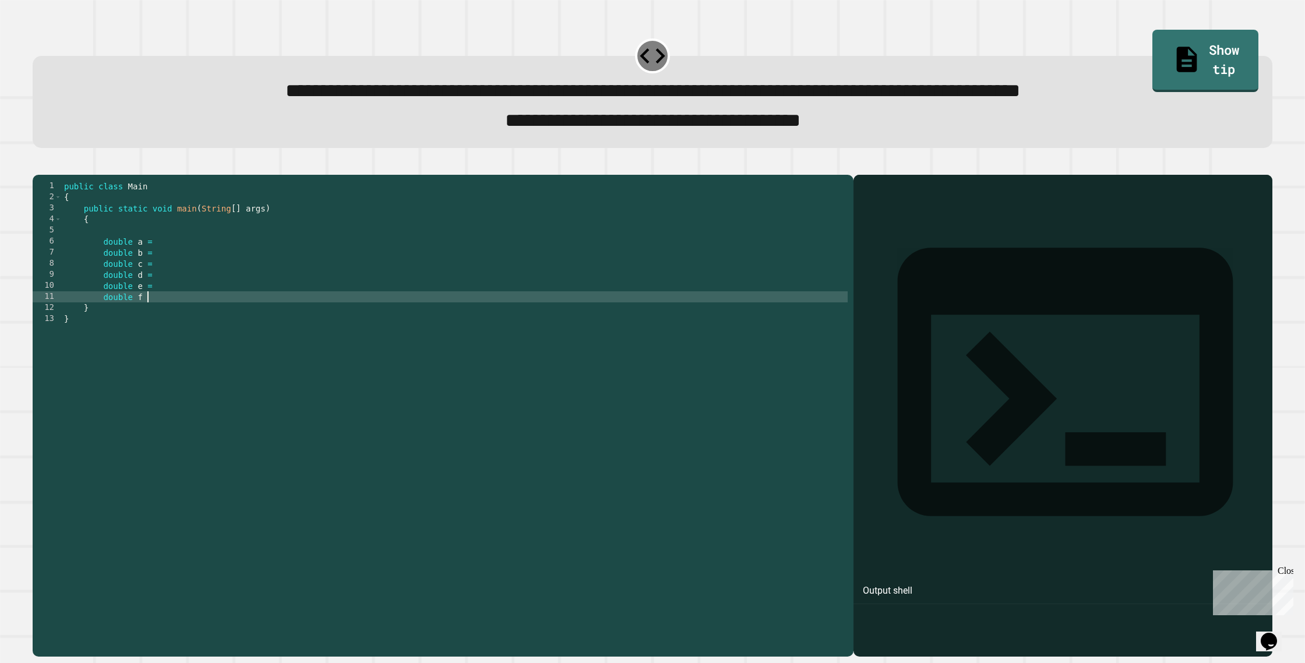
scroll to position [0, 5]
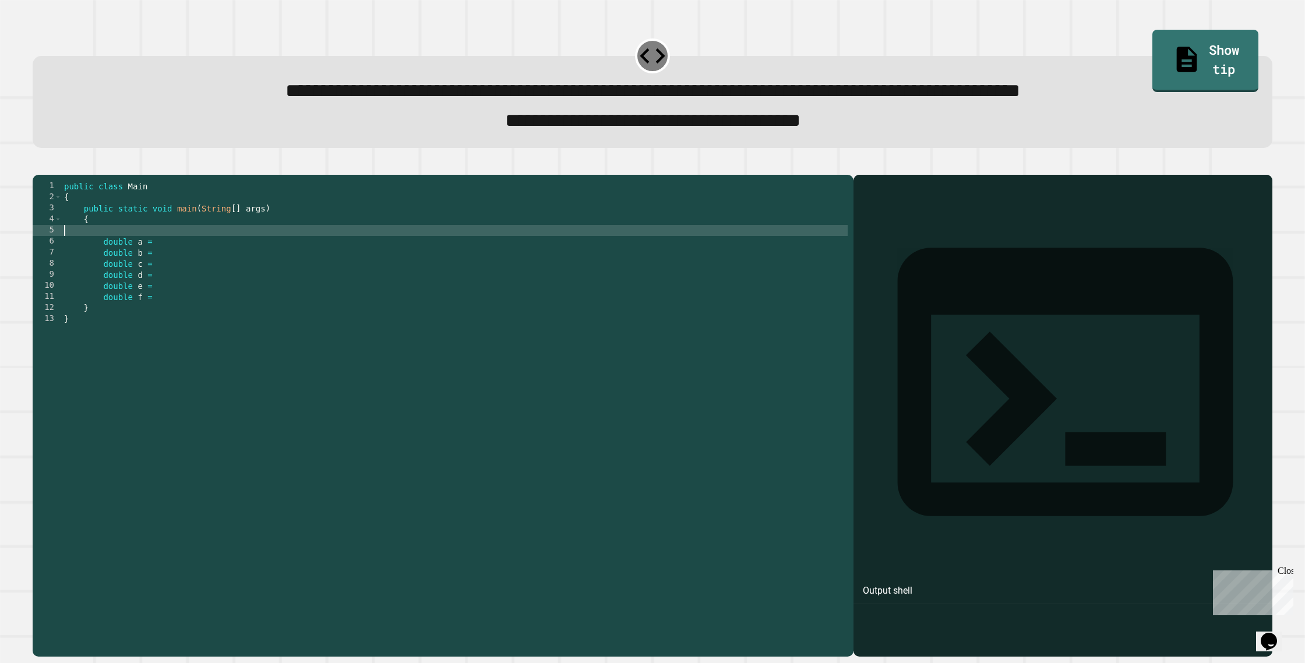
click at [178, 256] on div "public class Main { public static void main ( String [ ] args ) { double a = do…" at bounding box center [455, 402] width 786 height 443
click at [178, 259] on div "public class Main { public static void main ( String [ ] args ) { double a = do…" at bounding box center [455, 402] width 786 height 443
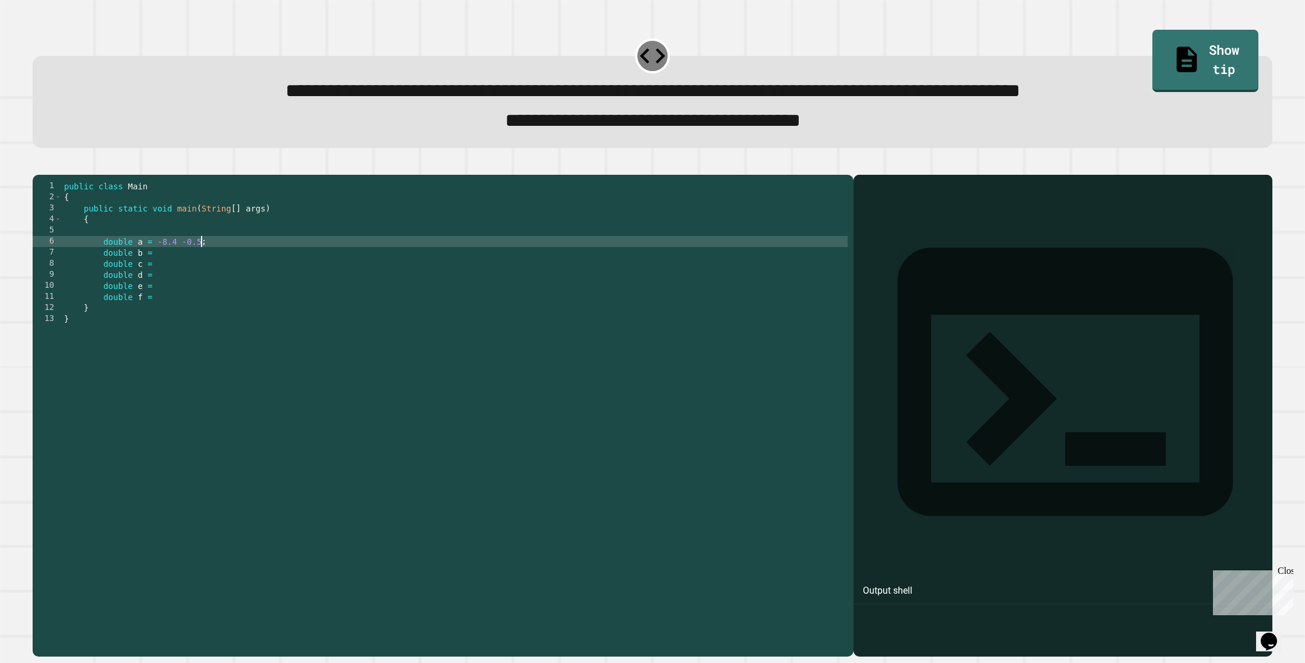
scroll to position [0, 9]
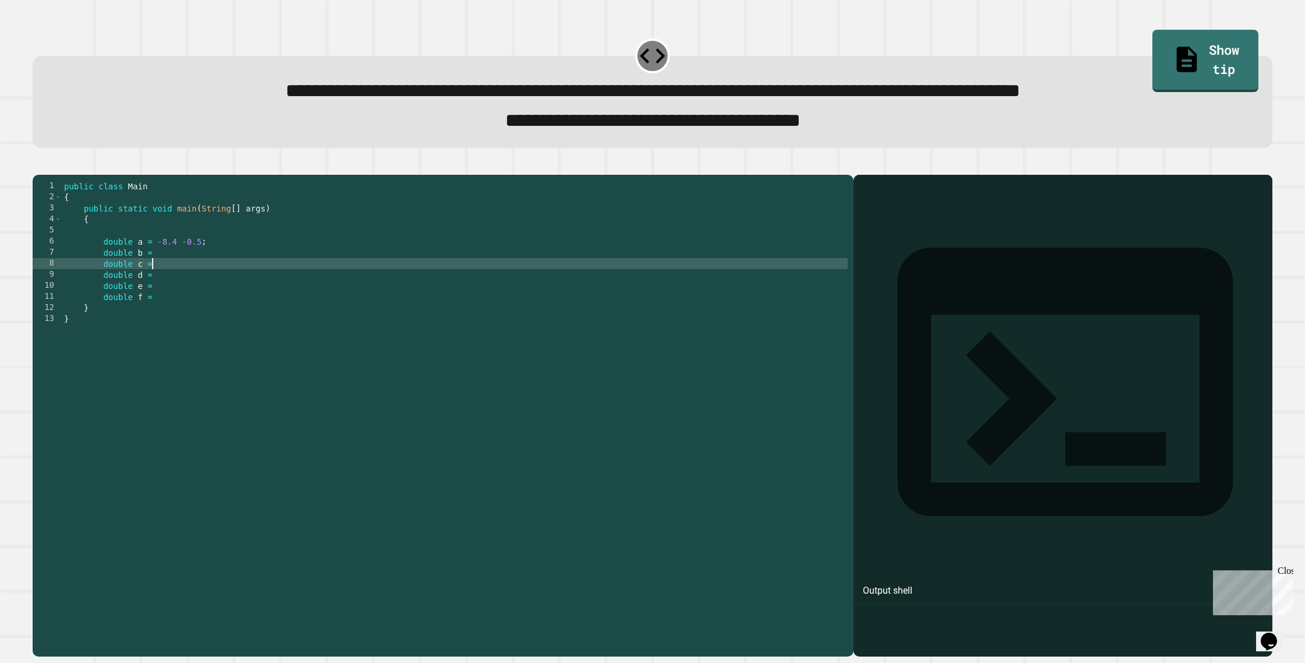
click at [176, 279] on div "public class Main { public static void main ( String [ ] args ) { double a = -8…" at bounding box center [455, 402] width 786 height 443
click at [185, 266] on div "public class Main { public static void main ( String [ ] args ) { double a = -8…" at bounding box center [455, 402] width 786 height 443
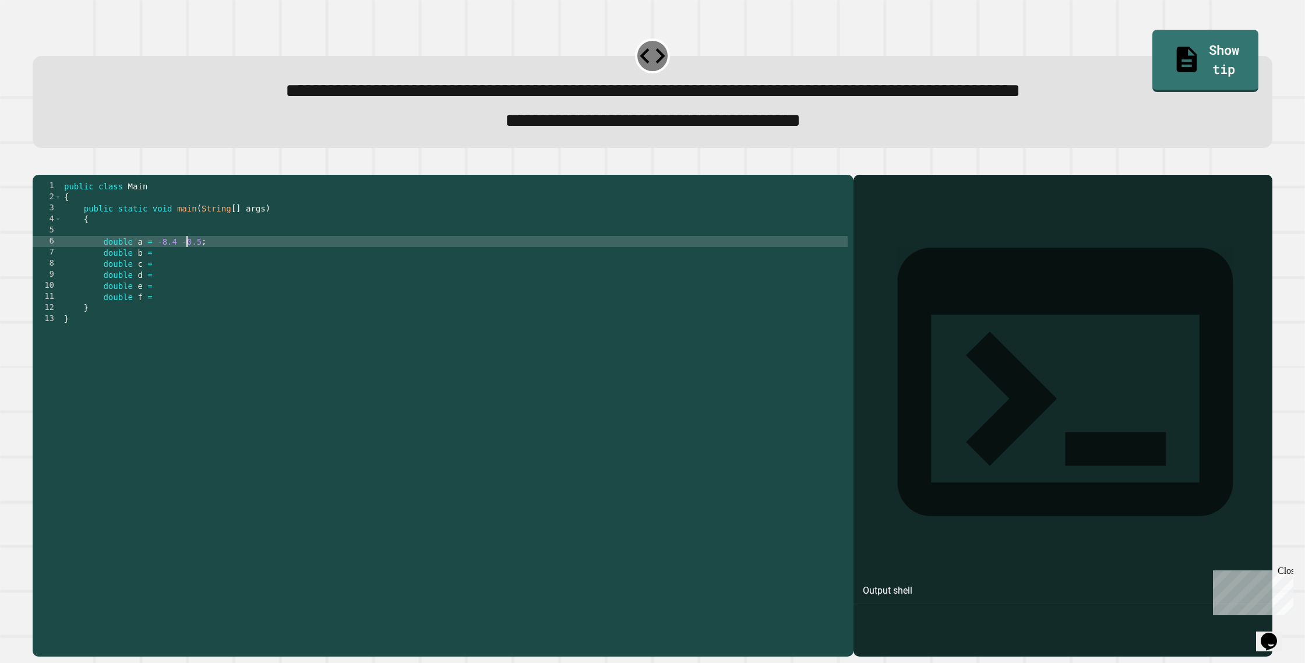
scroll to position [0, 9]
click at [163, 273] on div "public class Main { public static void main ( String [ ] args ) { double a = -8…" at bounding box center [455, 402] width 786 height 443
click at [134, 264] on div "public class Main { public static void main ( String [ ] args ) { double a = -8…" at bounding box center [455, 402] width 786 height 443
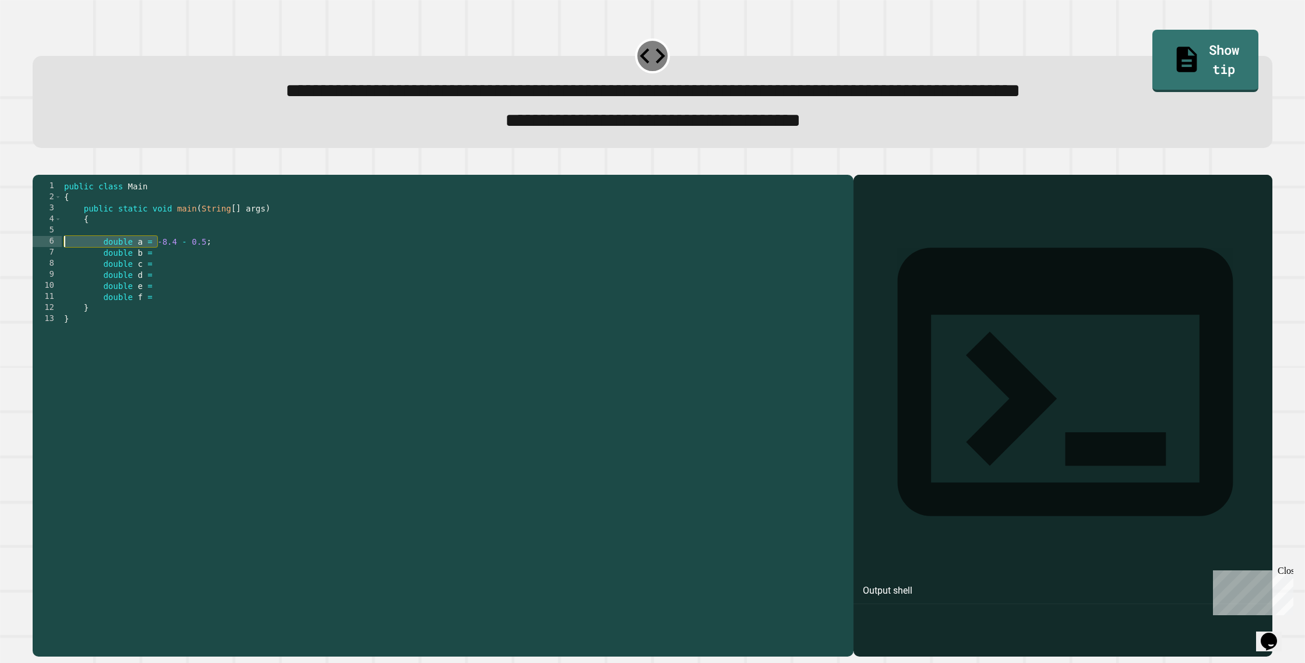
drag, startPoint x: 156, startPoint y: 263, endPoint x: 54, endPoint y: 259, distance: 101.5
click at [50, 263] on div "**********" at bounding box center [440, 391] width 815 height 421
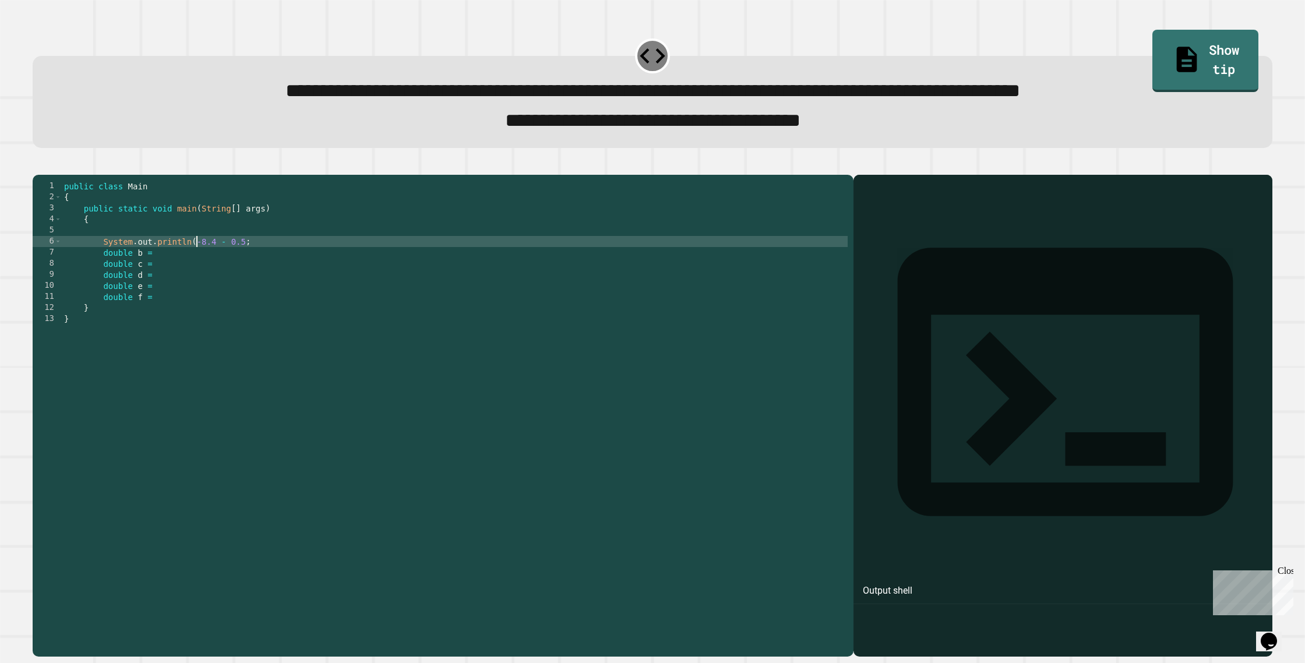
scroll to position [0, 9]
click at [256, 265] on div "public class Main { public static void main ( String [ ] args ) { System . out …" at bounding box center [455, 402] width 786 height 443
click at [196, 263] on div "public class Main { public static void main ( String [ ] args ) { System . out …" at bounding box center [455, 402] width 786 height 443
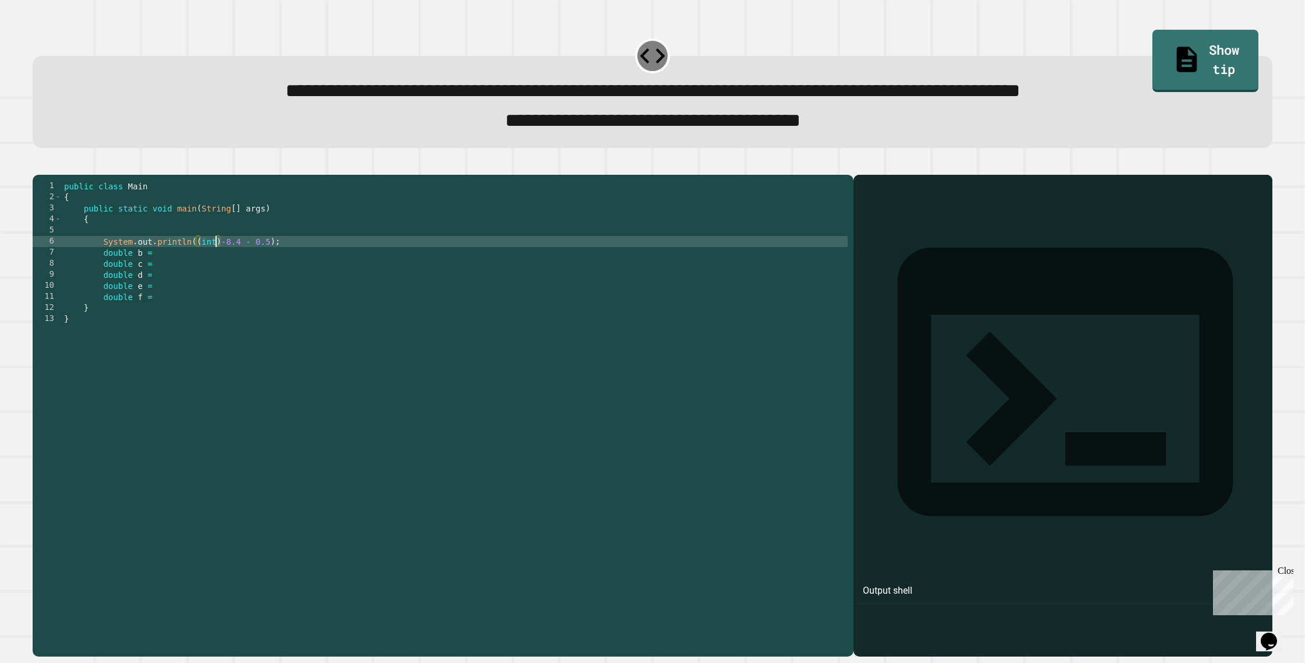
click at [274, 260] on div "public class Main { public static void main ( String [ ] args ) { System . out …" at bounding box center [455, 402] width 786 height 443
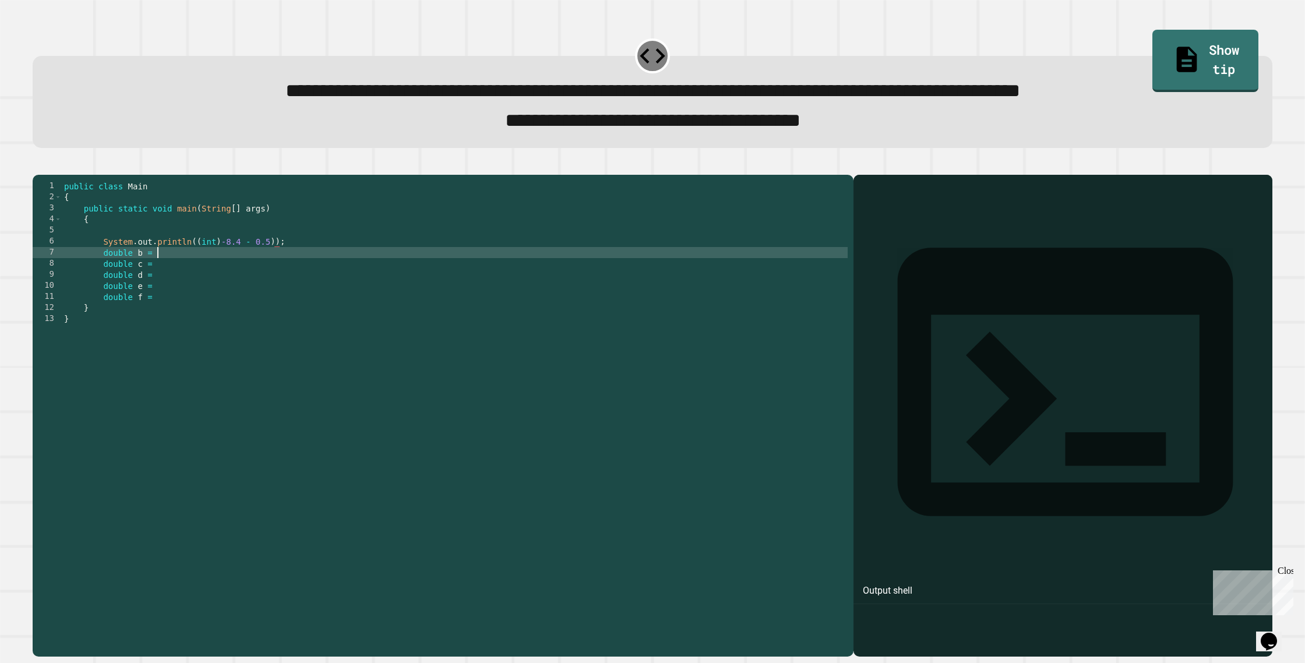
click at [166, 273] on div "public class Main { public static void main ( String [ ] args ) { System . out …" at bounding box center [455, 402] width 786 height 443
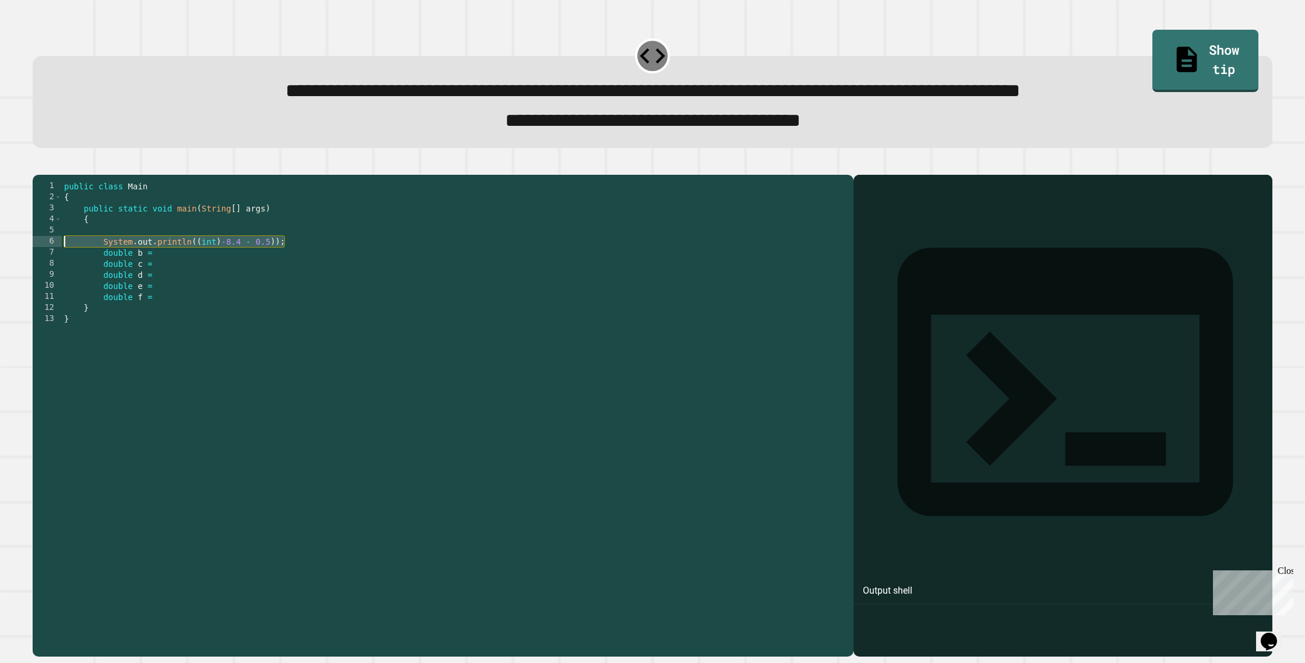
drag, startPoint x: 285, startPoint y: 263, endPoint x: 65, endPoint y: 266, distance: 219.7
click at [65, 266] on div "public class Main { public static void main ( String [ ] args ) { System . out …" at bounding box center [455, 402] width 786 height 443
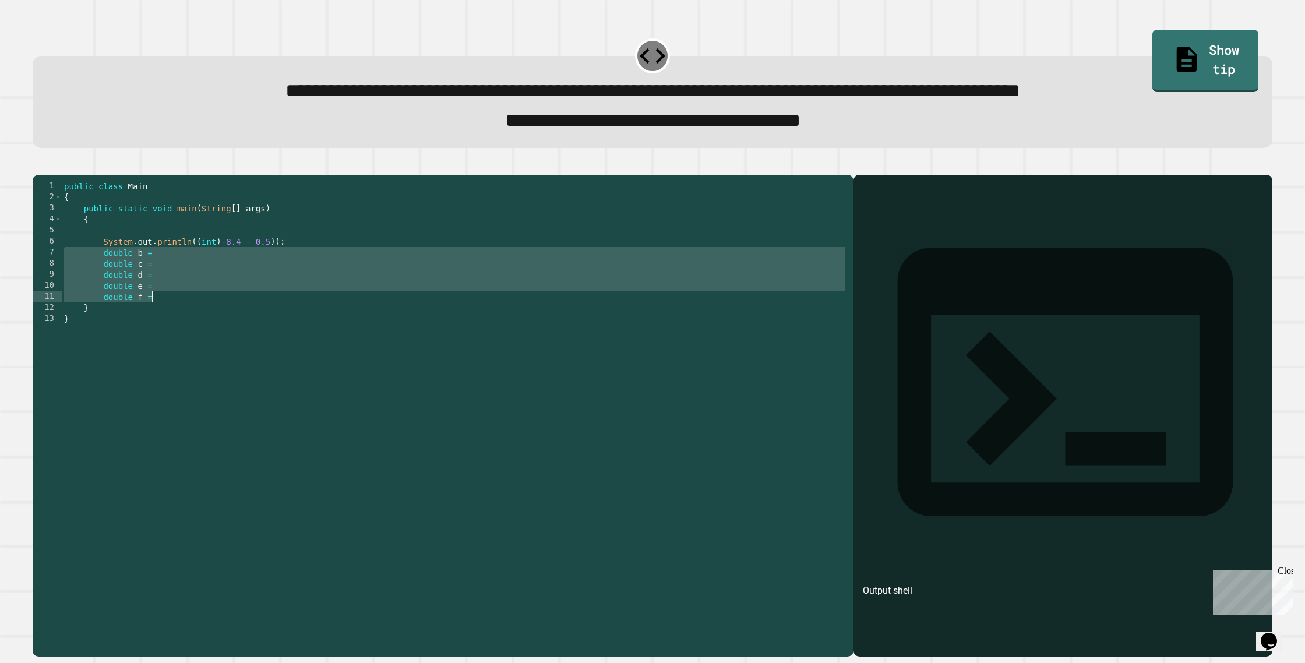
drag, startPoint x: 62, startPoint y: 277, endPoint x: 288, endPoint y: 317, distance: 229.6
click at [288, 317] on div "public class Main { public static void main ( String [ ] args ) { System . out …" at bounding box center [455, 402] width 786 height 443
paste textarea "Cursor at row 11"
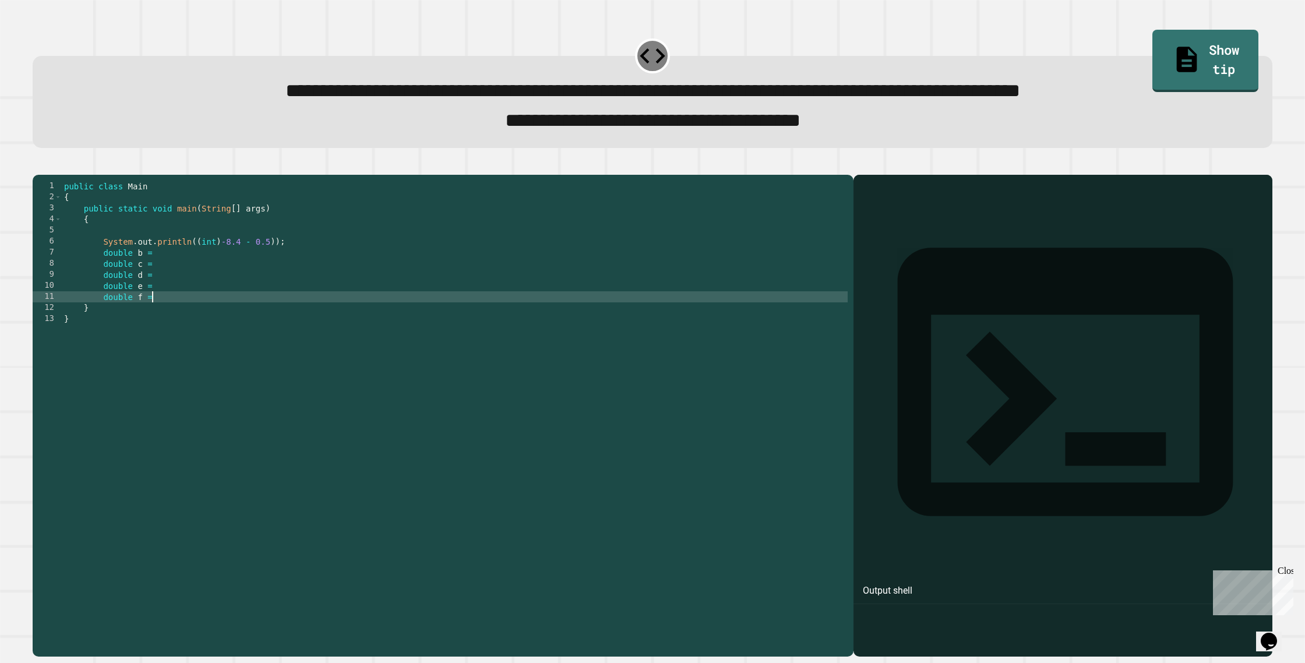
drag, startPoint x: 58, startPoint y: 264, endPoint x: 172, endPoint y: 265, distance: 114.2
click at [172, 265] on div "**********" at bounding box center [440, 391] width 815 height 421
click at [173, 265] on div "public class Main { public static void main ( String [ ] args ) { System . out …" at bounding box center [455, 402] width 786 height 443
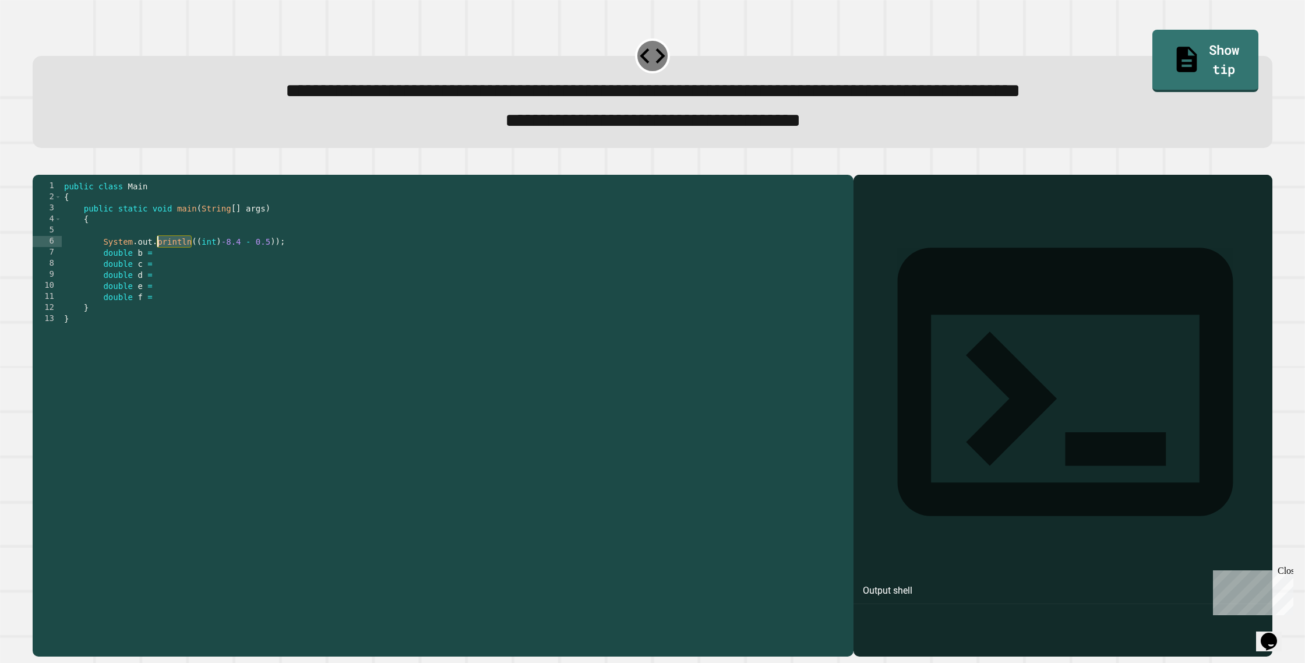
click at [173, 265] on div "public class Main { public static void main ( String [ ] args ) { System . out …" at bounding box center [455, 402] width 786 height 443
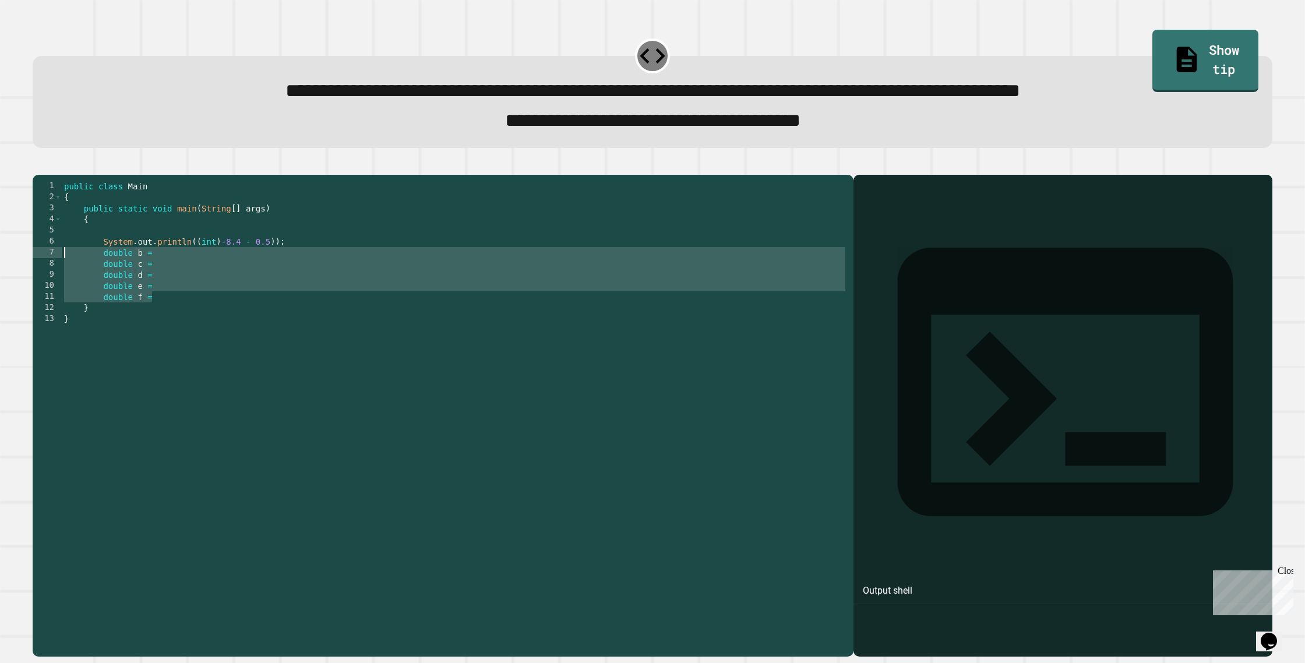
drag, startPoint x: 165, startPoint y: 322, endPoint x: 62, endPoint y: 277, distance: 112.5
click at [63, 277] on div "public class Main { public static void main ( String [ ] args ) { System . out …" at bounding box center [455, 402] width 786 height 443
type textarea "**********"
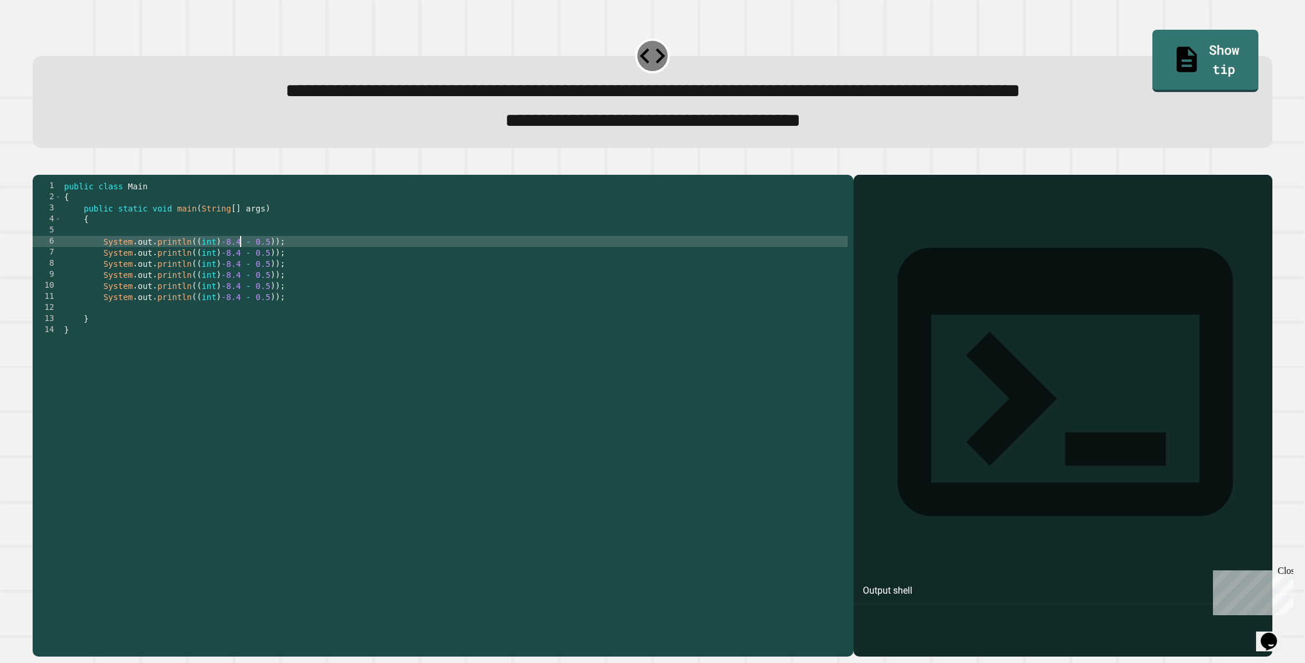
click at [242, 262] on div "public class Main { public static void main ( String [ ] args ) { System . out …" at bounding box center [455, 402] width 786 height 443
click at [242, 274] on div "public class Main { public static void main ( String [ ] args ) { System . out …" at bounding box center [455, 402] width 786 height 443
click at [244, 283] on div "public class Main { public static void main ( String [ ] args ) { System . out …" at bounding box center [455, 402] width 786 height 443
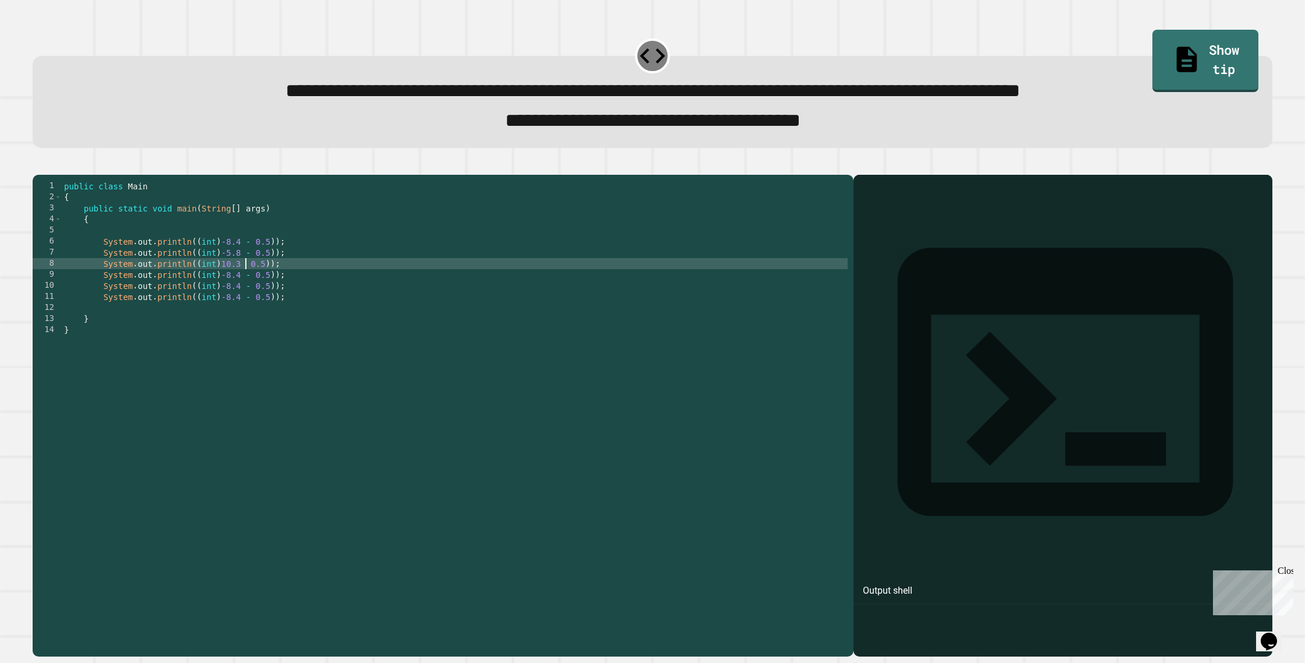
scroll to position [0, 13]
click at [235, 295] on div "public class Main { public static void main ( String [ ] args ) { System . out …" at bounding box center [455, 402] width 786 height 443
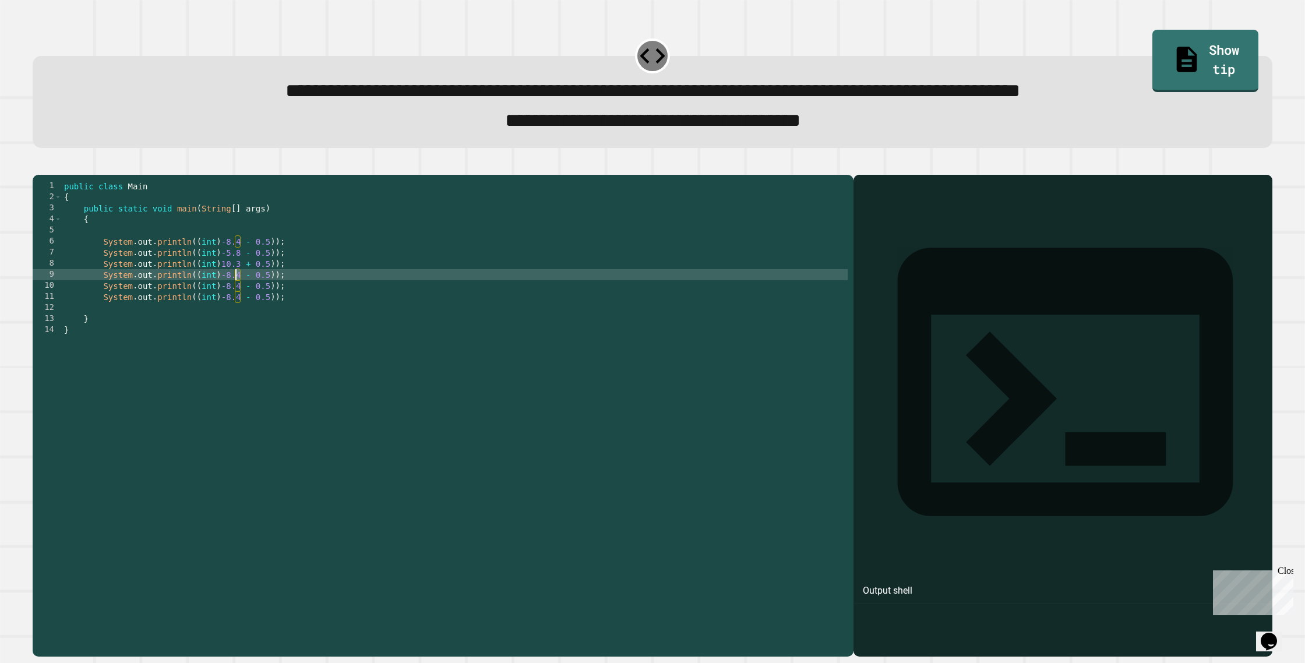
click at [234, 295] on div "public class Main { public static void main ( String [ ] args ) { System . out …" at bounding box center [455, 402] width 786 height 443
click at [234, 296] on div "public class Main { public static void main ( String [ ] args ) { System . out …" at bounding box center [455, 402] width 786 height 443
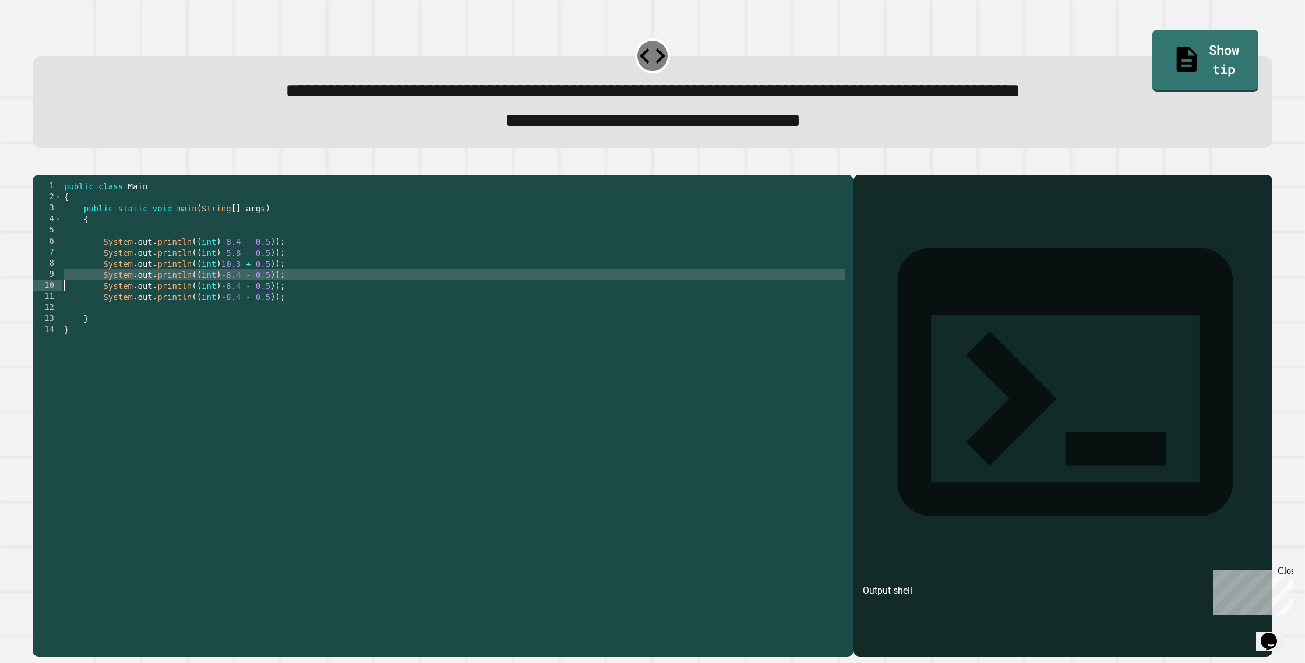
scroll to position [0, 1]
click at [234, 296] on div "public class Main { public static void main ( String [ ] args ) { System . out …" at bounding box center [455, 402] width 786 height 443
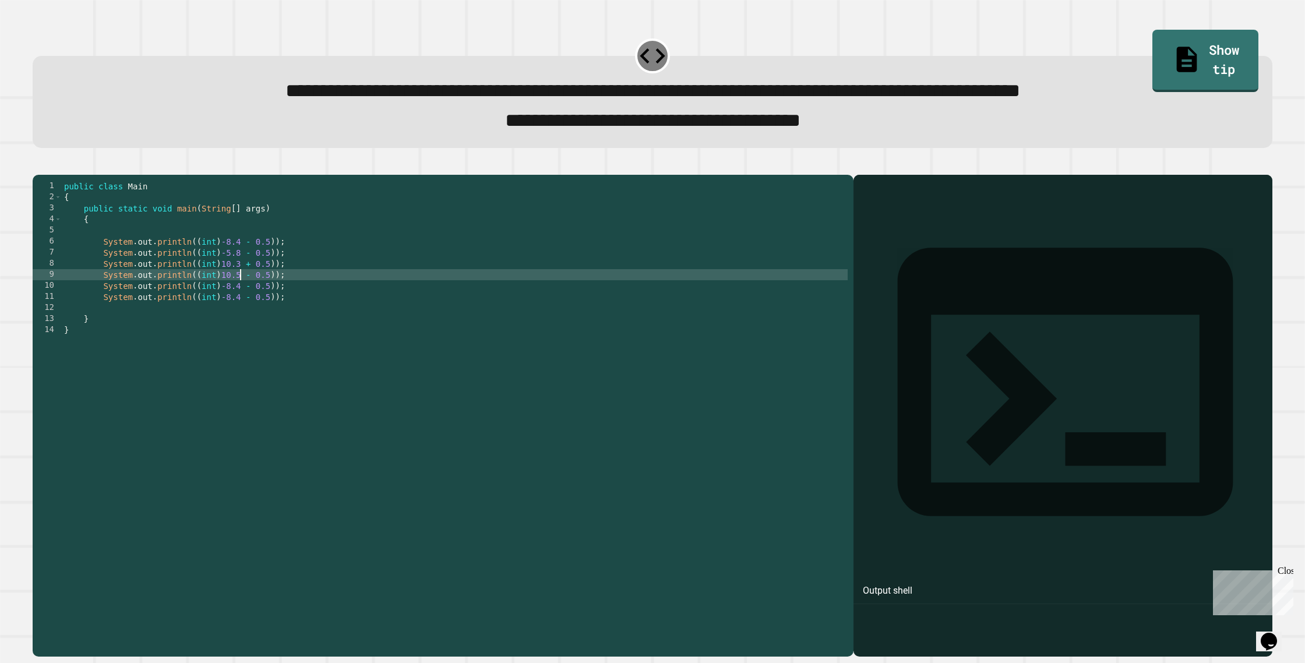
click at [252, 298] on div "public class Main { public static void main ( String [ ] args ) { System . out …" at bounding box center [455, 402] width 786 height 443
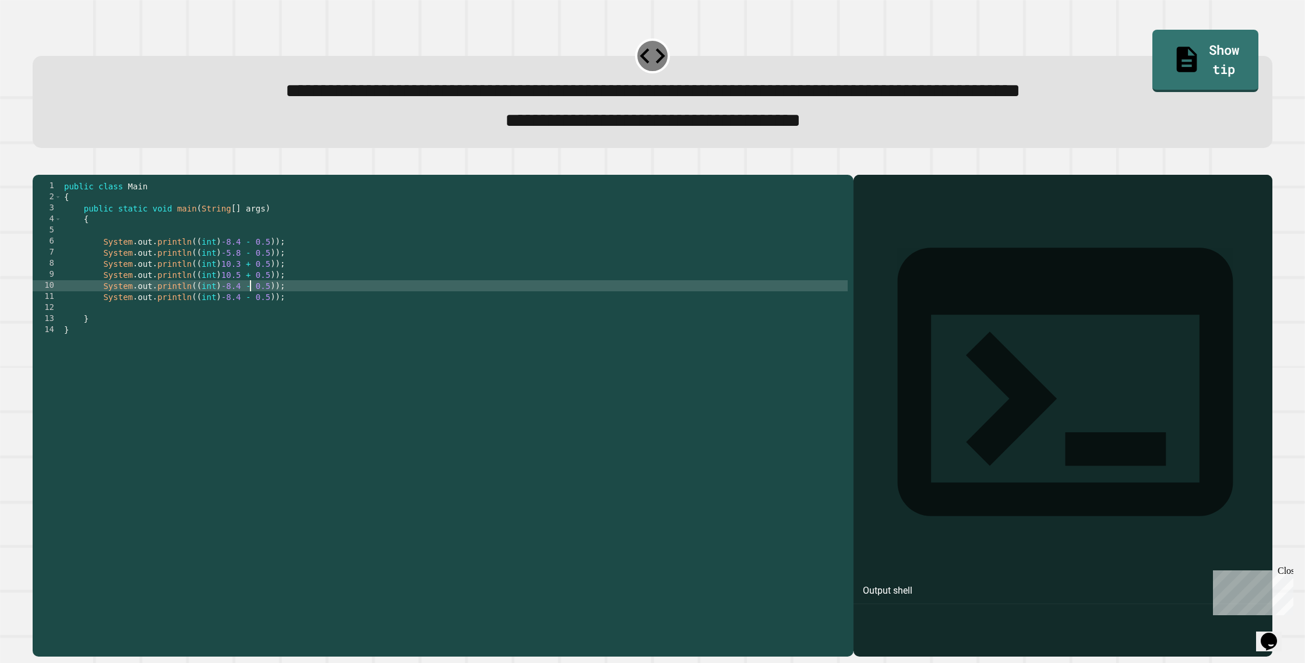
click at [250, 308] on div "public class Main { public static void main ( String [ ] args ) { System . out …" at bounding box center [455, 402] width 786 height 443
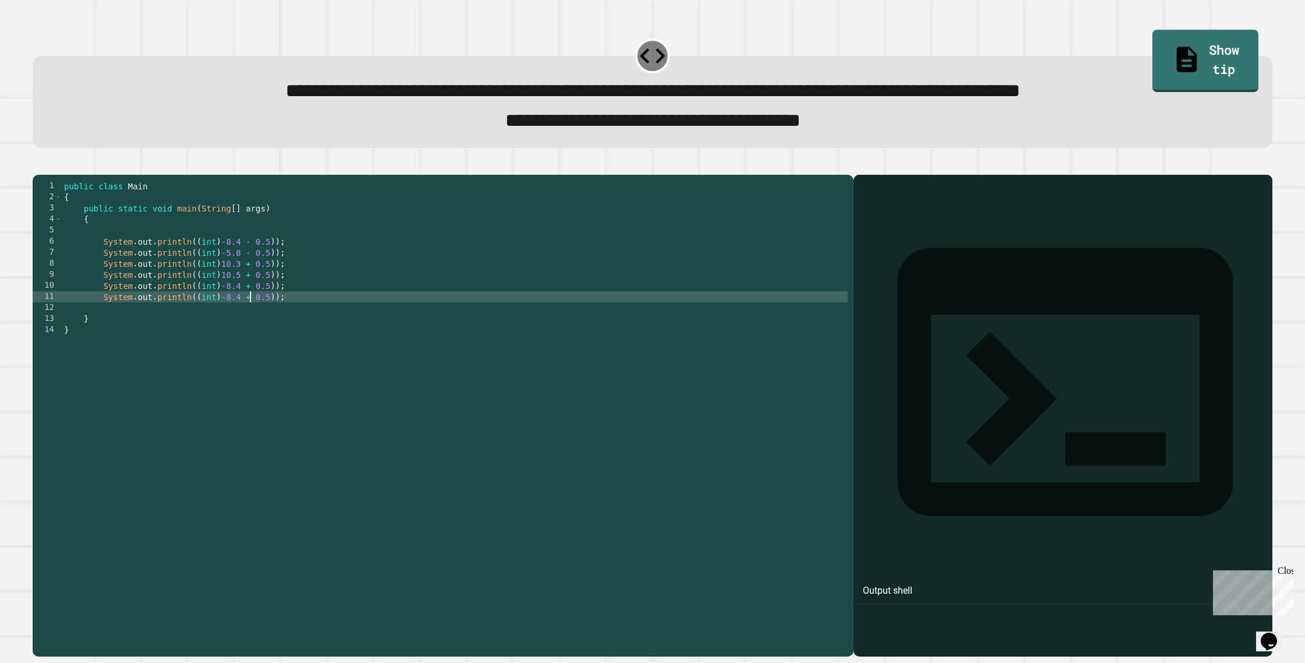
click at [238, 309] on div "public class Main { public static void main ( String [ ] args ) { System . out …" at bounding box center [455, 402] width 786 height 443
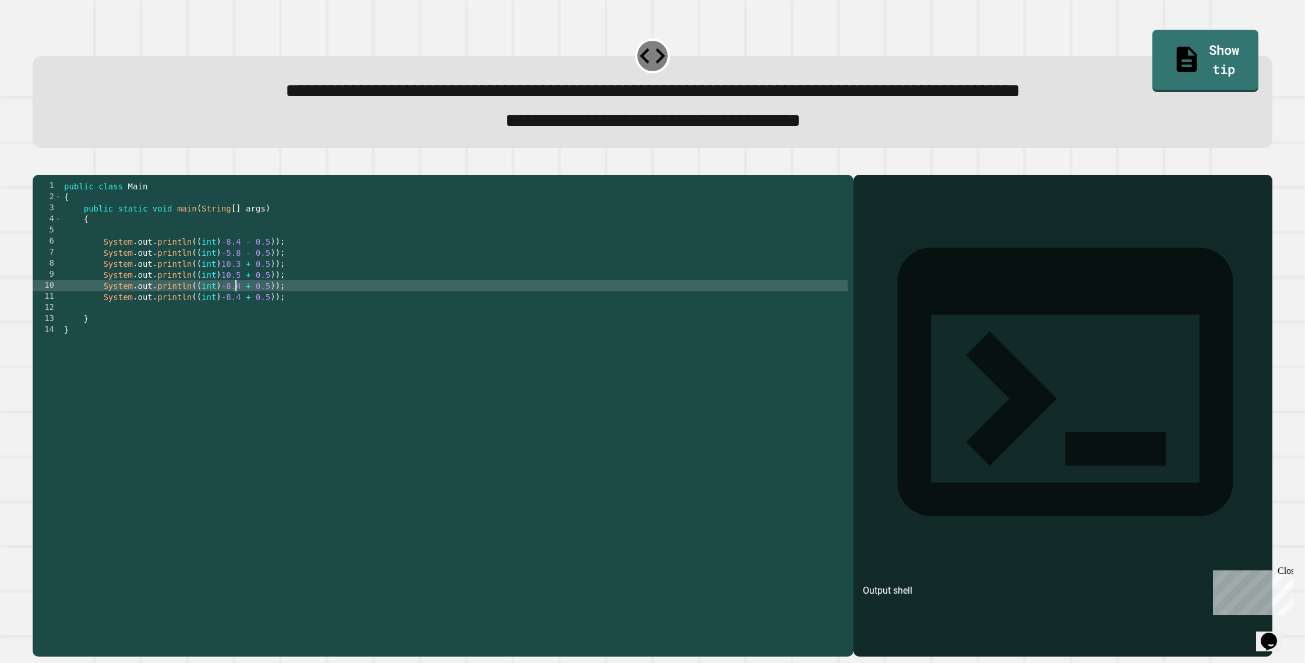
click at [242, 308] on div "public class Main { public static void main ( String [ ] args ) { System . out …" at bounding box center [455, 402] width 786 height 443
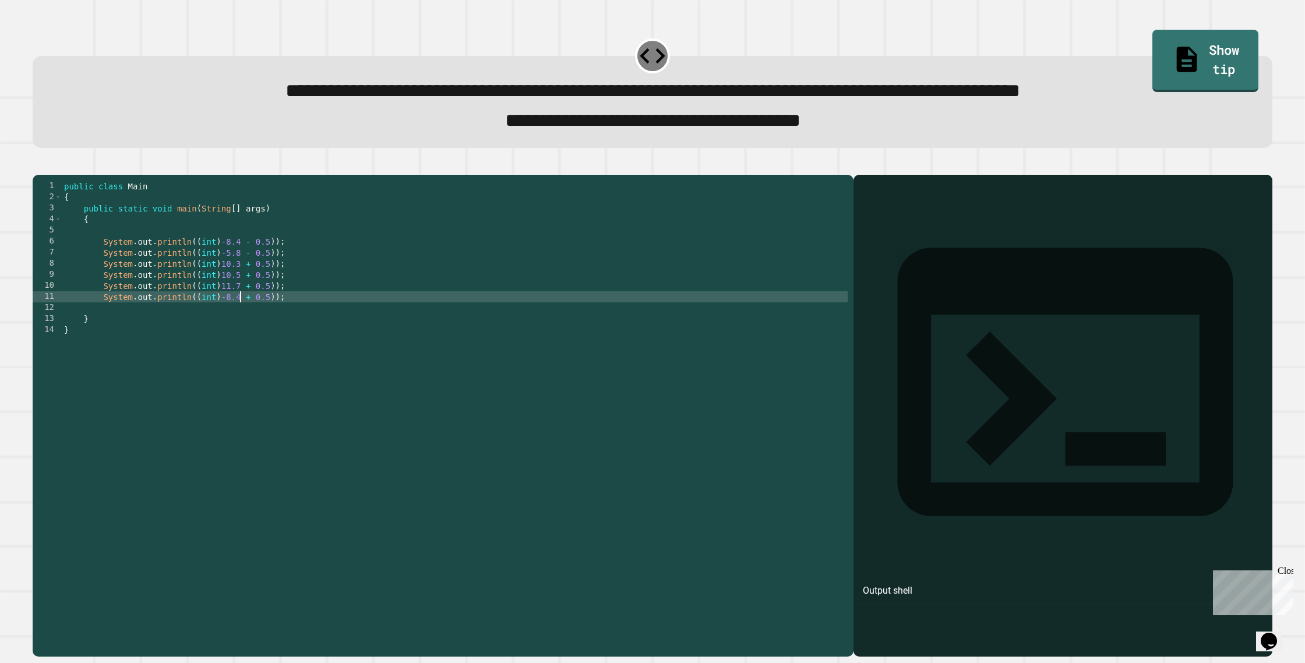
click at [240, 318] on div "public class Main { public static void main ( String [ ] args ) { System . out …" at bounding box center [455, 402] width 786 height 443
click at [38, 165] on button "button" at bounding box center [38, 165] width 0 height 0
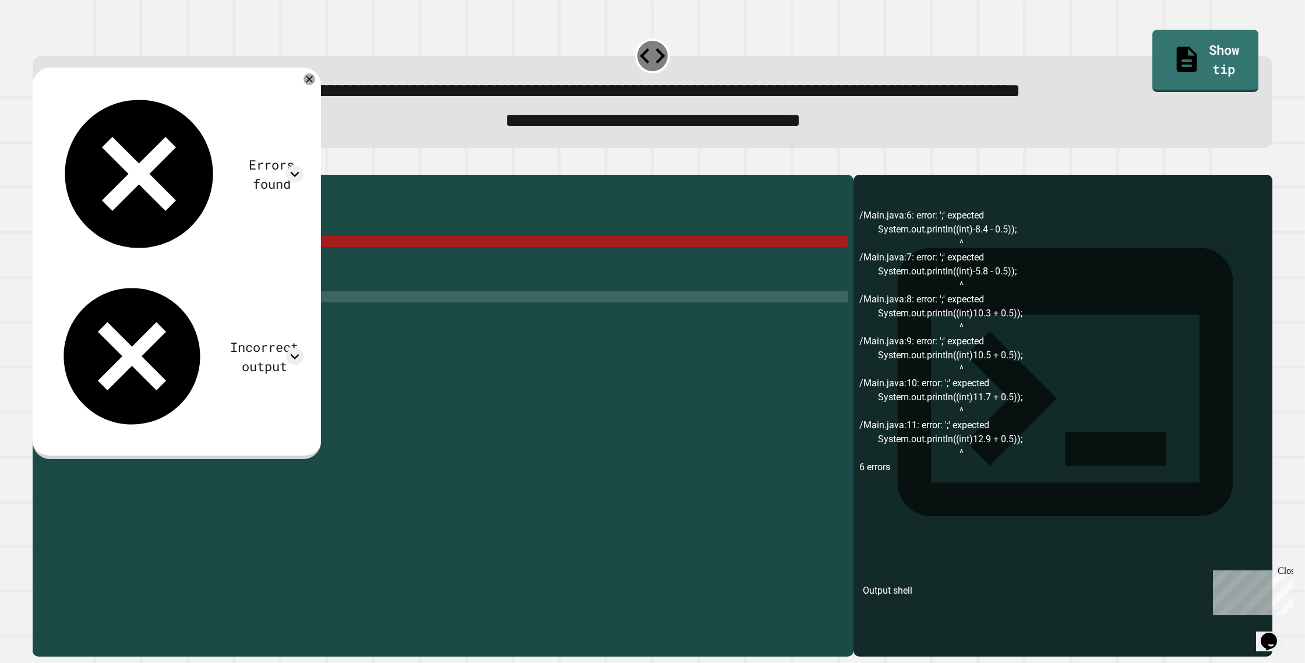
click at [221, 263] on div "public class Main { public static void main ( String [ ] args ) { System . out …" at bounding box center [455, 402] width 786 height 443
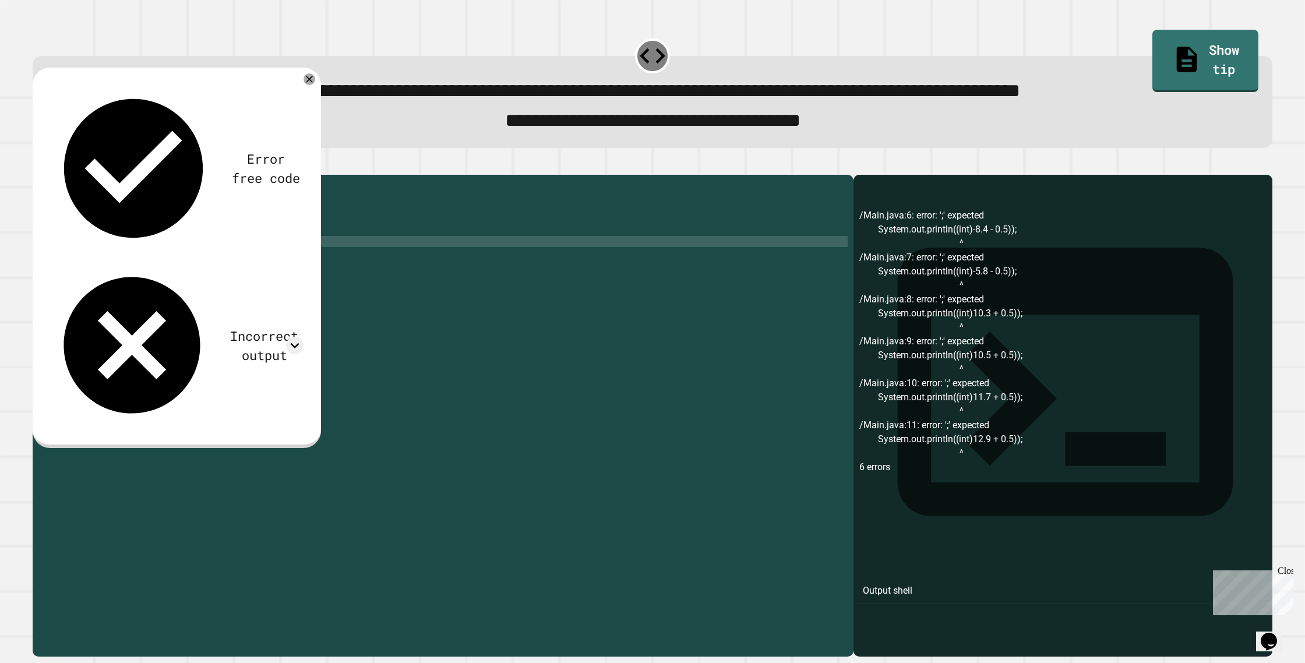
scroll to position [0, 12]
click at [221, 276] on div "public class Main { public static void main ( String [ ] args ) { System . out …" at bounding box center [455, 402] width 786 height 443
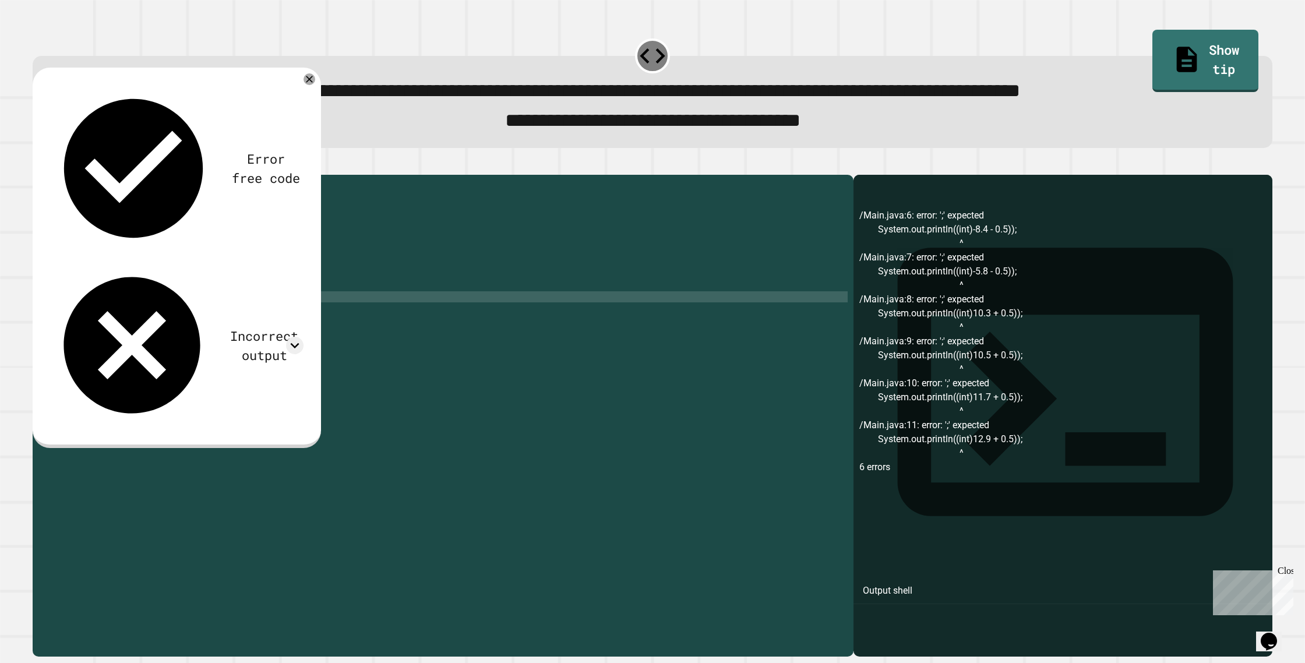
type textarea "**********"
click at [38, 165] on icon "button" at bounding box center [38, 165] width 0 height 0
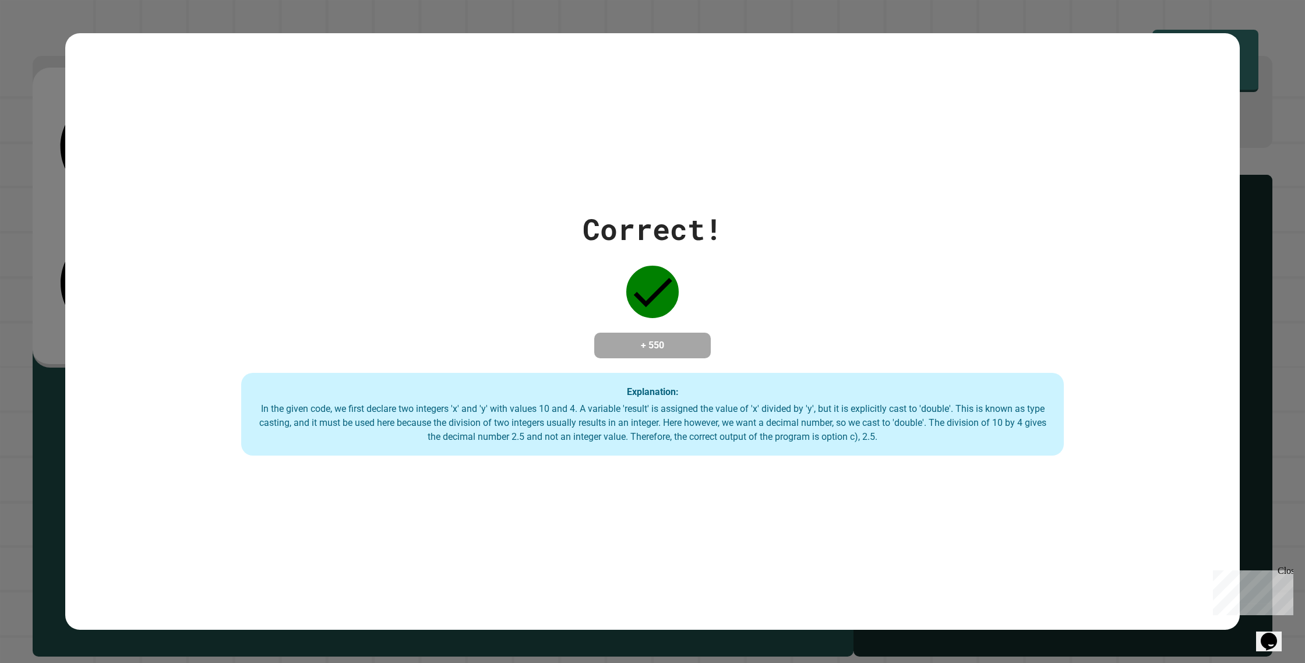
click at [360, 173] on div "Correct! + 550 Explanation: In the given code, we first declare two integers 'x…" at bounding box center [652, 331] width 1175 height 597
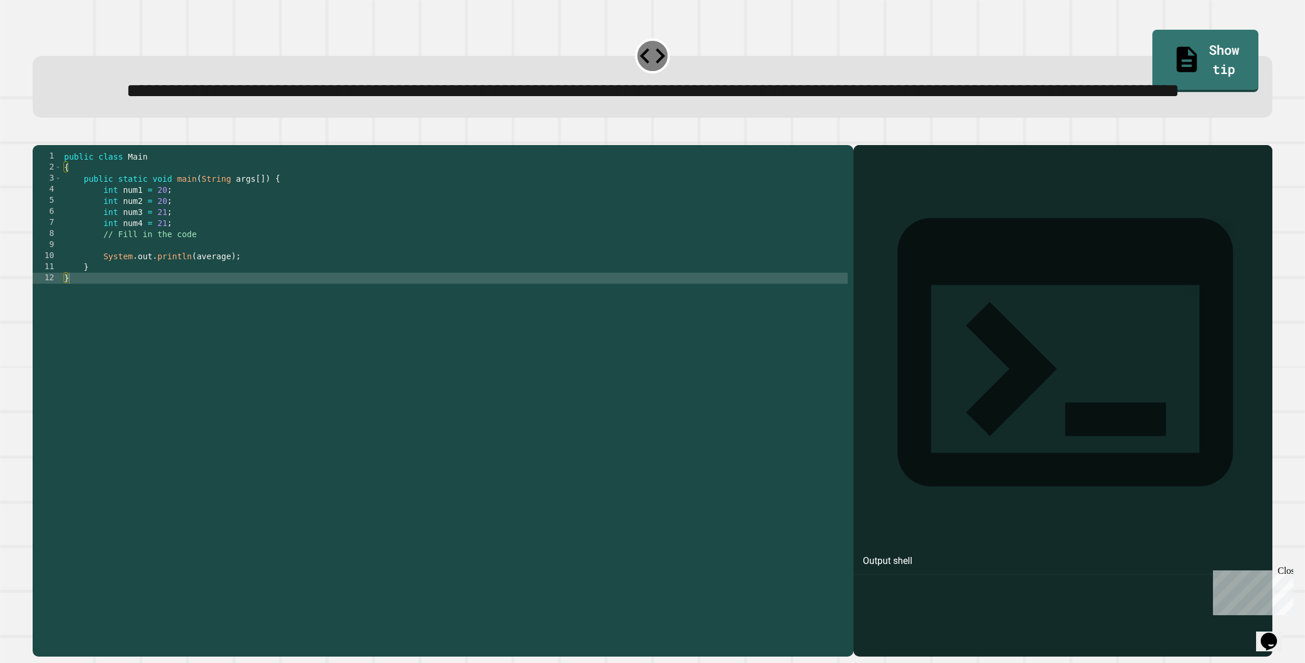
click at [228, 294] on div "public class Main { public static void main ( String args [ ]) { int num1 = 20 …" at bounding box center [455, 372] width 786 height 443
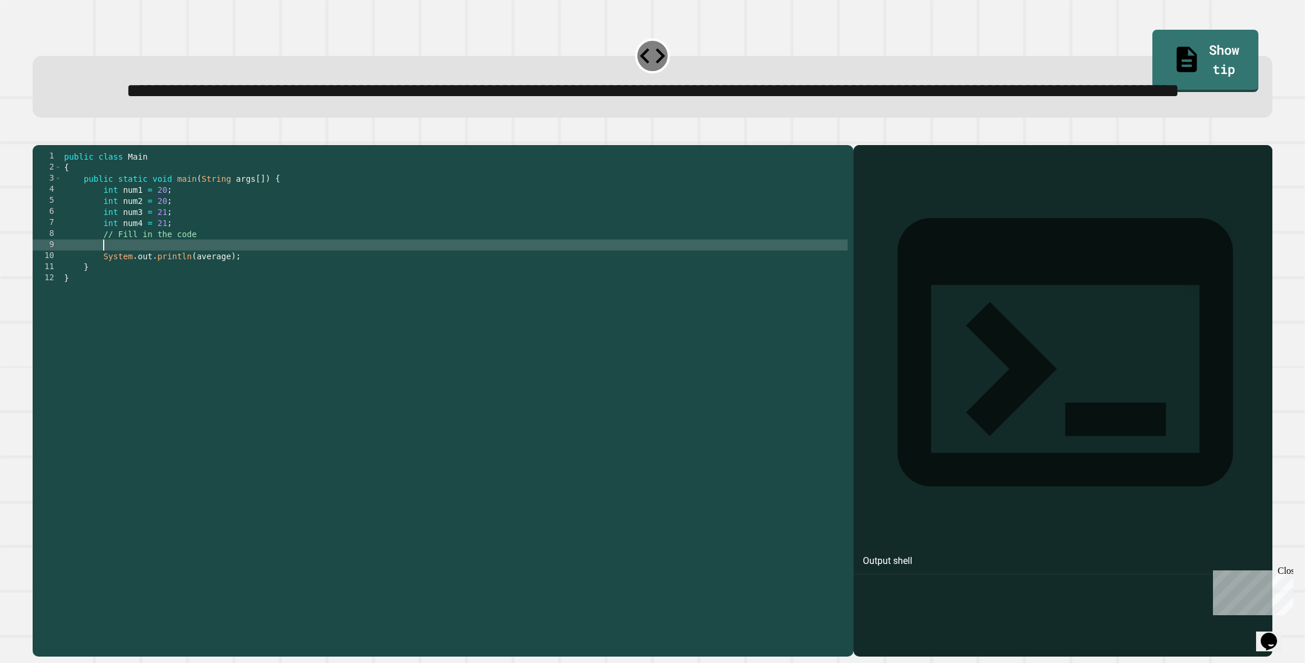
click at [232, 283] on div "public class Main { public static void main ( String args [ ]) { int num1 = 20 …" at bounding box center [455, 372] width 786 height 443
click at [231, 283] on div "public class Main { public static void main ( String args [ ]) { int num1 = 20 …" at bounding box center [455, 372] width 786 height 443
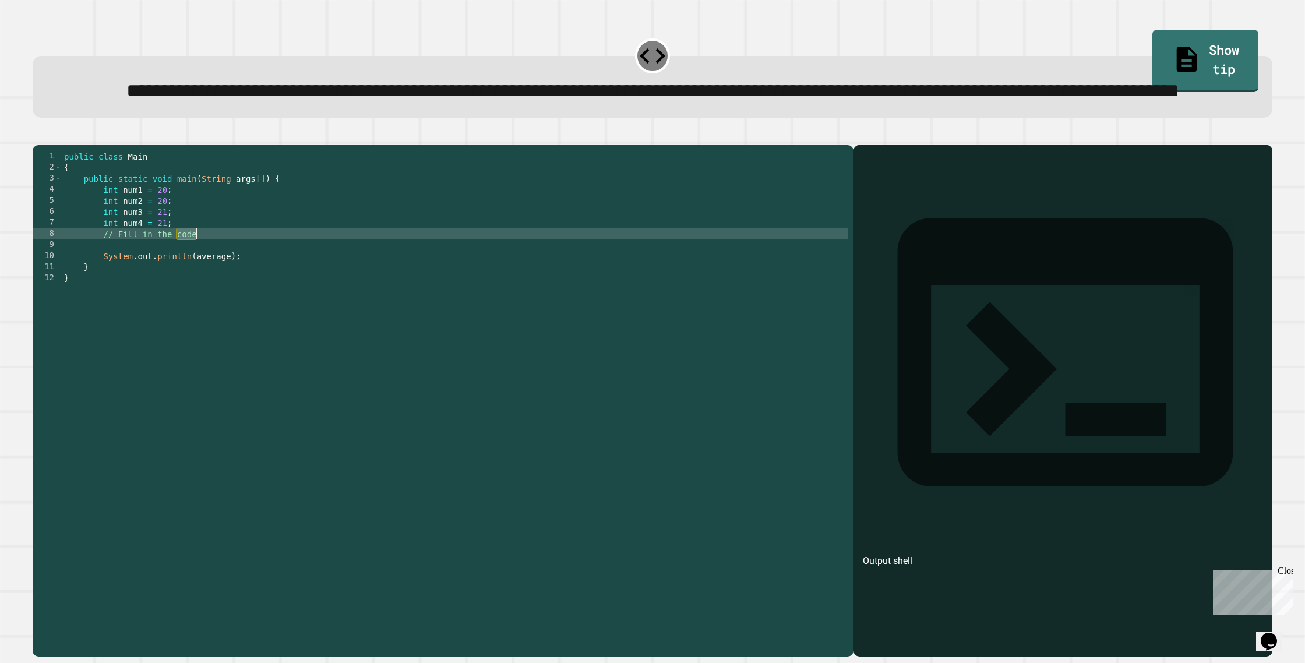
click at [231, 283] on div "public class Main { public static void main ( String args [ ]) { int num1 = 20 …" at bounding box center [455, 372] width 786 height 443
type textarea "**********"
type textarea "*"
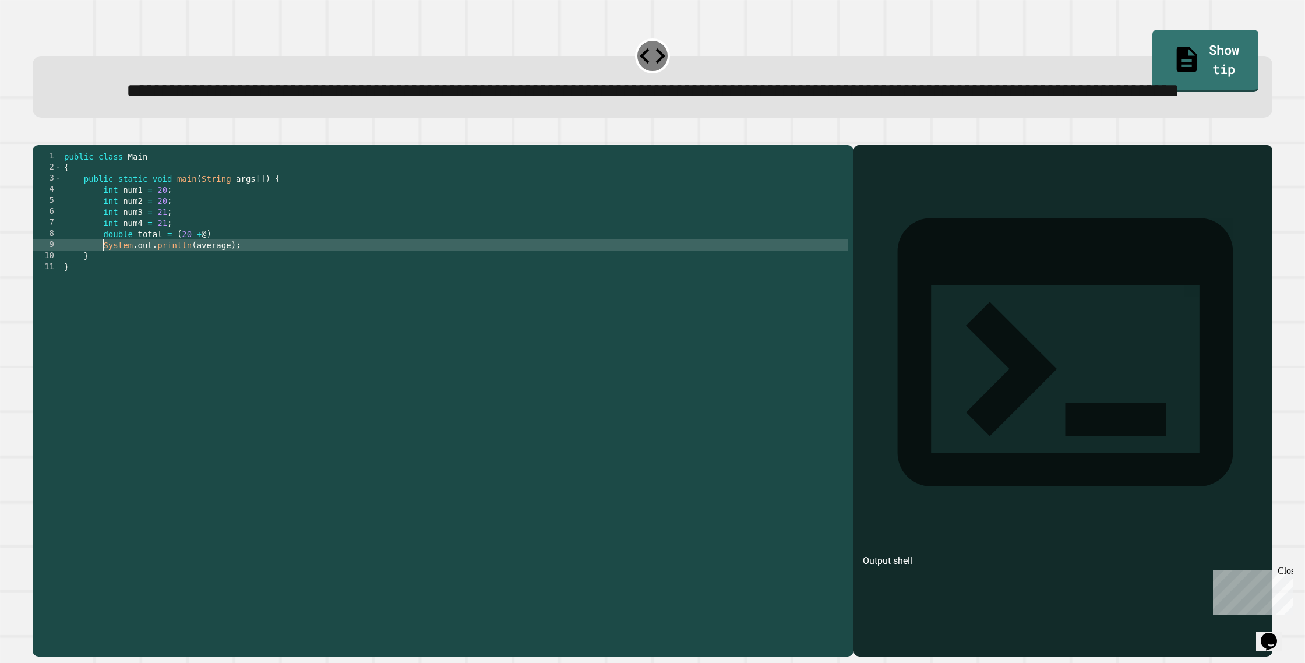
click at [211, 286] on div "public class Main { public static void main ( String args [ ]) { int num1 = 20 …" at bounding box center [455, 372] width 786 height 443
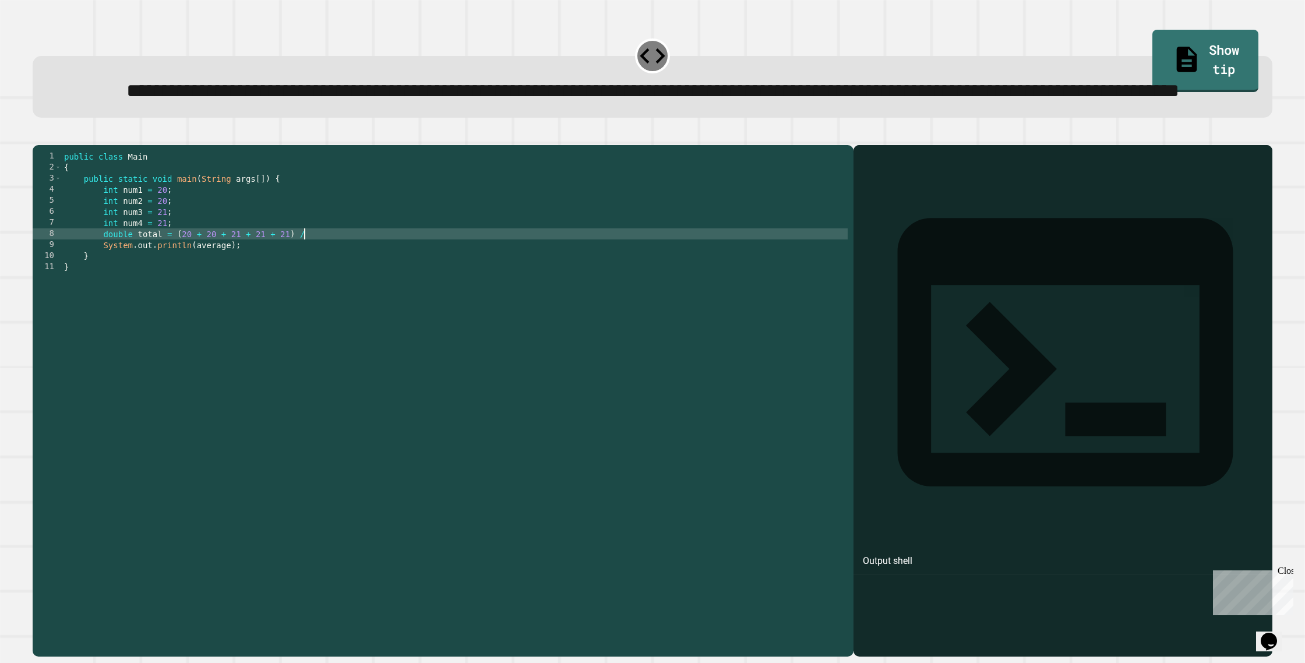
scroll to position [0, 17]
drag, startPoint x: 292, startPoint y: 284, endPoint x: 279, endPoint y: 283, distance: 13.5
click at [279, 283] on div "public class Main { public static void main ( String args [ ]) { int num1 = 20 …" at bounding box center [455, 372] width 786 height 443
click at [218, 286] on div "public class Main { public static void main ( String args [ ]) { int num1 = 20 …" at bounding box center [455, 372] width 786 height 443
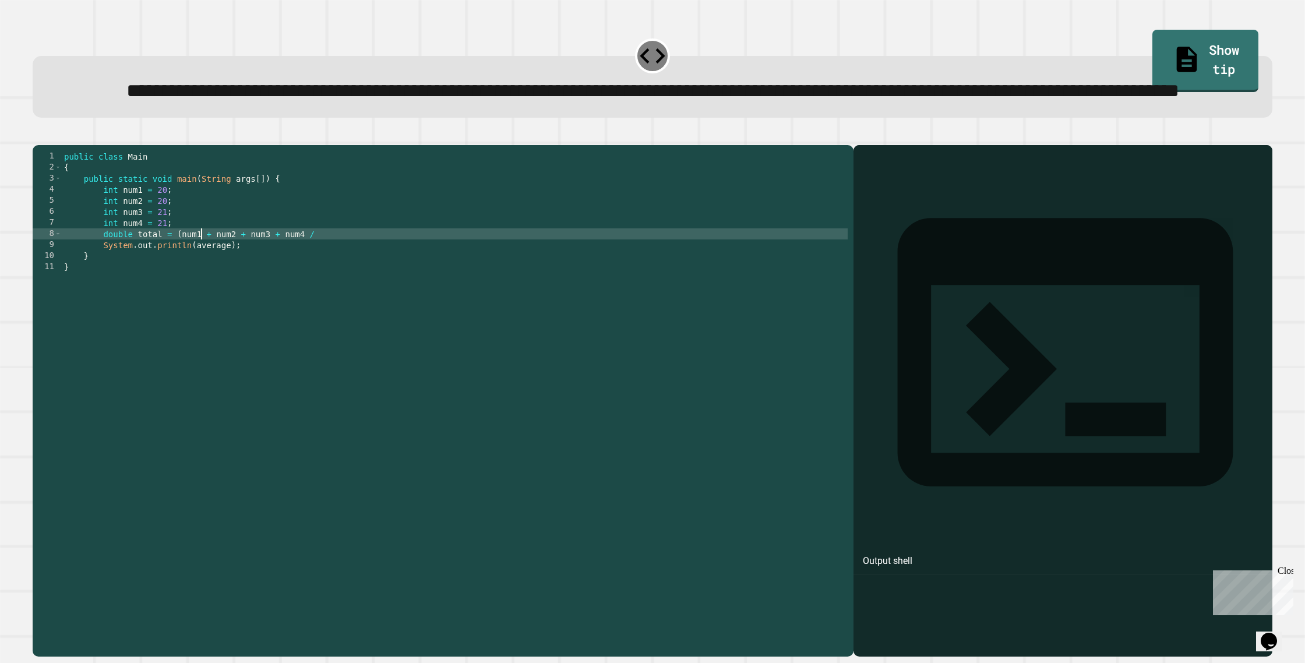
scroll to position [0, 9]
click at [306, 286] on div "public class Main { public static void main ( String args [ ]) { int num1 = 20 …" at bounding box center [455, 372] width 786 height 443
click at [50, 146] on icon "button" at bounding box center [46, 142] width 6 height 8
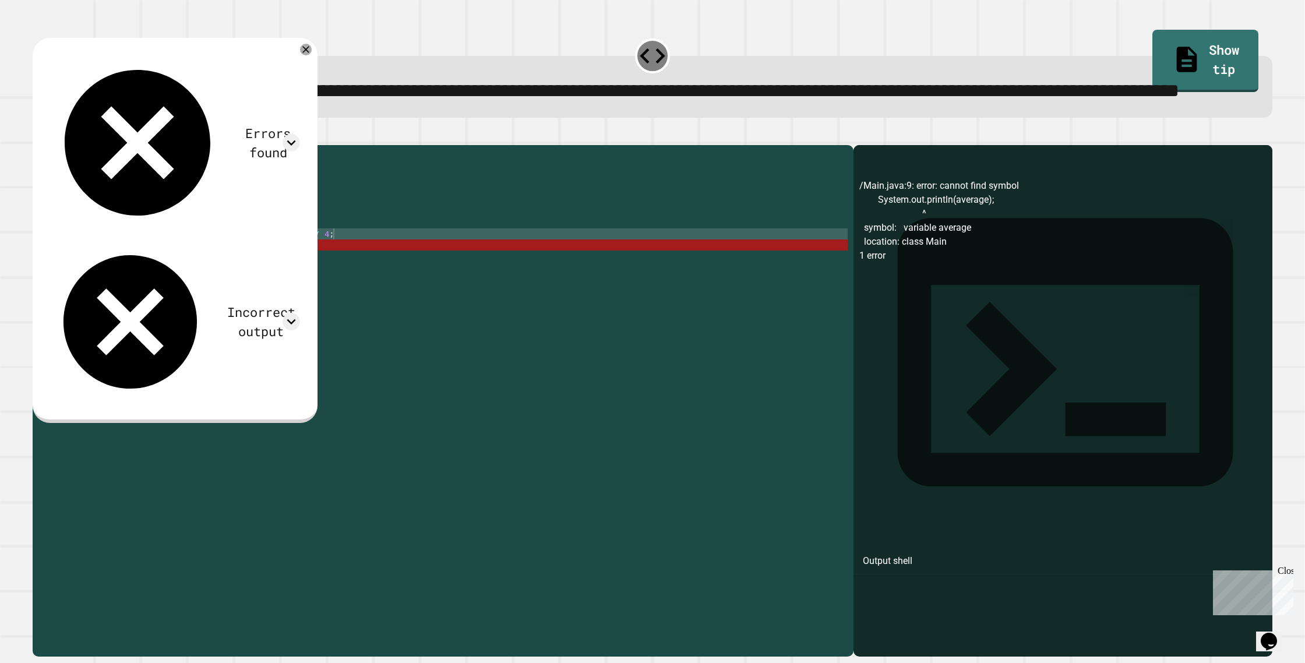
click at [153, 283] on div "public class Main { public static void main ( String args [ ]) { int num1 = 20 …" at bounding box center [455, 372] width 786 height 443
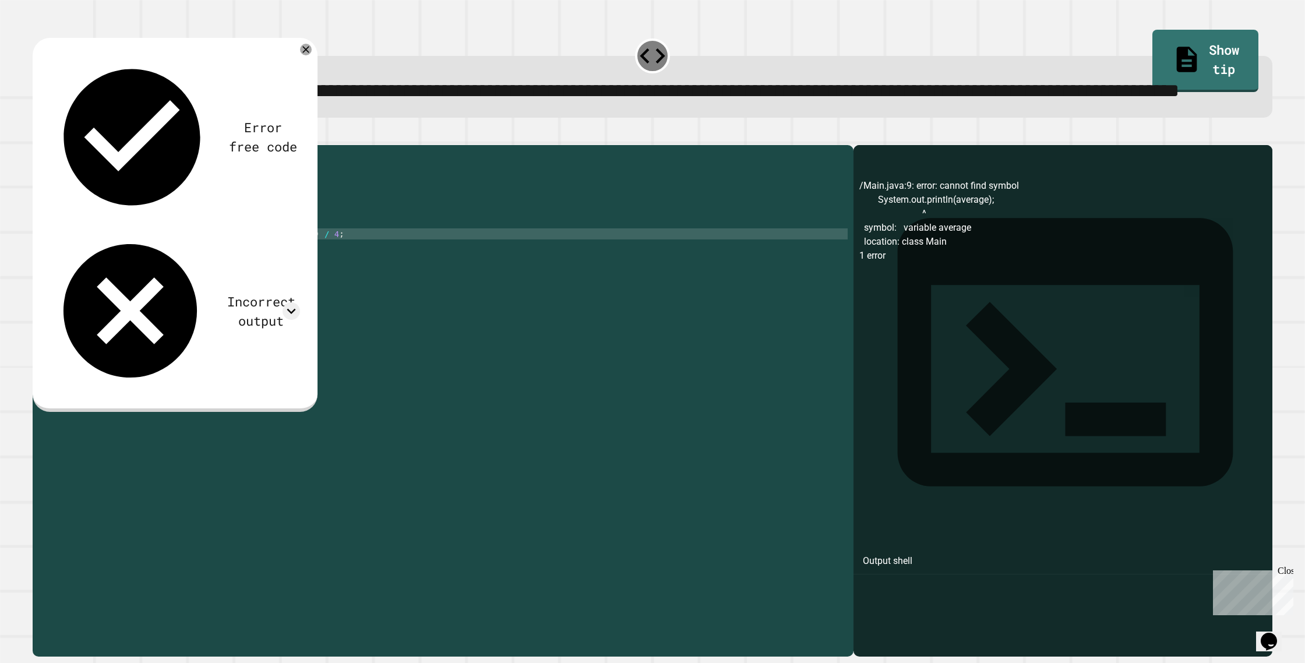
scroll to position [0, 7]
click at [38, 135] on icon "button" at bounding box center [38, 135] width 0 height 0
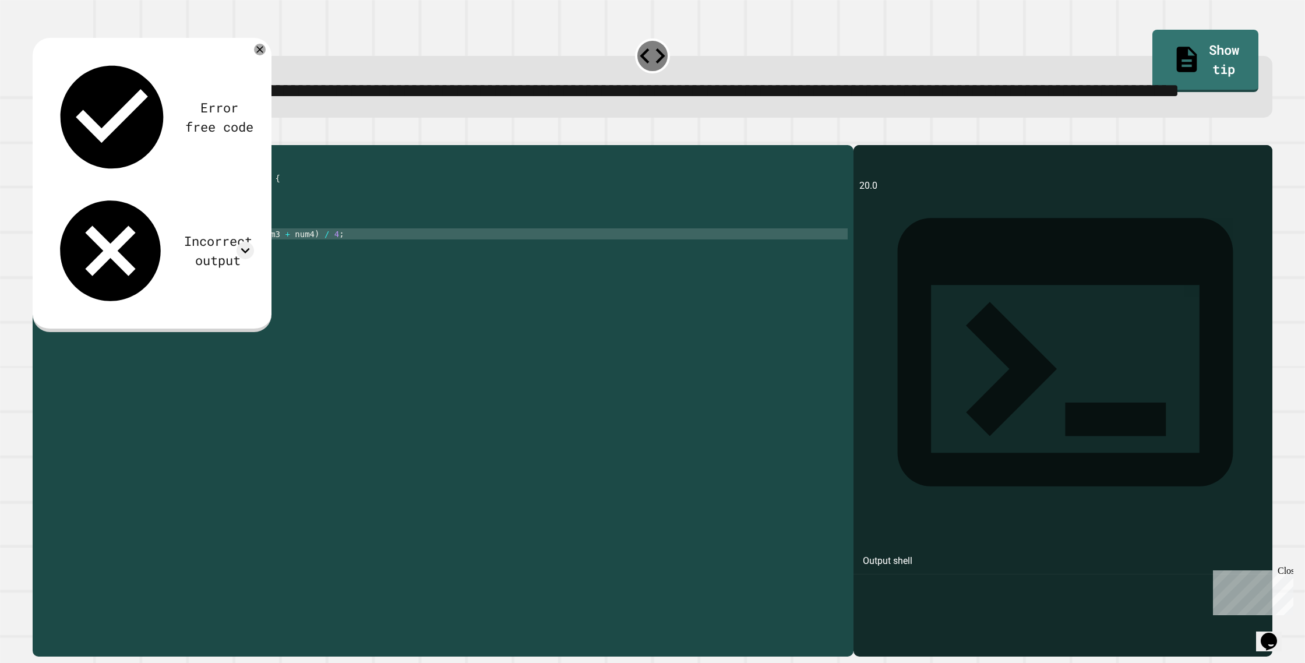
click at [185, 287] on div "public class Main { public static void main ( String args [ ]) { int num1 = 20 …" at bounding box center [455, 372] width 786 height 443
type textarea "**********"
click at [38, 135] on button "button" at bounding box center [38, 135] width 0 height 0
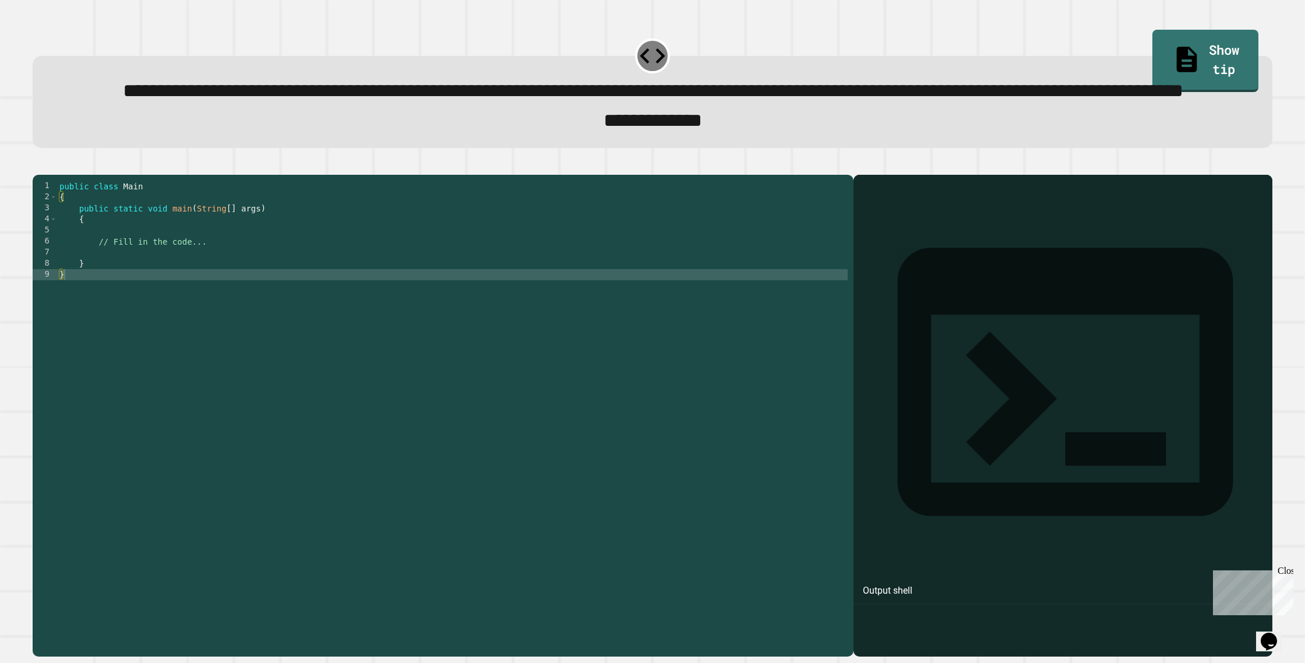
click at [194, 300] on div "public class Main { public static void main ( String [ ] args ) { // Fill in th…" at bounding box center [452, 386] width 791 height 410
click at [192, 298] on div "public class Main { public static void main ( String [ ] args ) { // Fill in th…" at bounding box center [452, 386] width 791 height 410
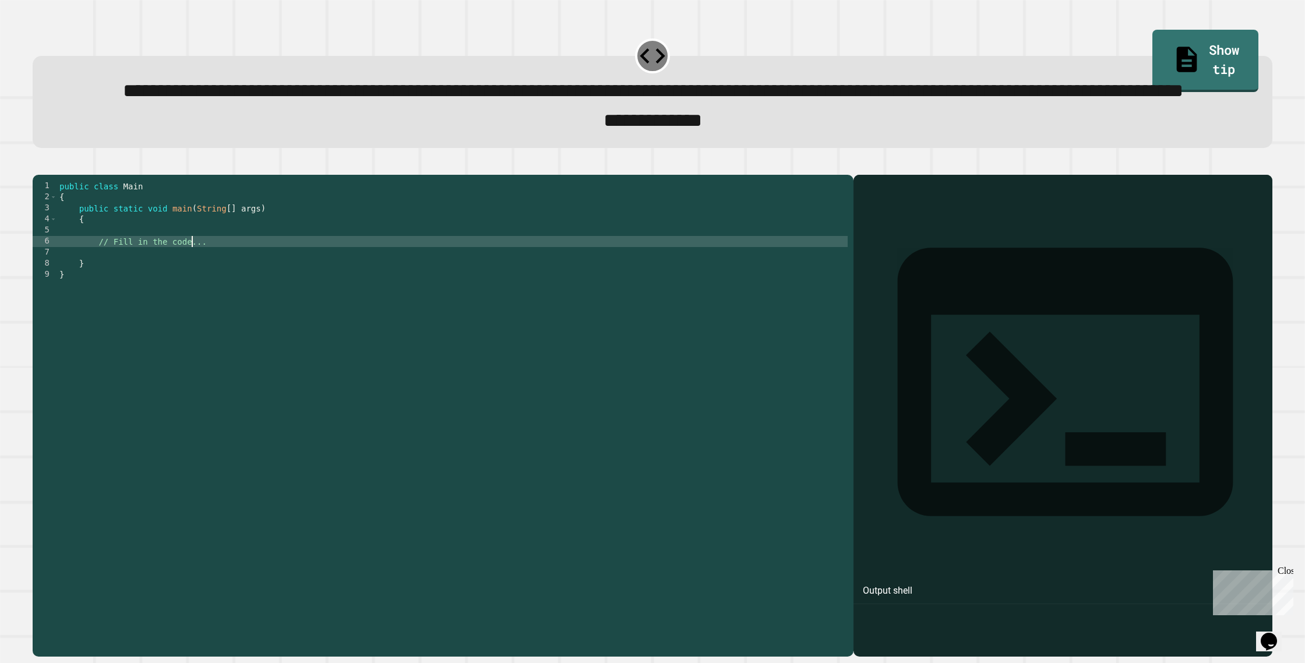
click at [192, 298] on div "public class Main { public static void main ( String [ ] args ) { // Fill in th…" at bounding box center [452, 386] width 791 height 410
drag, startPoint x: 166, startPoint y: 281, endPoint x: 175, endPoint y: 284, distance: 9.6
click at [167, 281] on div "public class Main { public static void main ( String [ ] args ) { // Fill in th…" at bounding box center [452, 386] width 791 height 410
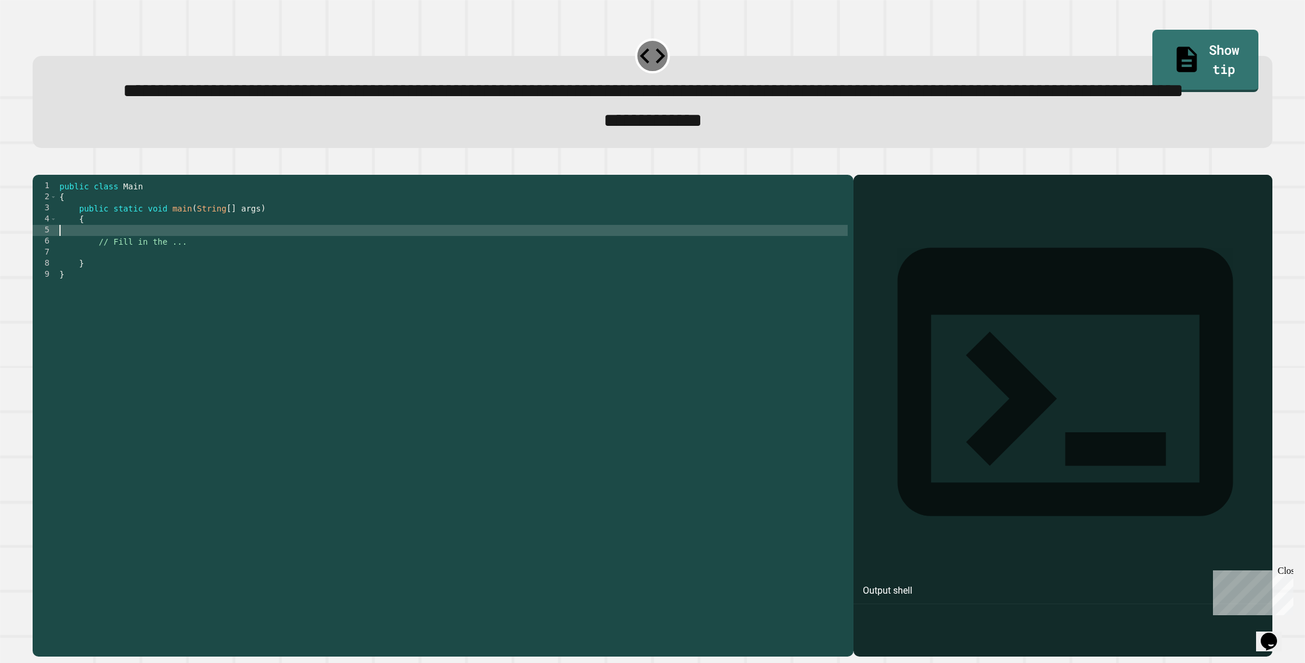
click at [184, 296] on div "public class Main { public static void main ( String [ ] args ) { // Fill in th…" at bounding box center [452, 386] width 791 height 410
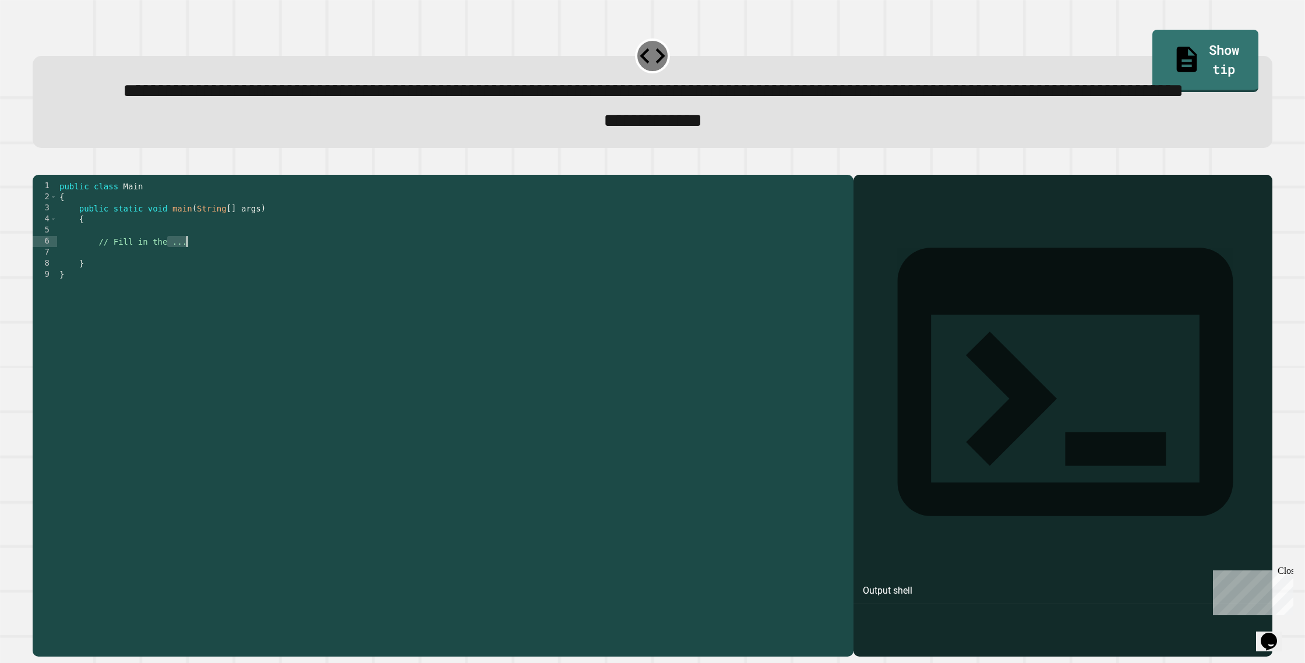
click at [185, 295] on div "public class Main { public static void main ( String [ ] args ) { // Fill in th…" at bounding box center [452, 386] width 791 height 410
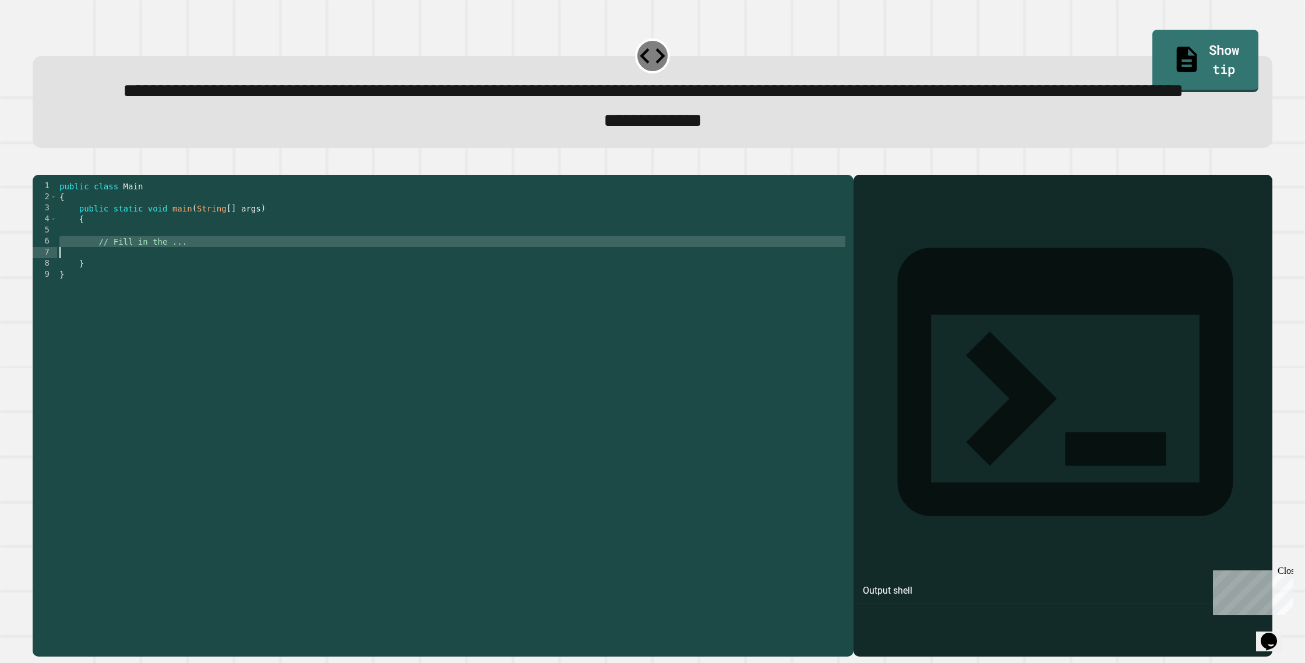
type textarea "**********"
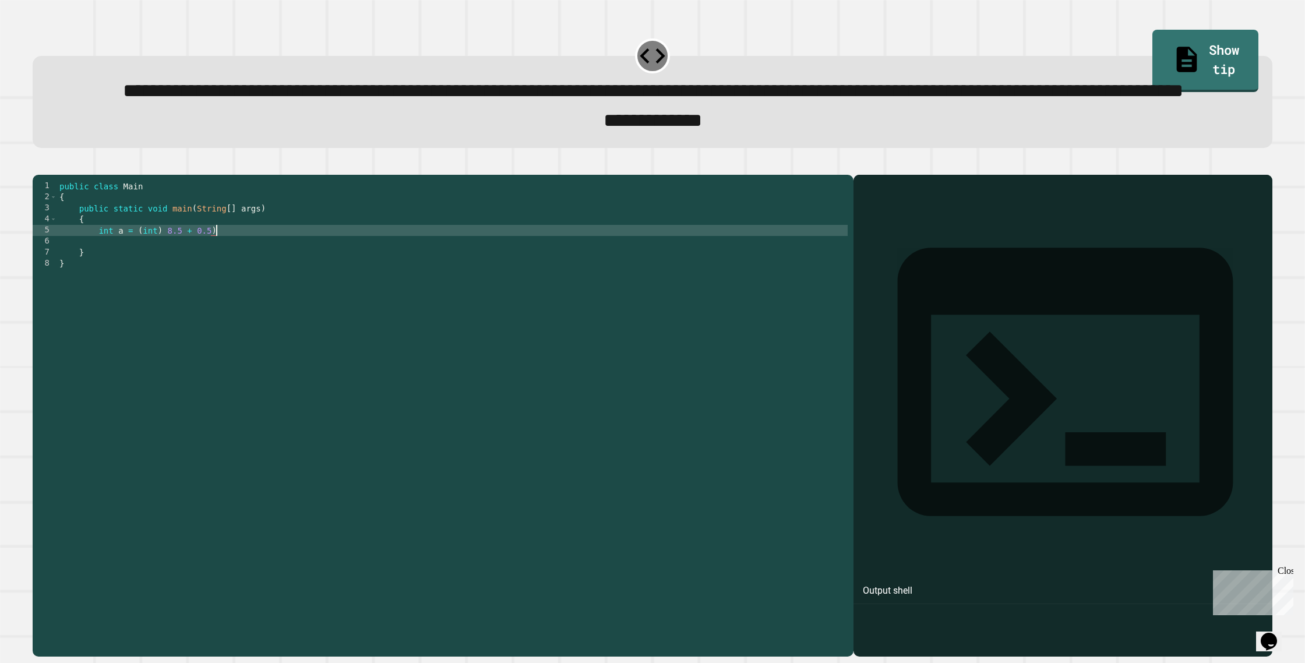
drag, startPoint x: 164, startPoint y: 284, endPoint x: 171, endPoint y: 286, distance: 7.7
click at [164, 284] on div "public class Main { public static void main ( String [ ] args ) { int a = ( int…" at bounding box center [452, 386] width 791 height 410
click at [223, 286] on div "public class Main { public static void main ( String [ ] args ) { int a = ( int…" at bounding box center [452, 386] width 791 height 410
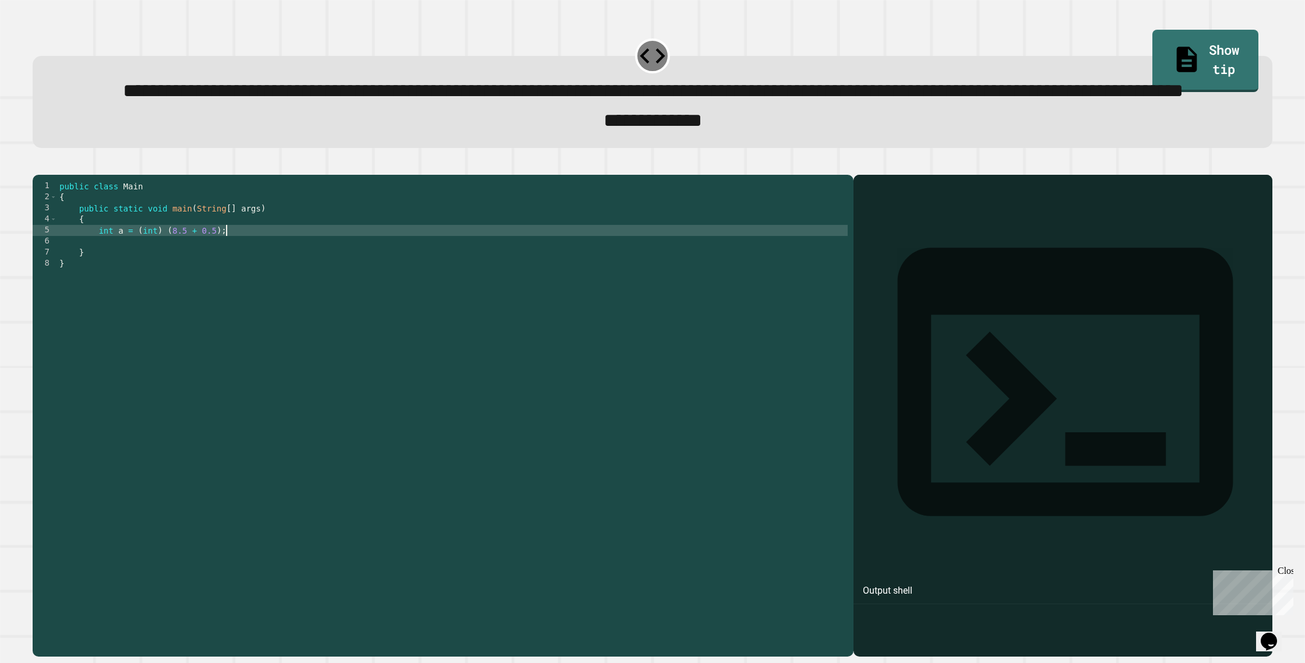
type textarea "**********"
click at [38, 165] on button "button" at bounding box center [38, 165] width 0 height 0
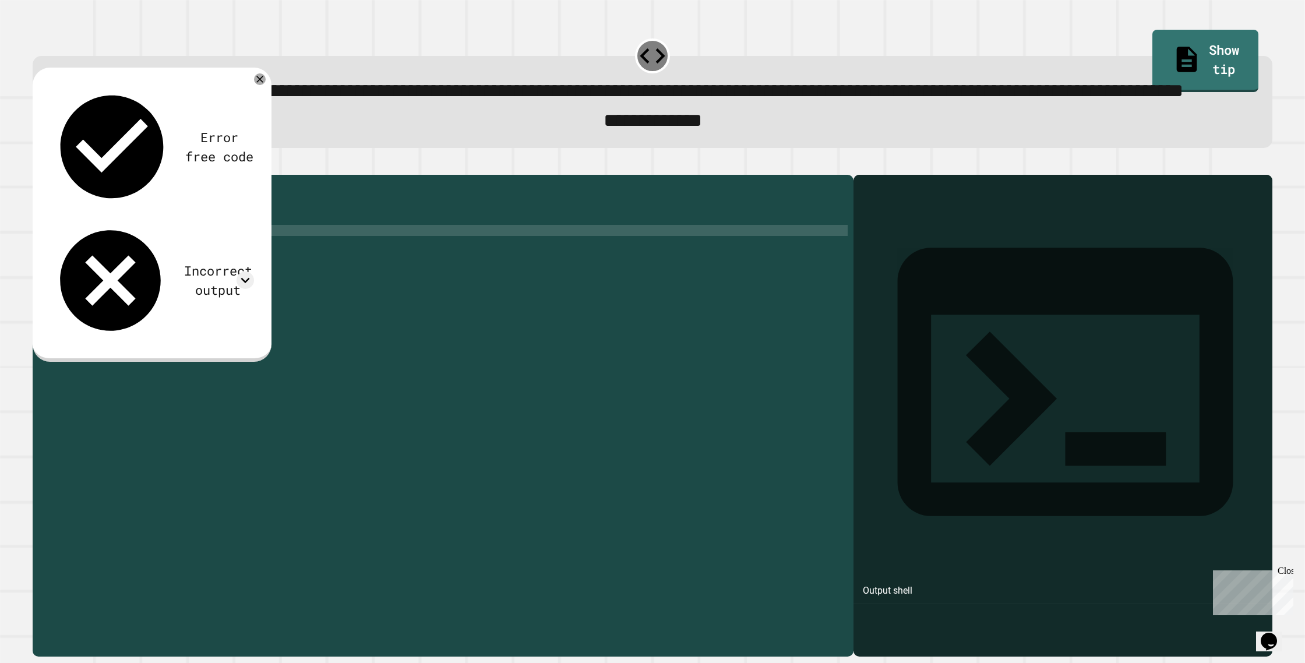
click at [253, 281] on div "public class Main { public static void main ( String [ ] args ) { int a = ( int…" at bounding box center [452, 386] width 791 height 410
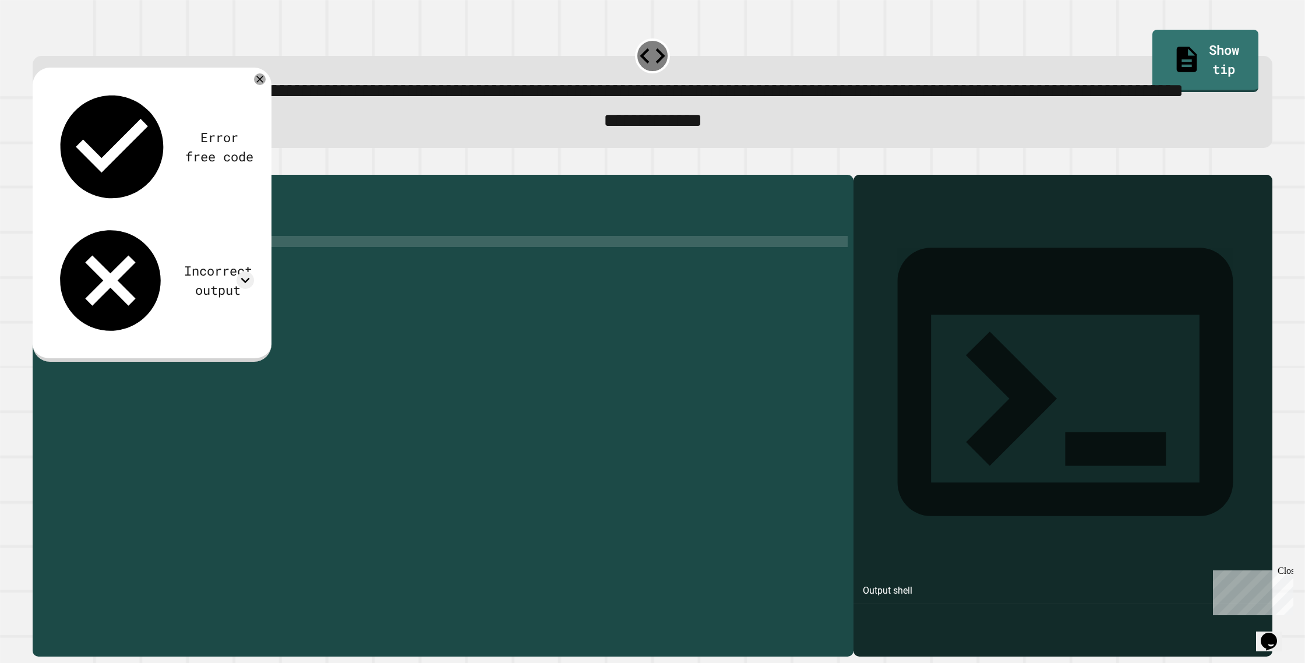
scroll to position [0, 10]
type textarea "**********"
click at [38, 165] on icon "button" at bounding box center [38, 165] width 0 height 0
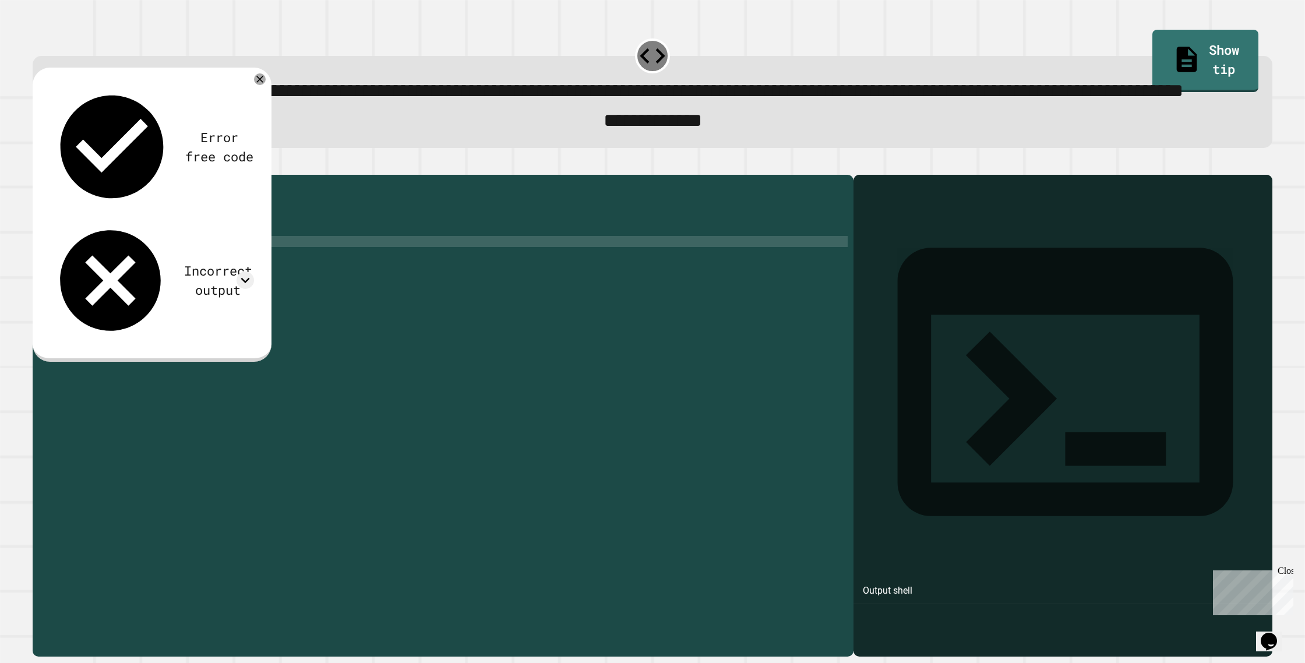
click at [243, 296] on div "public class Main { public static void main ( String [ ] args ) { int a = ( int…" at bounding box center [455, 386] width 786 height 410
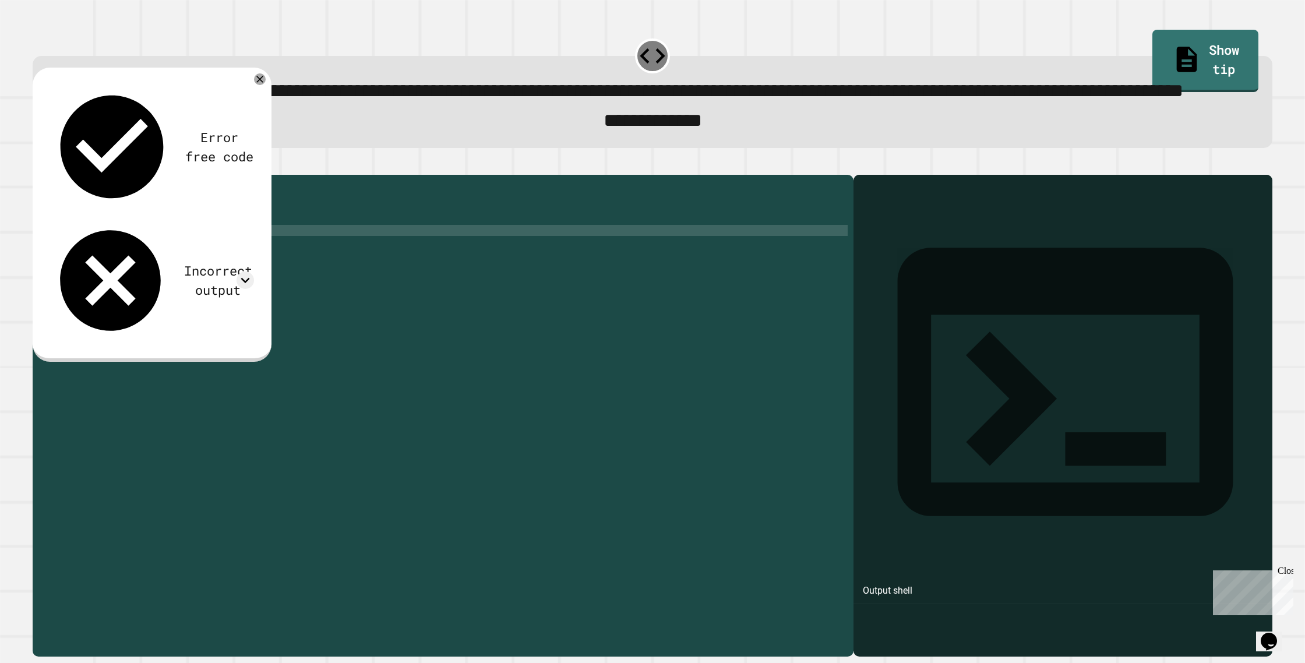
click at [153, 283] on div "public class Main { public static void main ( String [ ] args ) { int a = ( int…" at bounding box center [455, 386] width 786 height 410
click at [175, 286] on div "public class Main { public static void main ( String [ ] args ) { int a = ( int…" at bounding box center [455, 386] width 786 height 410
click at [171, 286] on div "public class Main { public static void main ( String [ ] args ) { int a = ( int…" at bounding box center [455, 386] width 786 height 410
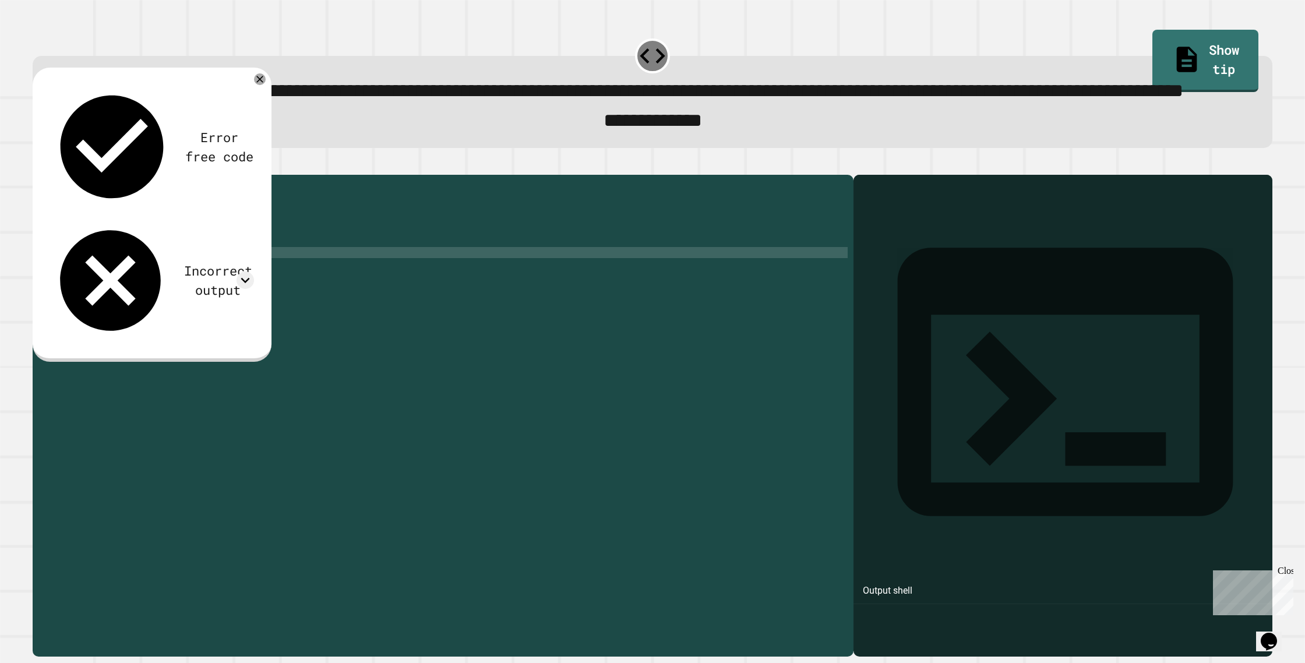
click at [253, 311] on div "public class Main { public static void main ( String [ ] args ) { int a = ( int…" at bounding box center [455, 386] width 786 height 410
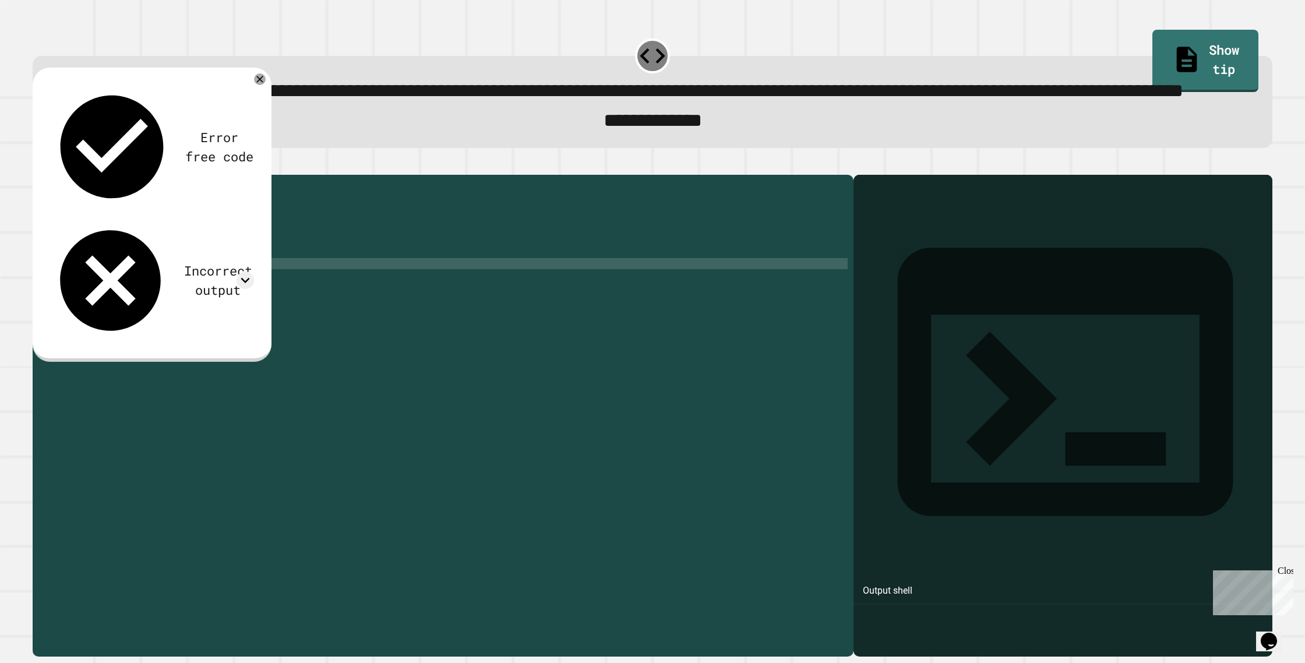
scroll to position [0, 12]
click at [36, 175] on div at bounding box center [653, 168] width 1240 height 14
drag, startPoint x: 41, startPoint y: 210, endPoint x: 54, endPoint y: 213, distance: 13.0
click at [38, 165] on button "button" at bounding box center [38, 165] width 0 height 0
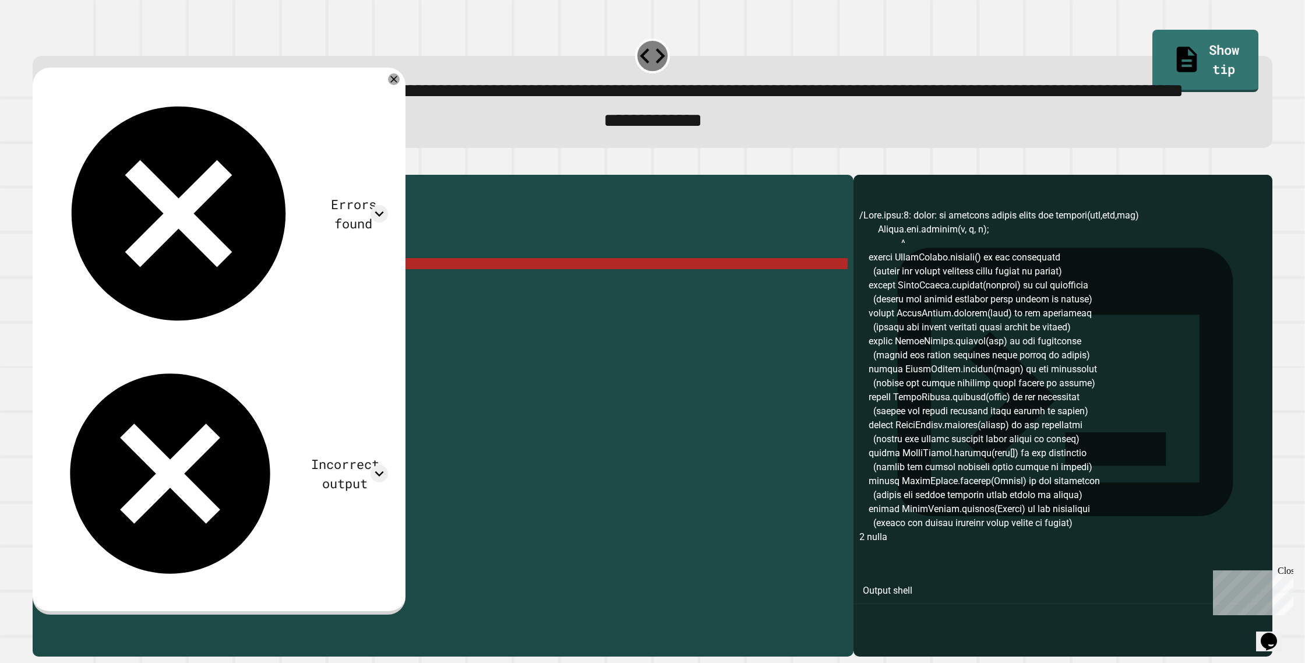
click at [209, 319] on div "public class Main { public static void main ( String [ ] args ) { int a = ( int…" at bounding box center [455, 386] width 786 height 410
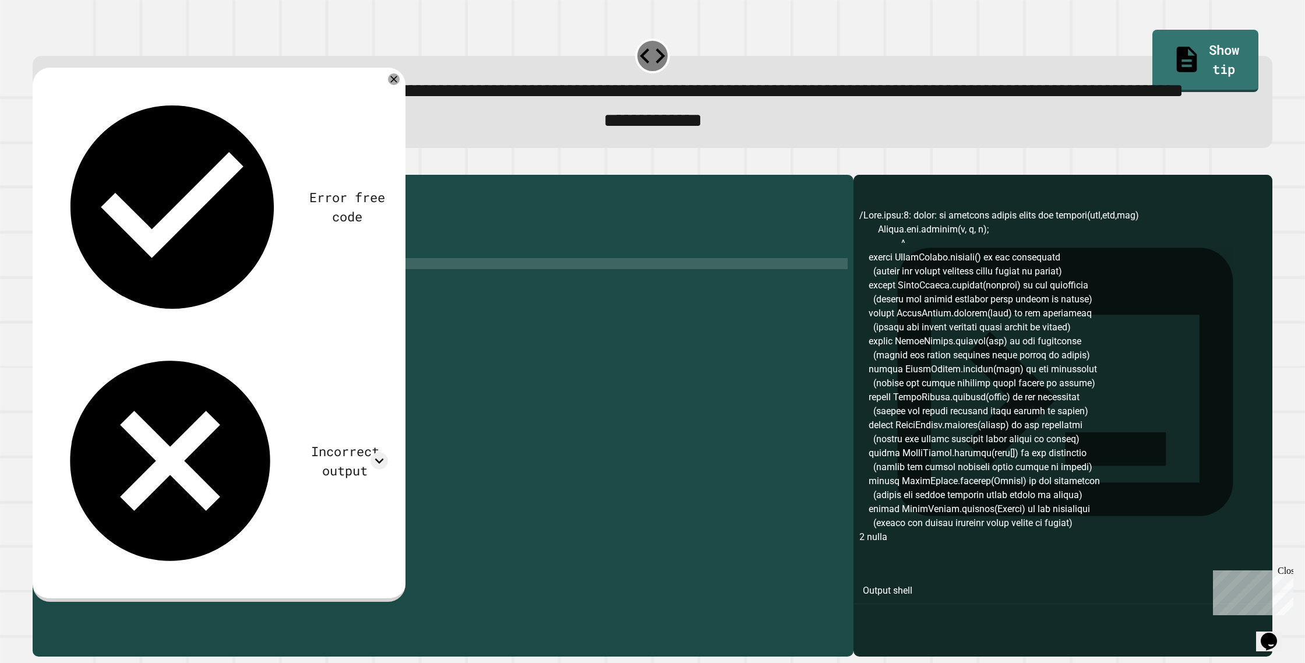
scroll to position [0, 10]
type textarea "**********"
drag, startPoint x: 237, startPoint y: 319, endPoint x: 76, endPoint y: 318, distance: 160.8
click at [66, 316] on div "public class Main { public static void main ( String [ ] args ) { int a = ( int…" at bounding box center [455, 386] width 786 height 410
click at [120, 330] on div "public class Main { public static void main ( String [ ] args ) { int a = ( int…" at bounding box center [455, 386] width 786 height 410
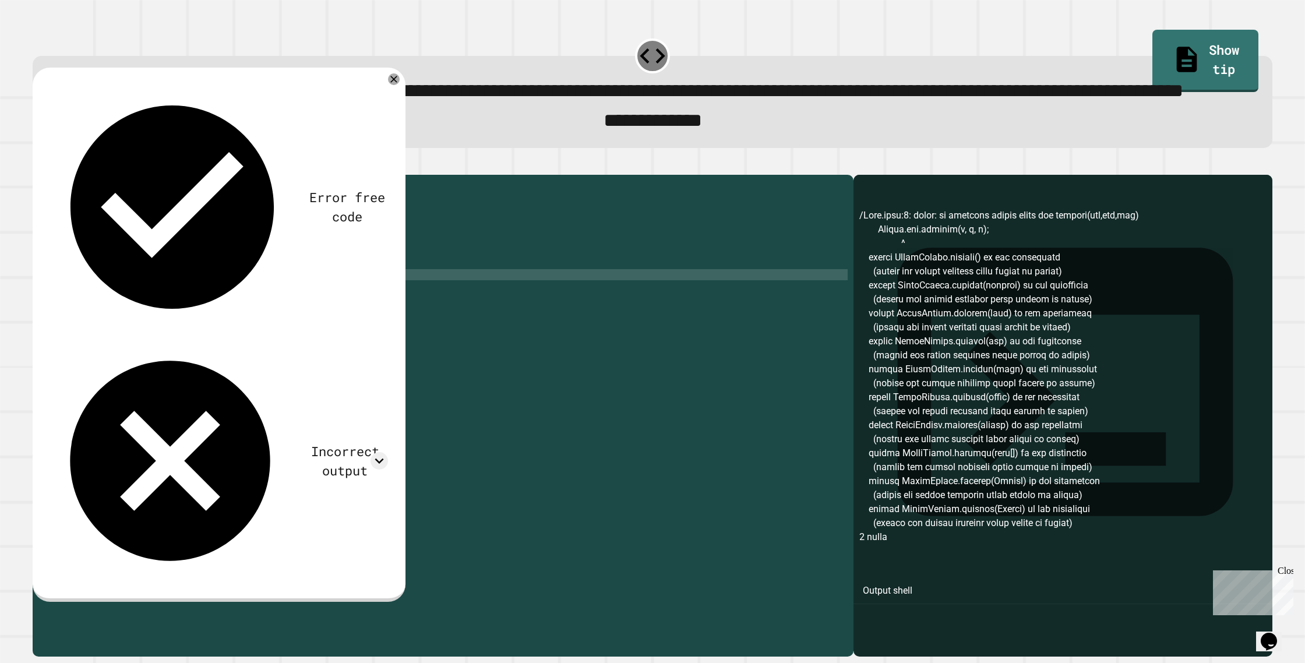
scroll to position [0, 0]
paste textarea "Cursor at row 9"
paste textarea "**********"
click at [138, 340] on div "public class Main { public static void main ( String [ ] args ) { int a = ( int…" at bounding box center [455, 386] width 786 height 410
click at [141, 340] on div "public class Main { public static void main ( String [ ] args ) { int a = ( int…" at bounding box center [455, 386] width 786 height 410
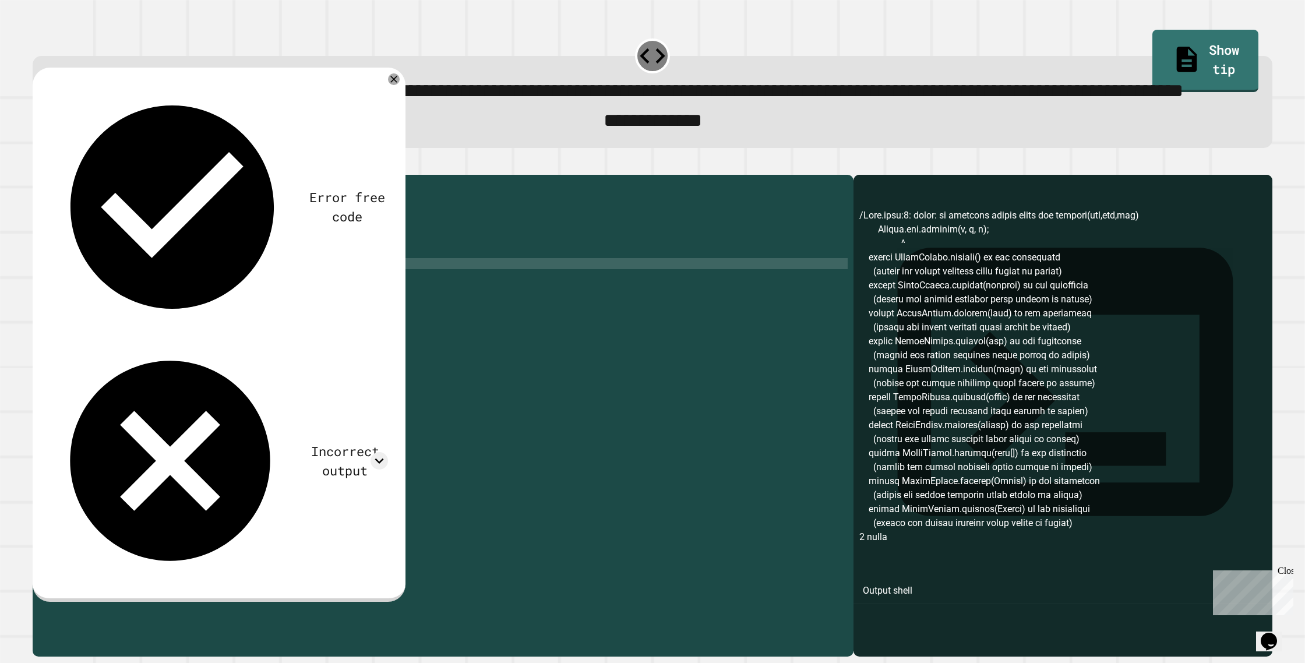
click at [203, 319] on div "public class Main { public static void main ( String [ ] args ) { int a = ( int…" at bounding box center [455, 386] width 786 height 410
click at [199, 326] on div "public class Main { public static void main ( String [ ] args ) { int a = ( int…" at bounding box center [455, 386] width 786 height 410
click at [205, 339] on div "public class Main { public static void main ( String [ ] args ) { int a = ( int…" at bounding box center [455, 386] width 786 height 410
click at [38, 165] on icon "button" at bounding box center [38, 165] width 0 height 0
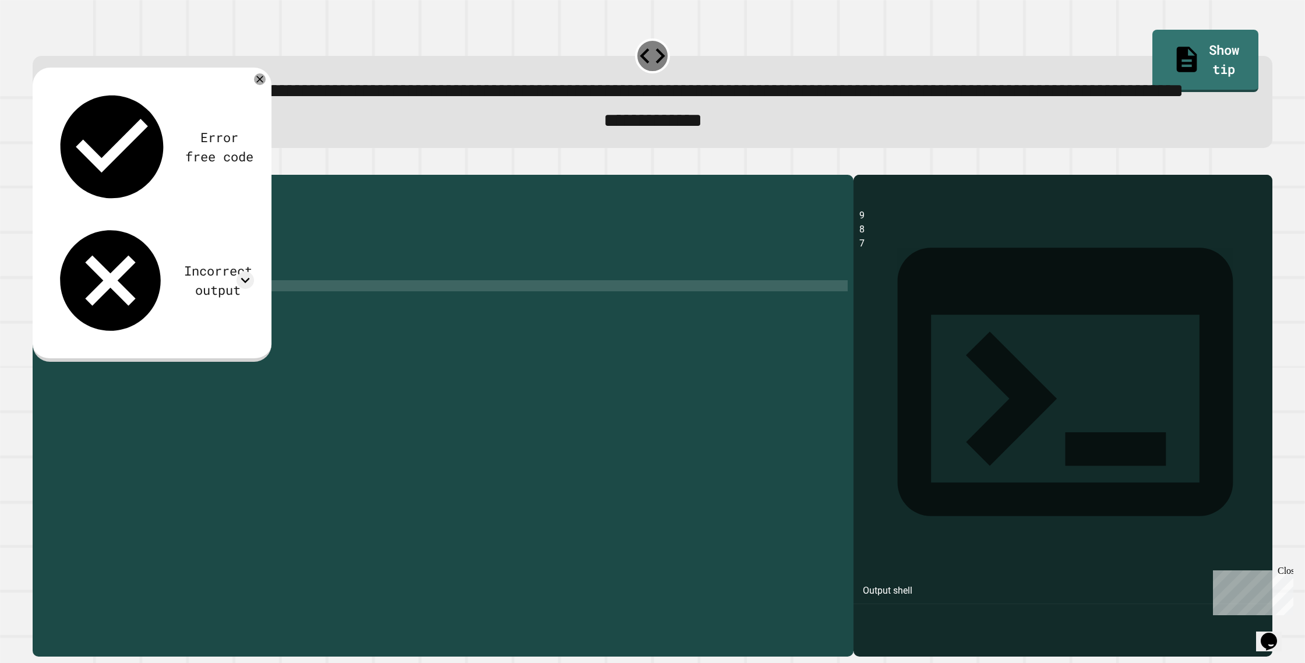
click at [854, 290] on div "Output shell 9 8 7" at bounding box center [1063, 416] width 419 height 482
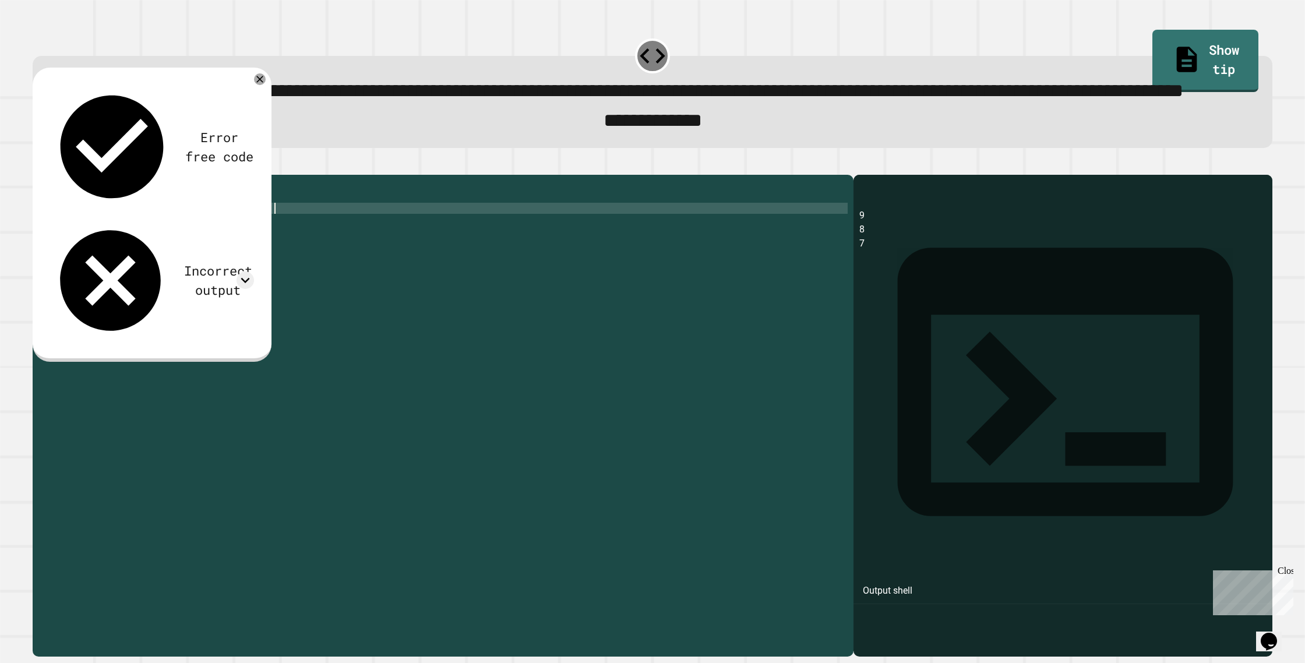
click at [819, 259] on div "public class Main { public static void main ( String [ ] args ) { int a = ( int…" at bounding box center [455, 386] width 786 height 410
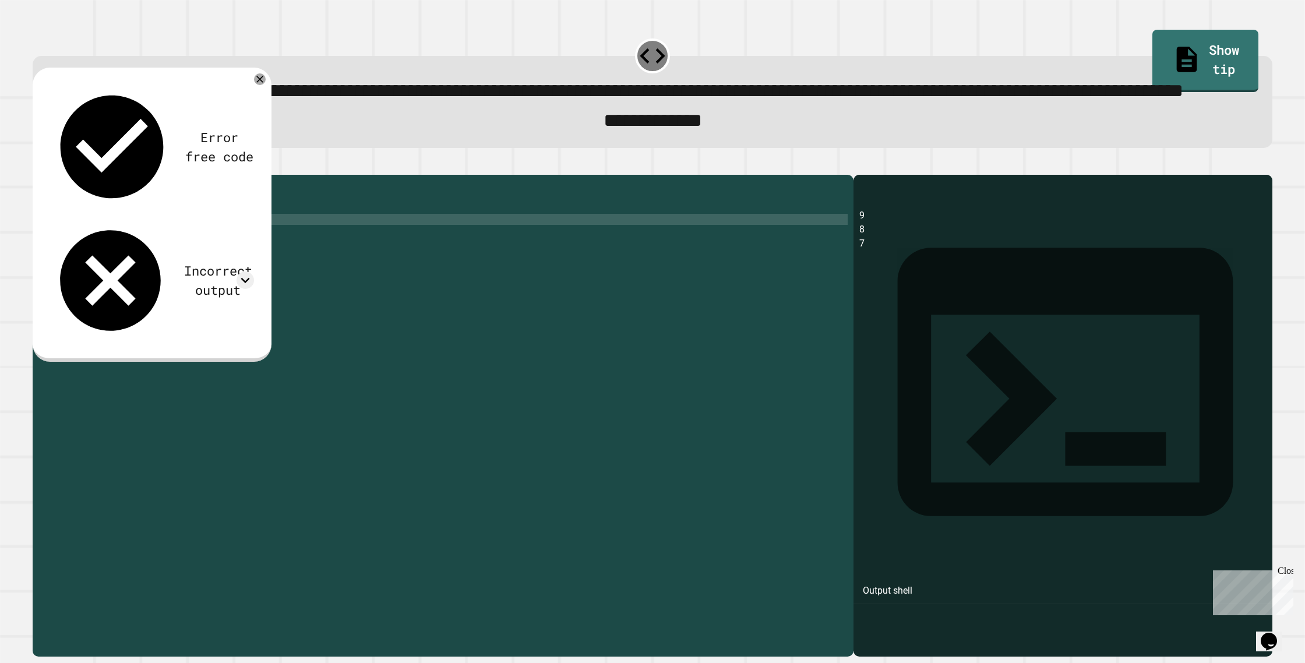
click at [241, 272] on div "public class Main { public static void main ( String [ ] args ) { int a = ( int…" at bounding box center [455, 386] width 786 height 410
type textarea "*"
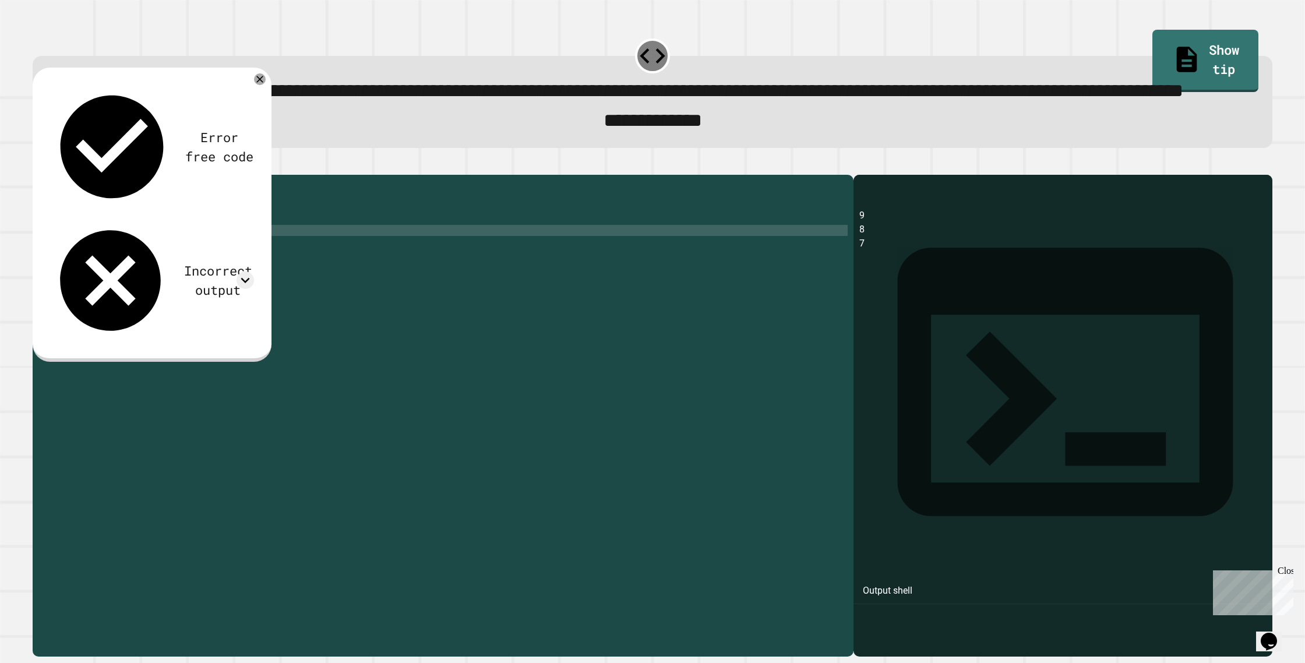
scroll to position [0, 12]
type textarea "**********"
click at [270, 287] on div "public class Main { public static void main ( String [ ] args ) { double a = 8.…" at bounding box center [455, 386] width 786 height 410
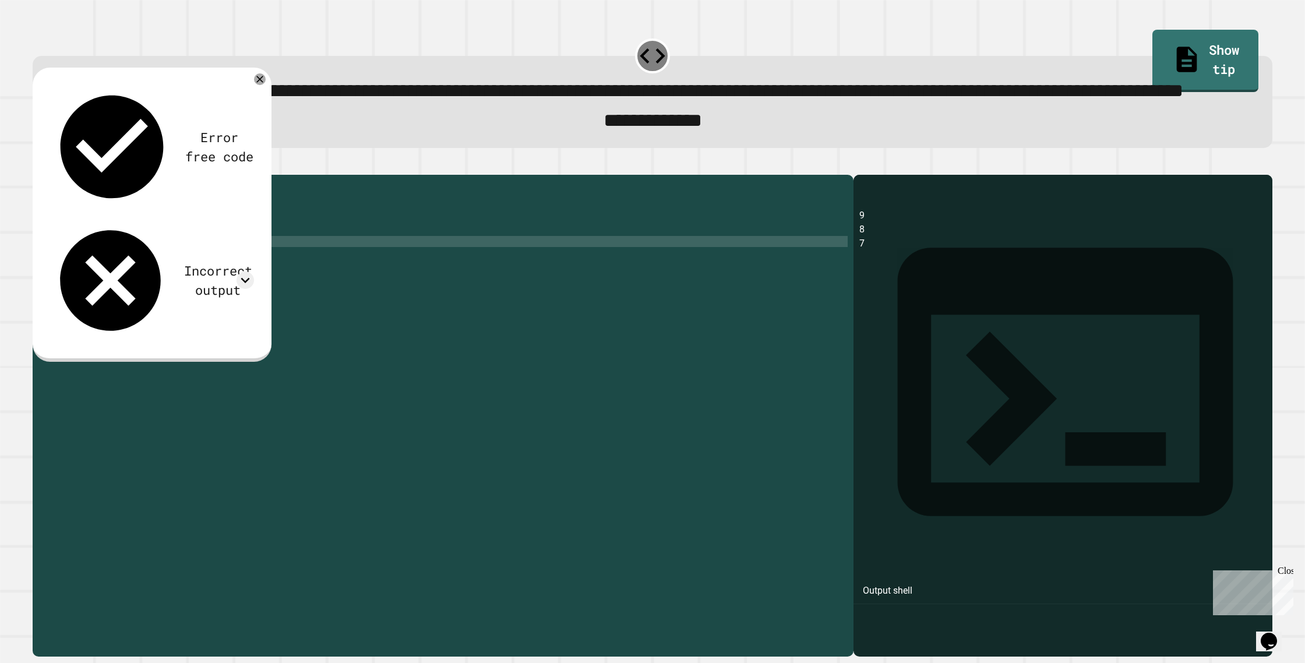
scroll to position [0, 8]
click at [146, 281] on div "public class Main { public static void main ( String [ ] args ) { double a = 8.…" at bounding box center [455, 386] width 786 height 410
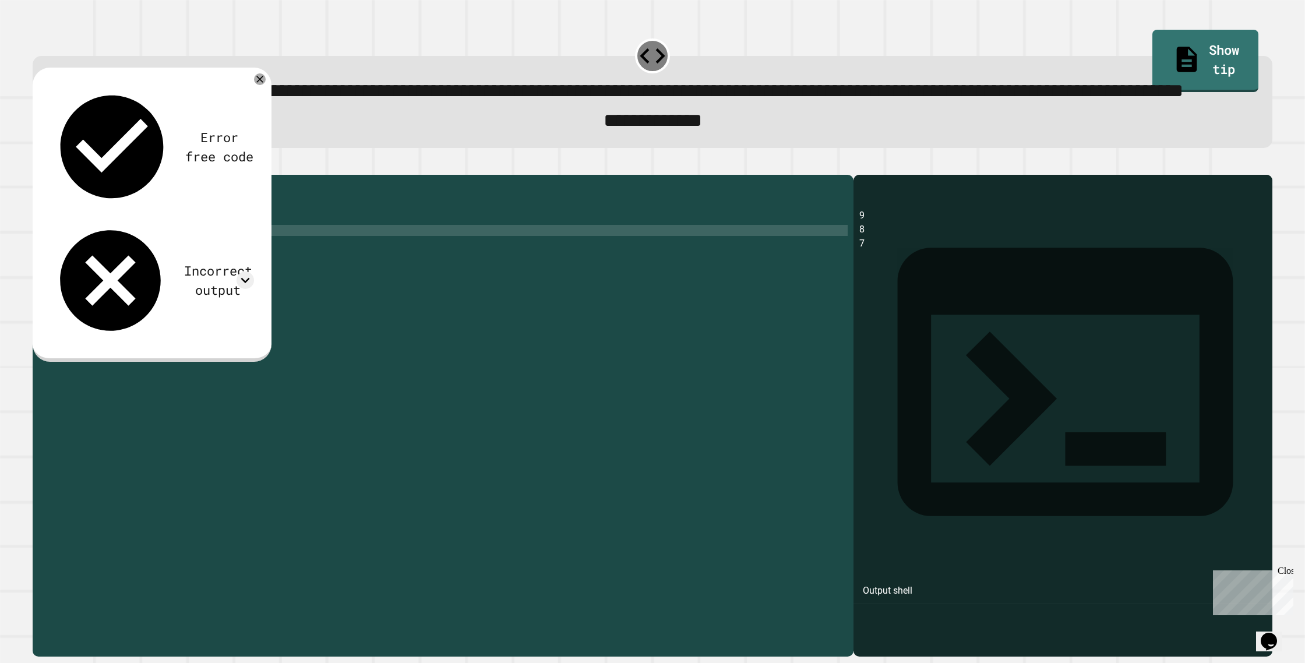
scroll to position [0, 7]
drag, startPoint x: 217, startPoint y: 298, endPoint x: 209, endPoint y: 293, distance: 8.9
click at [217, 298] on div "public class Main { public static void main ( String [ ] args ) { double total …" at bounding box center [455, 386] width 786 height 410
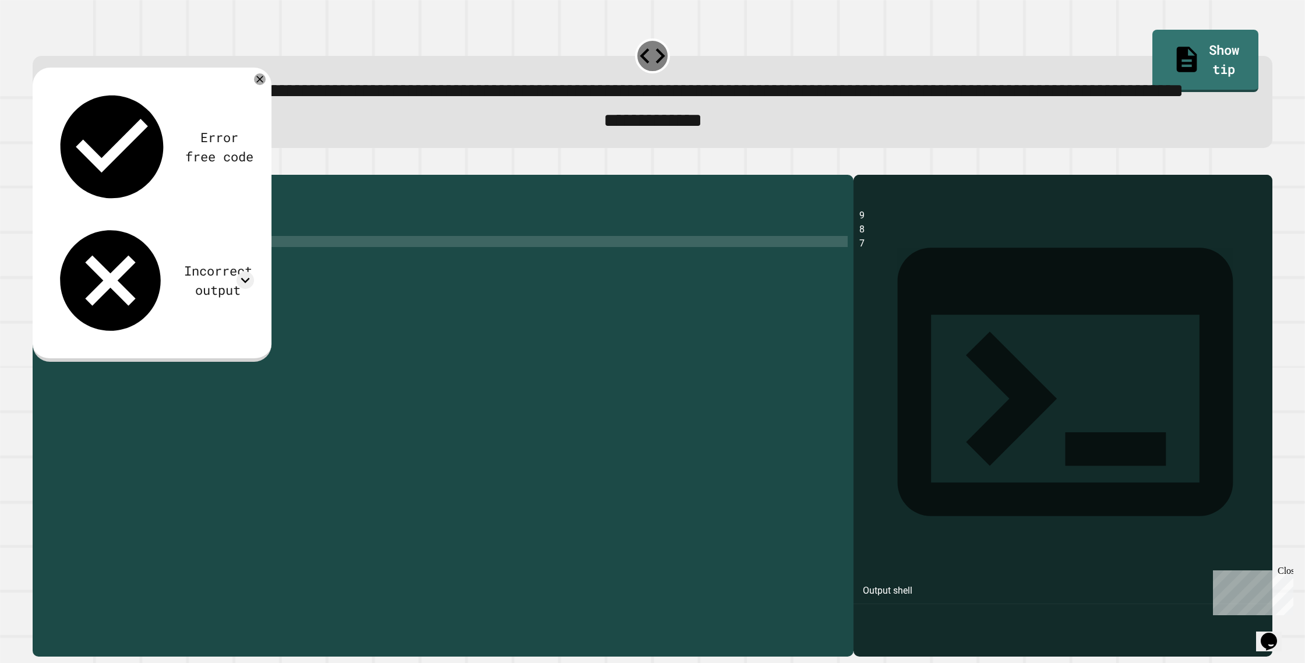
scroll to position [0, 13]
click at [126, 307] on div "public class Main { public static void main ( String [ ] args ) { double total …" at bounding box center [455, 386] width 786 height 410
click at [262, 306] on div "public class Main { public static void main ( String [ ] args ) { double total …" at bounding box center [455, 386] width 786 height 410
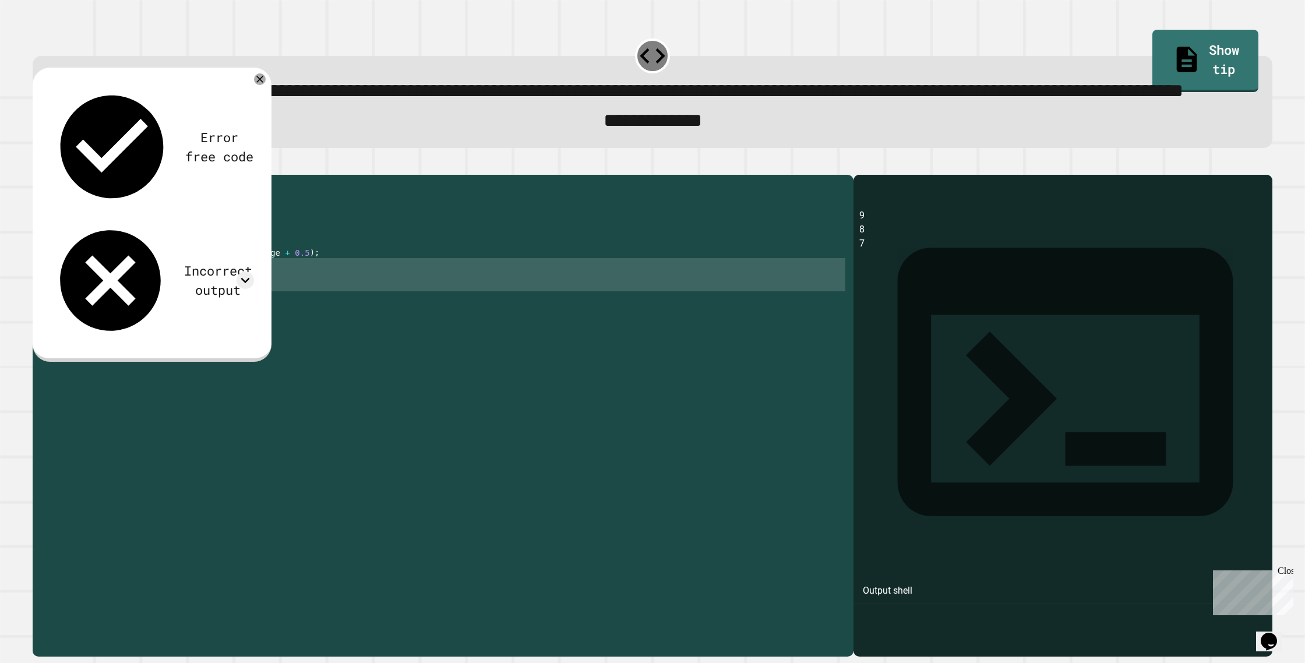
drag, startPoint x: 99, startPoint y: 317, endPoint x: 219, endPoint y: 351, distance: 124.1
click at [218, 352] on div "public class Main { public static void main ( String [ ] args ) { double total …" at bounding box center [455, 386] width 786 height 410
type textarea "**********"
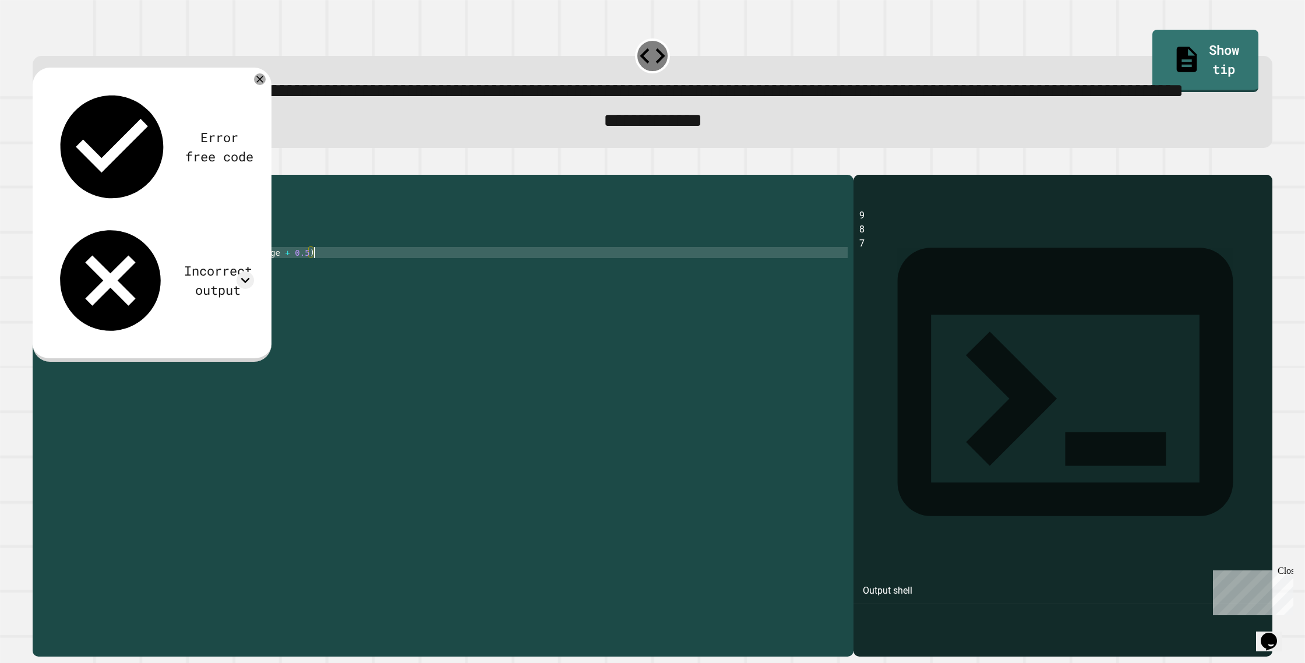
scroll to position [0, 17]
click at [203, 320] on div "public class Main { public static void main ( String [ ] args ) { double total …" at bounding box center [455, 386] width 786 height 410
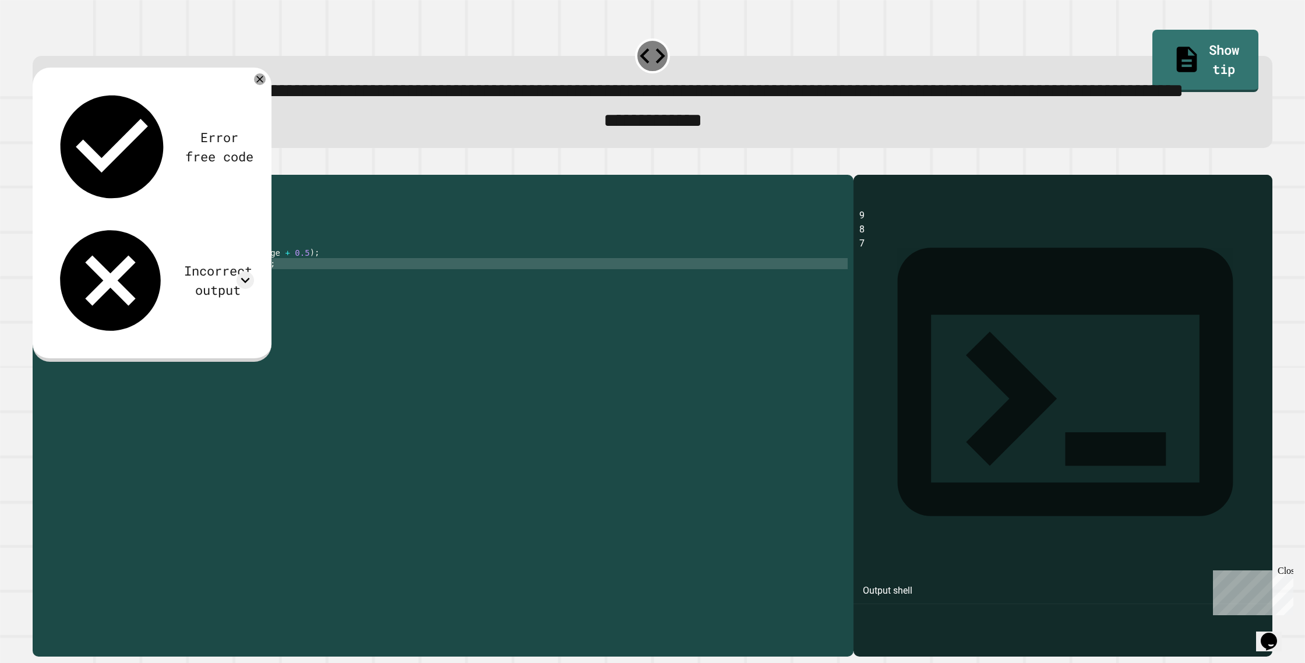
scroll to position [0, 14]
click at [200, 374] on div "public class Main { public static void main ( String [ ] args ) { double total …" at bounding box center [455, 386] width 786 height 410
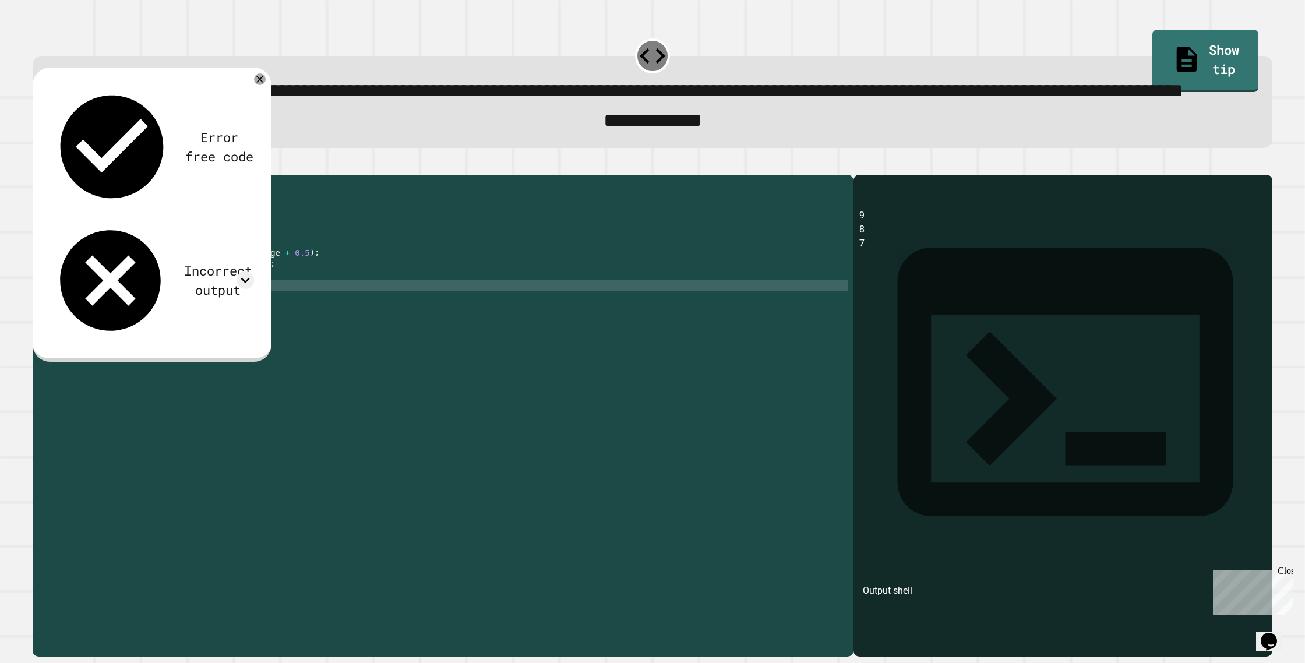
click at [233, 315] on div "public class Main { public static void main ( String [ ] args ) { double total …" at bounding box center [455, 386] width 786 height 410
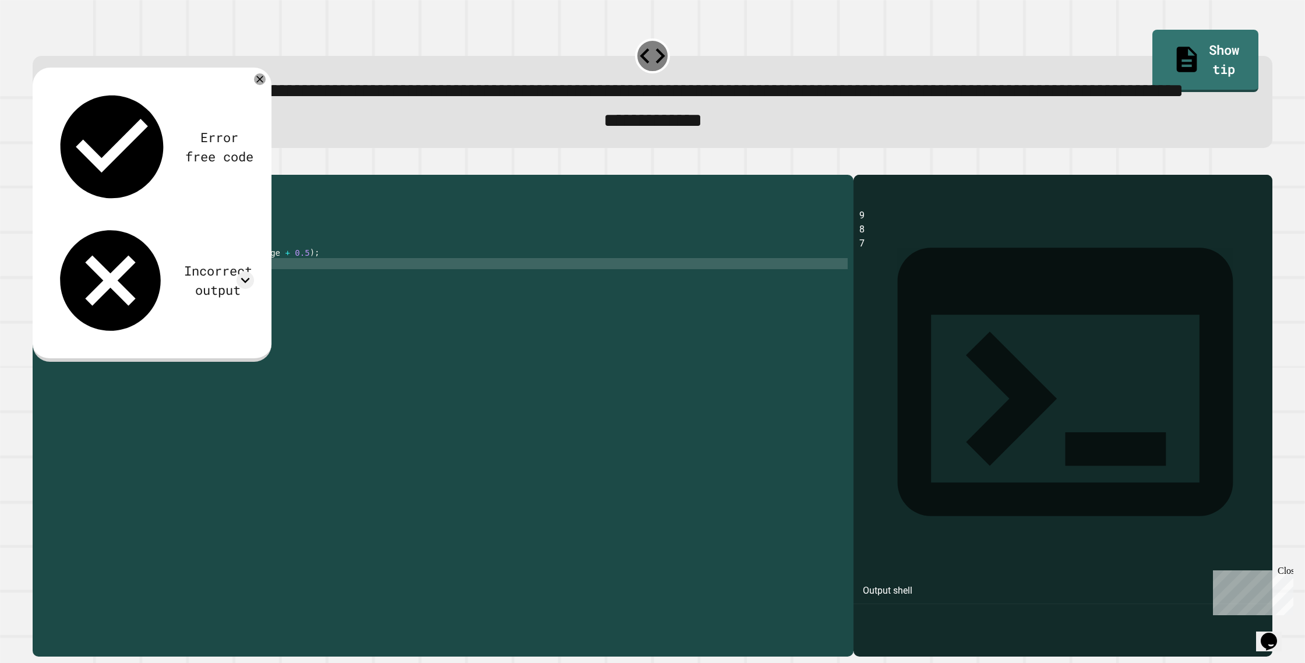
scroll to position [0, 12]
click at [165, 308] on div "public class Main { public static void main ( String [ ] args ) { double total …" at bounding box center [455, 386] width 786 height 410
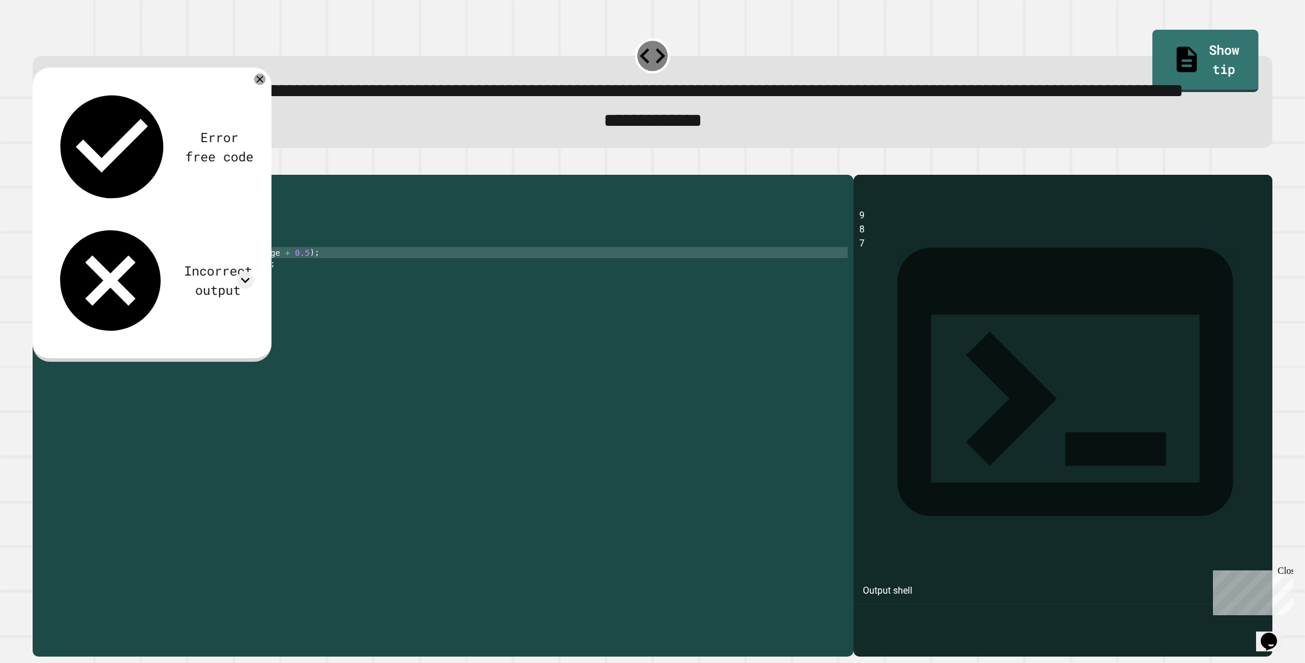
scroll to position [0, 7]
click at [38, 165] on icon "button" at bounding box center [38, 165] width 0 height 0
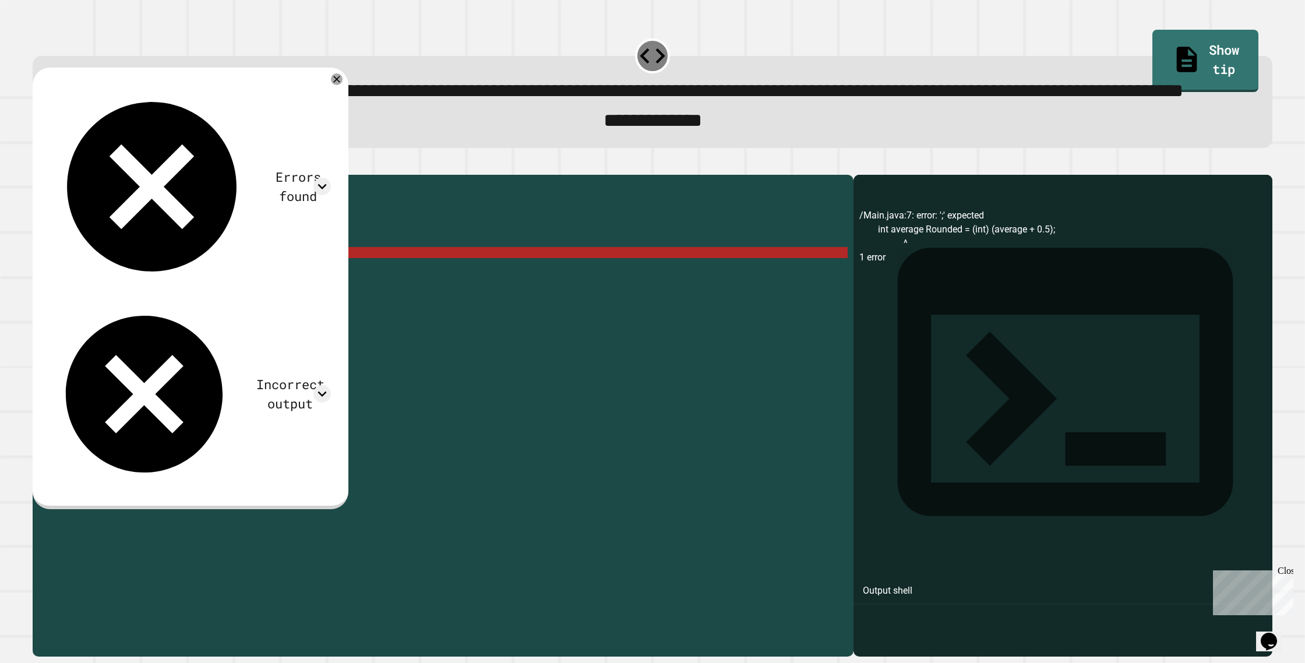
click at [164, 308] on div "public class Main { public static void main ( String [ ] args ) { double total …" at bounding box center [455, 386] width 786 height 410
click at [163, 308] on div "public class Main { public static void main ( String [ ] args ) { double total …" at bounding box center [455, 386] width 786 height 410
click at [164, 307] on div "public class Main { public static void main ( String [ ] args ) { double total …" at bounding box center [455, 386] width 786 height 410
type textarea "**********"
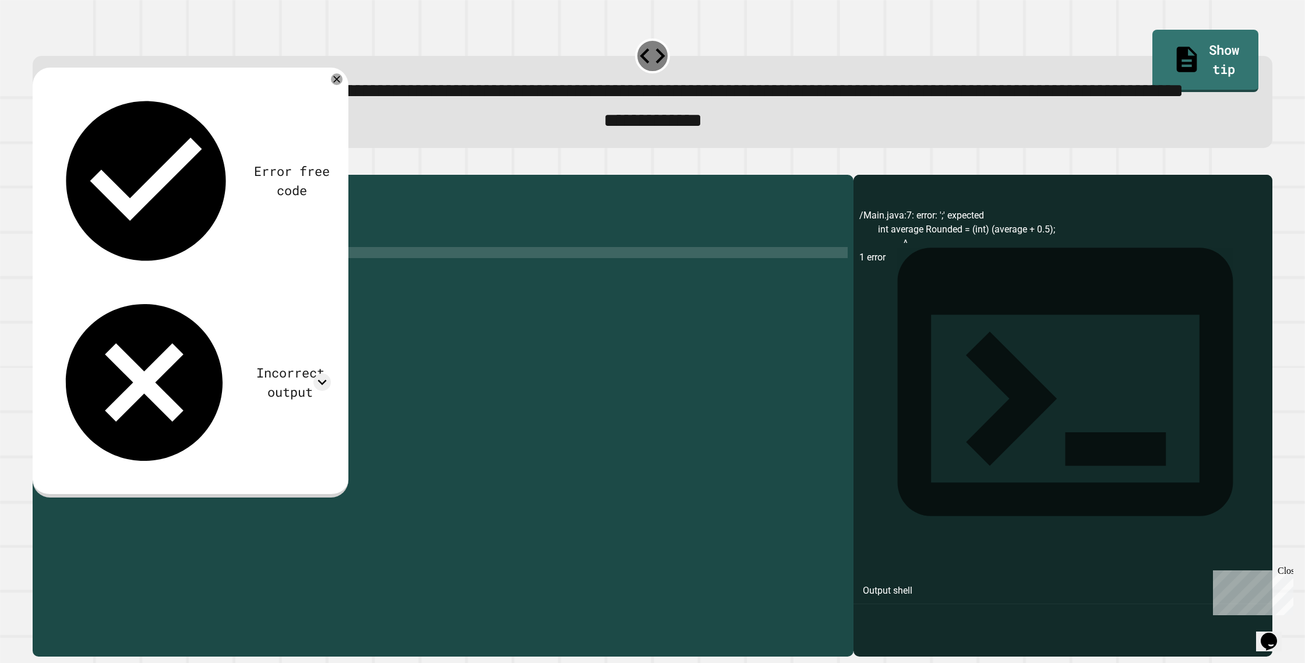
drag, startPoint x: 59, startPoint y: 216, endPoint x: 52, endPoint y: 207, distance: 10.4
click at [38, 165] on button "button" at bounding box center [38, 165] width 0 height 0
